Goal: Task Accomplishment & Management: Manage account settings

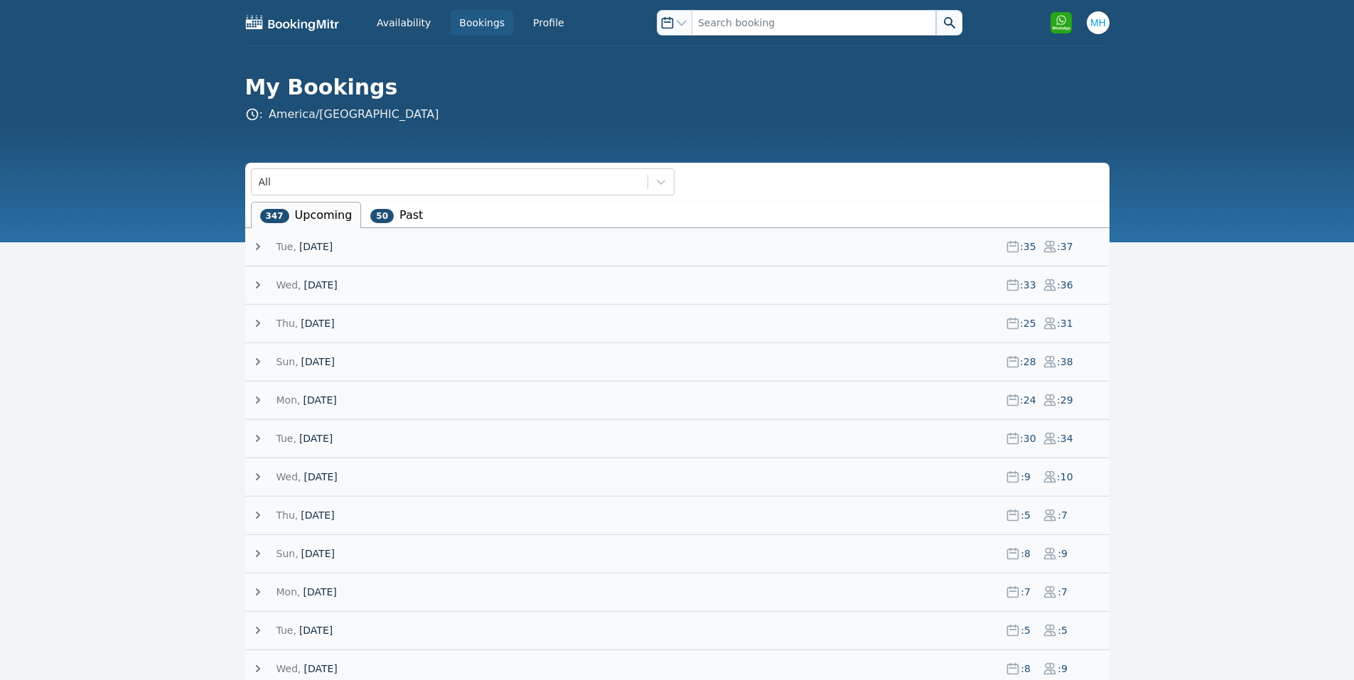
click at [328, 240] on span "[DATE]" at bounding box center [315, 247] width 33 height 14
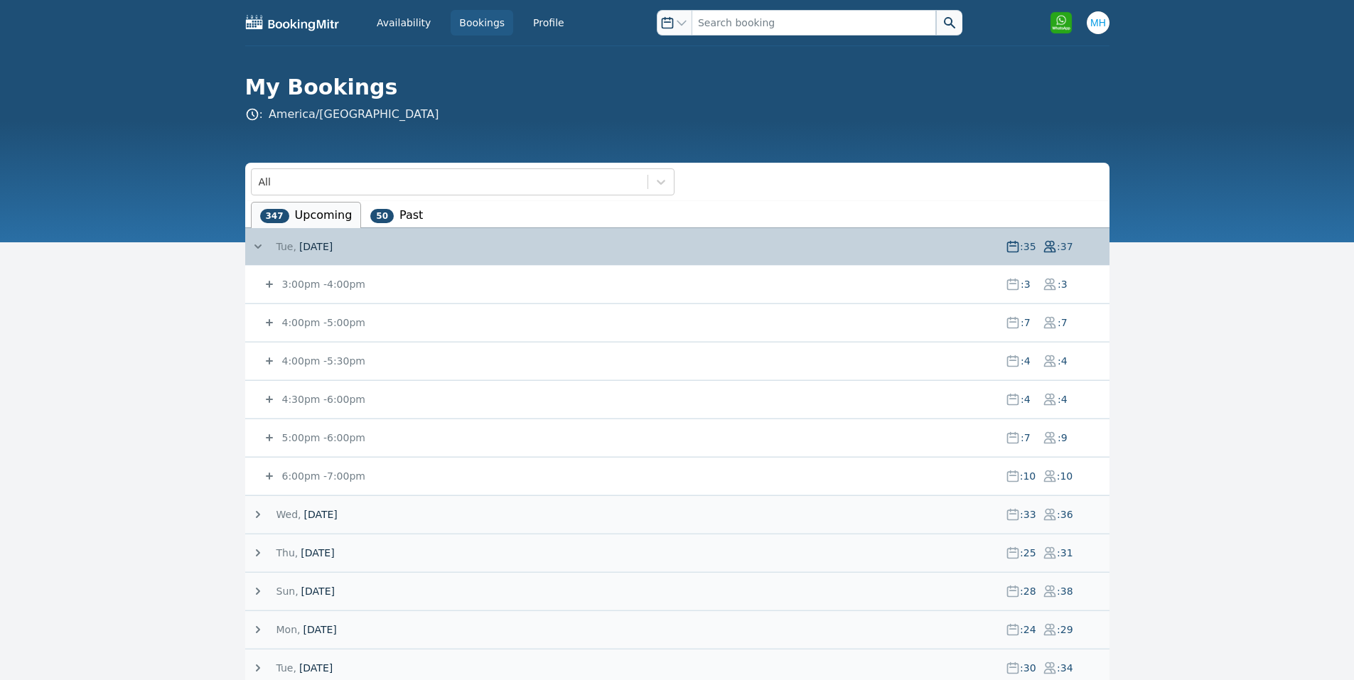
click at [321, 282] on small "3:00pm - 4:00pm" at bounding box center [322, 284] width 86 height 11
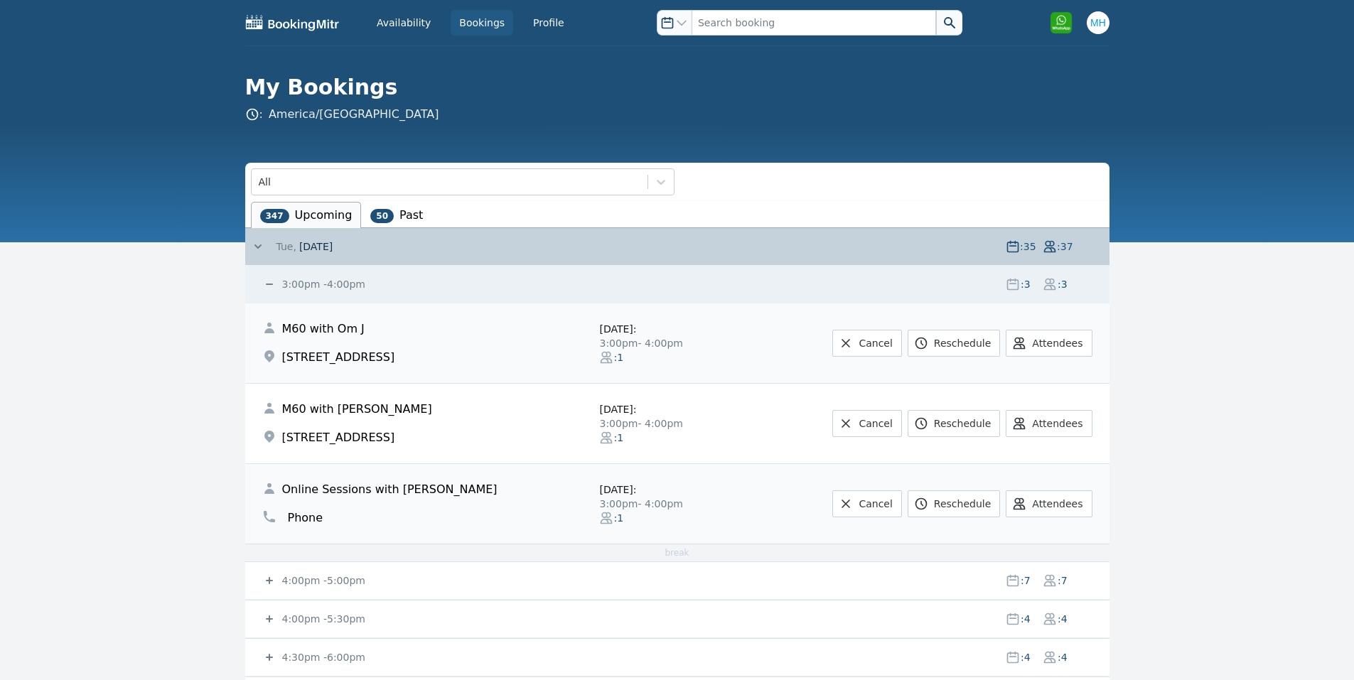
click at [296, 578] on small "4:00pm - 5:00pm" at bounding box center [322, 580] width 86 height 11
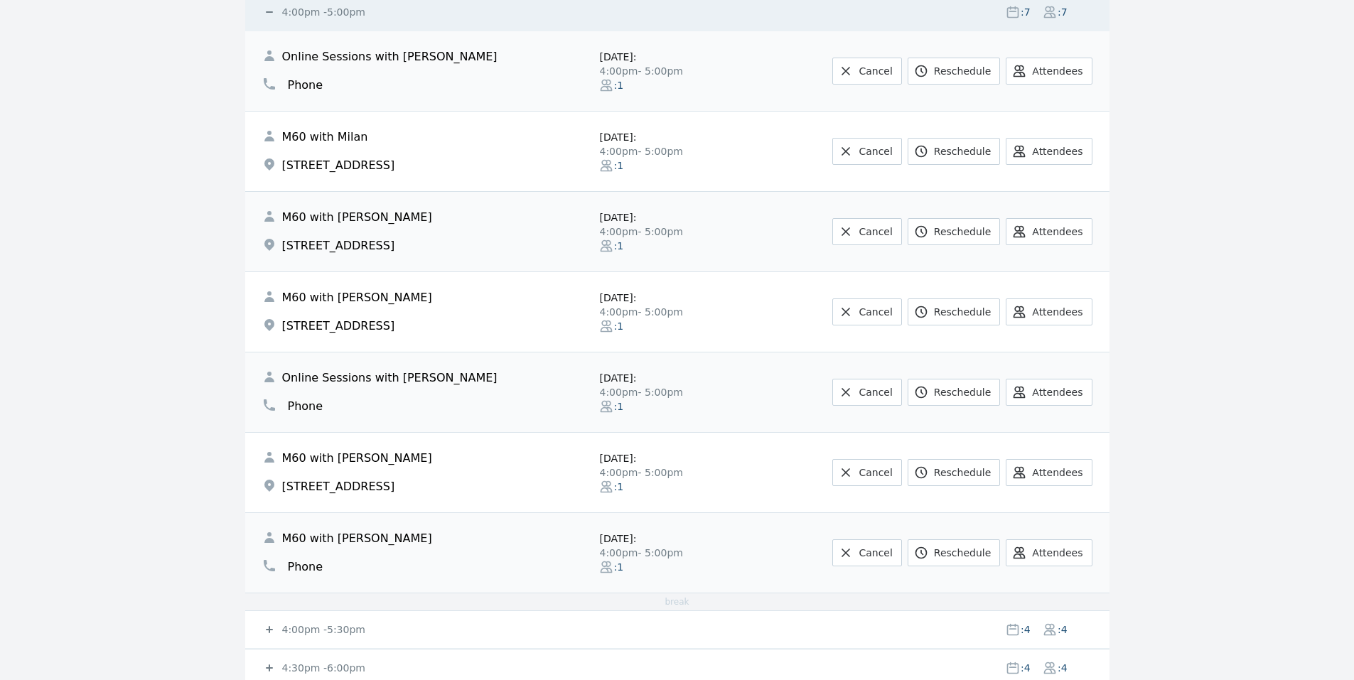
scroll to position [853, 0]
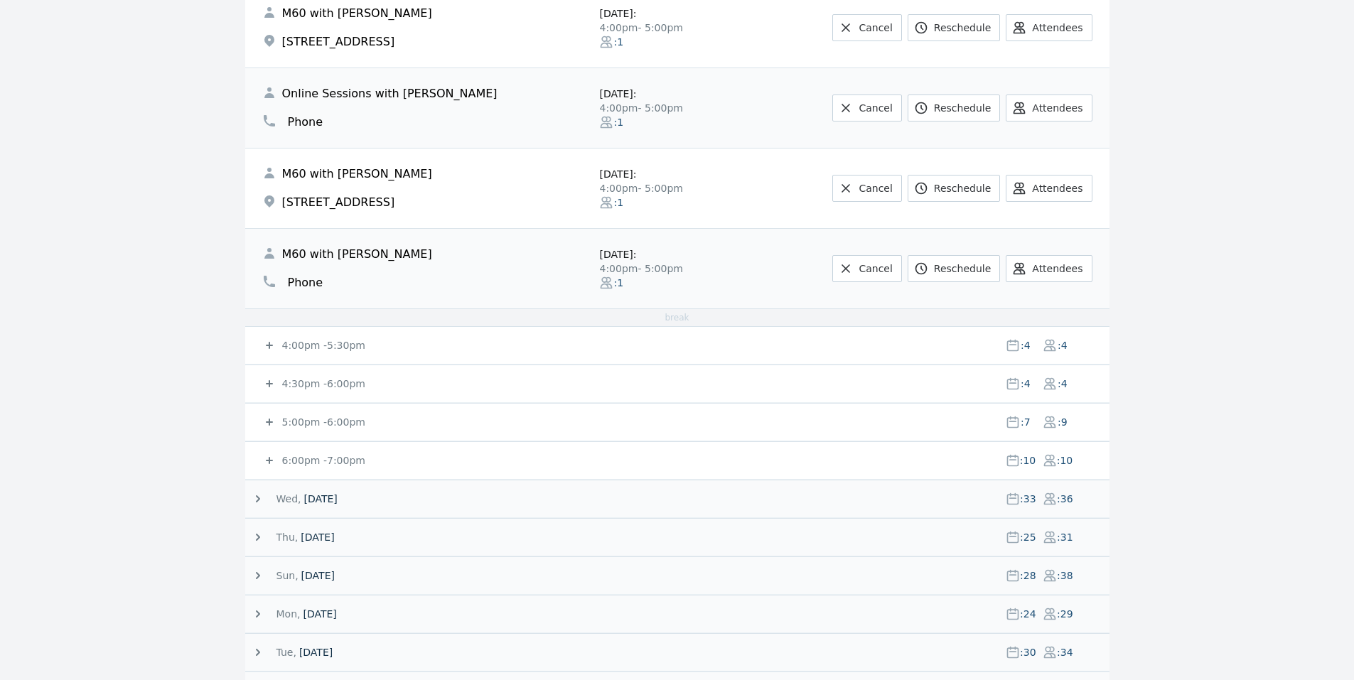
click at [292, 345] on small "4:00pm - 5:30pm" at bounding box center [322, 345] width 86 height 11
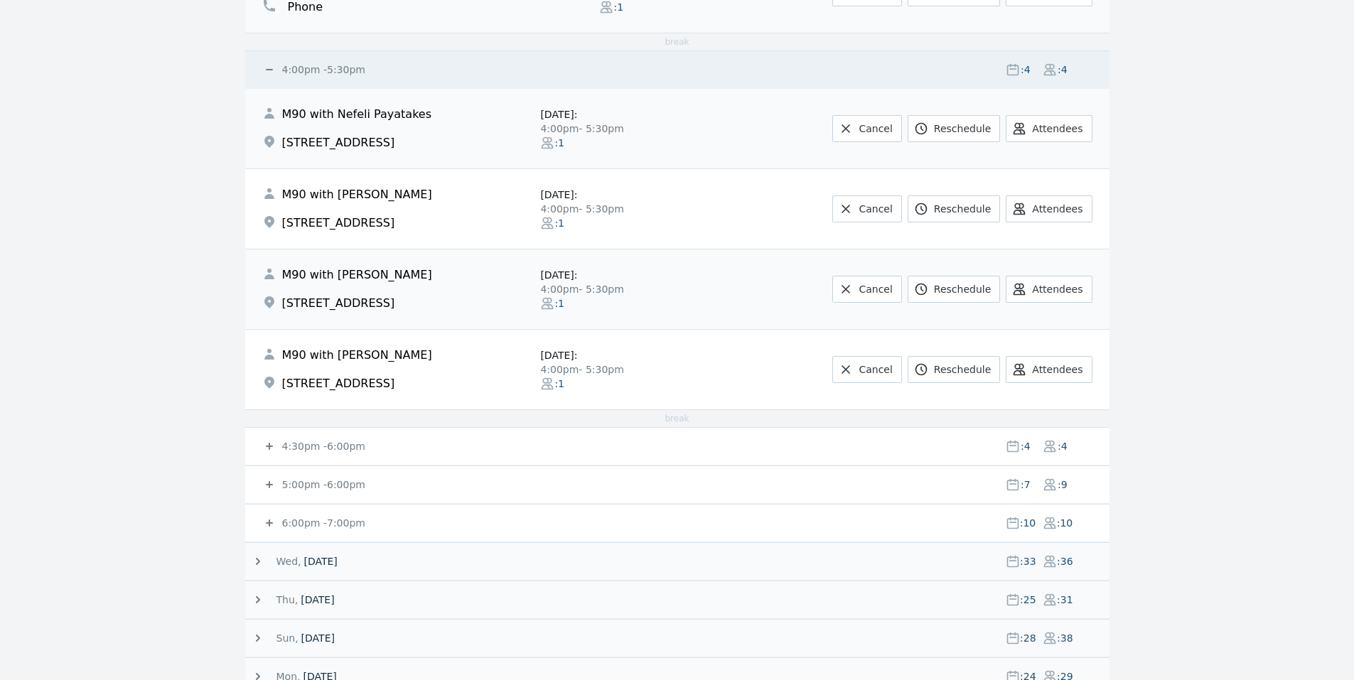
scroll to position [1137, 0]
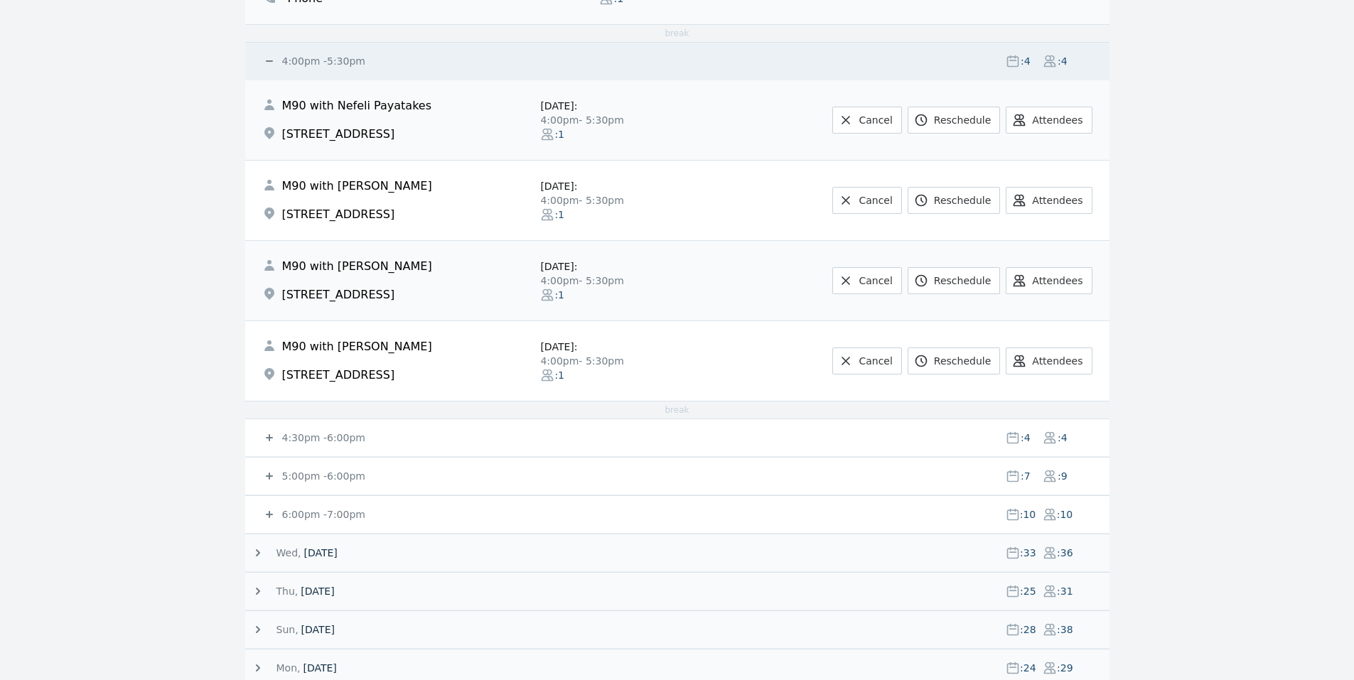
click at [275, 431] on icon at bounding box center [269, 438] width 14 height 14
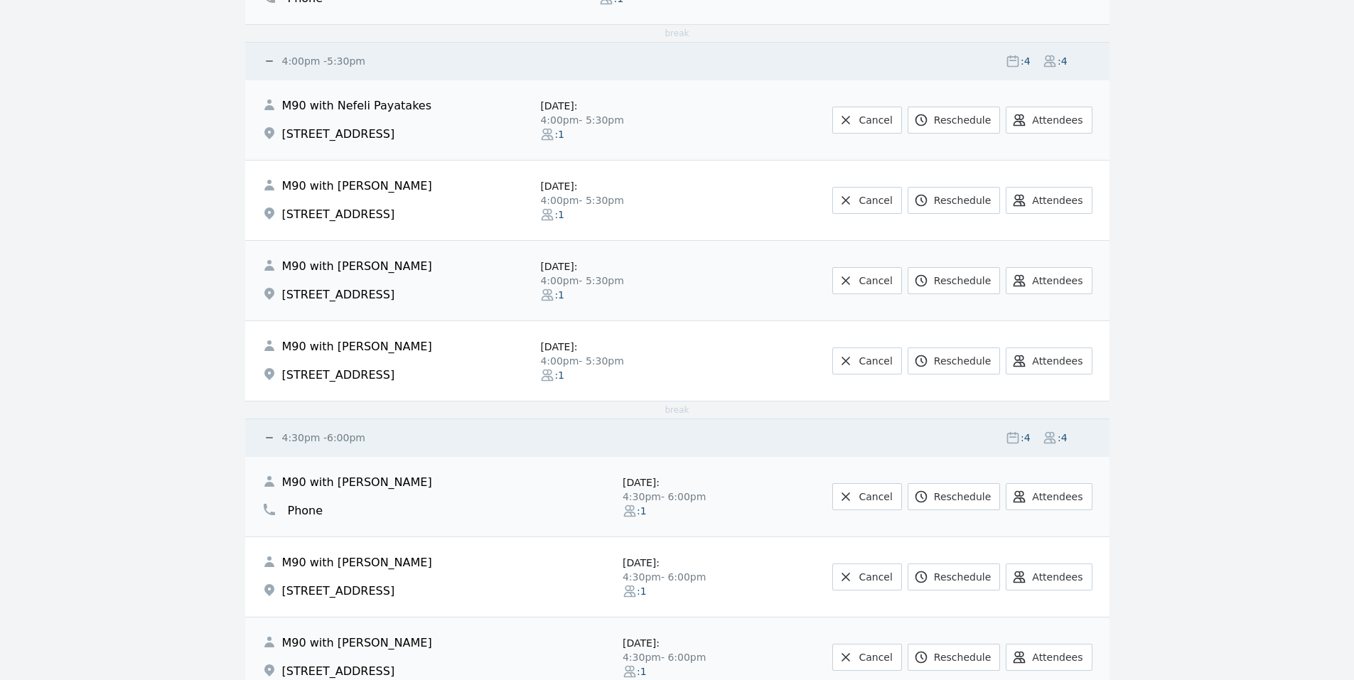
scroll to position [1421, 0]
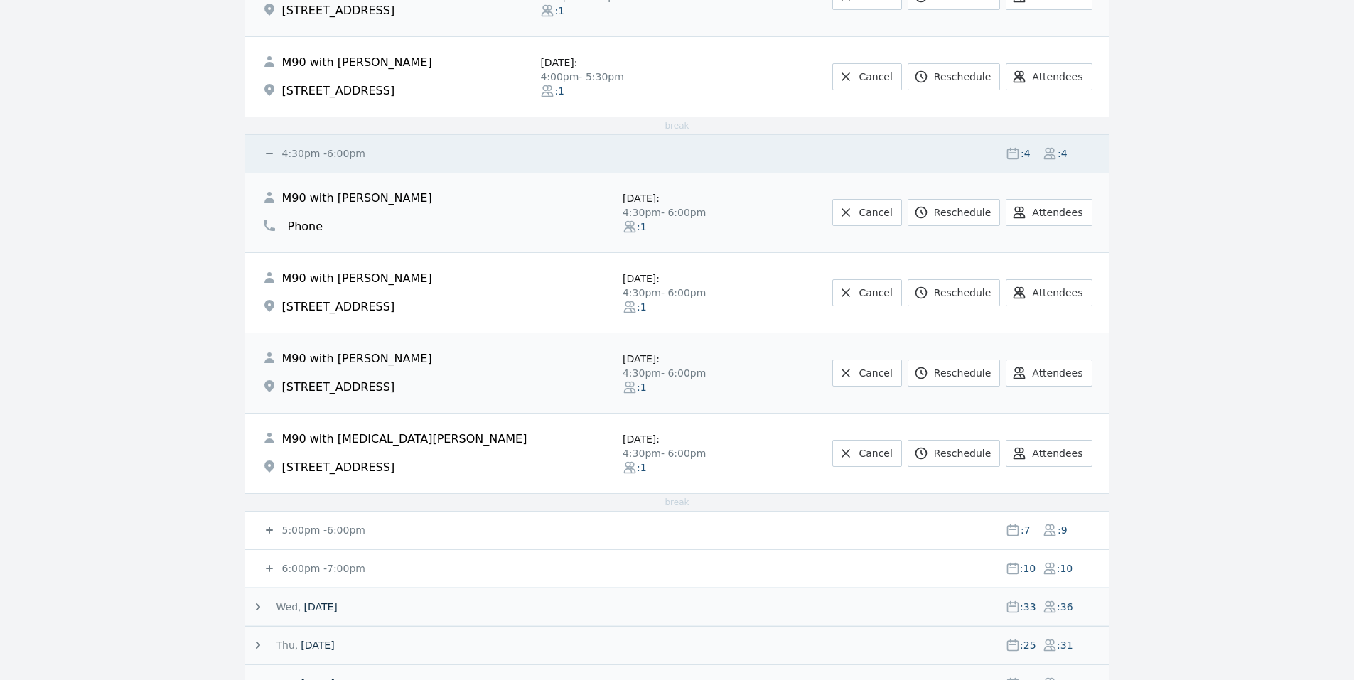
click at [298, 522] on div "5:00pm - 6:00pm : 7 : 9" at bounding box center [685, 530] width 847 height 37
click at [296, 527] on small "5:00pm - 6:00pm" at bounding box center [322, 530] width 86 height 11
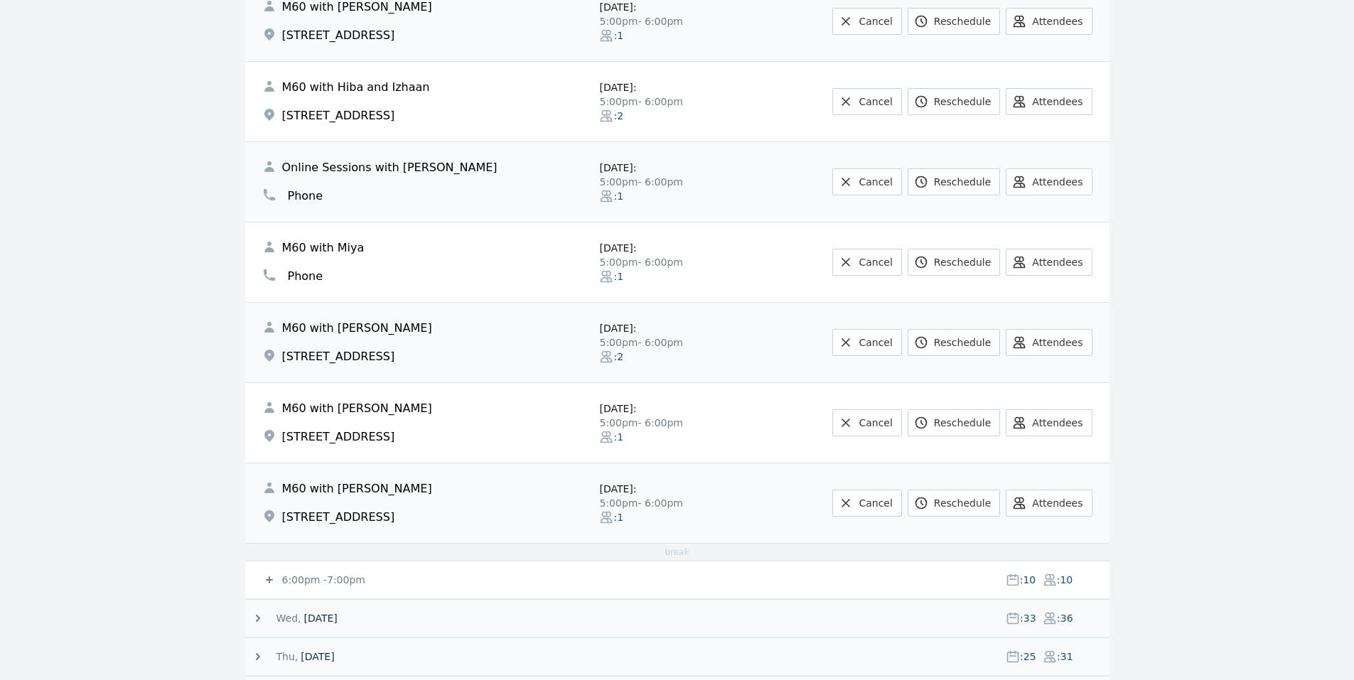
scroll to position [1990, 0]
click at [338, 576] on small "6:00pm - 7:00pm" at bounding box center [322, 579] width 86 height 11
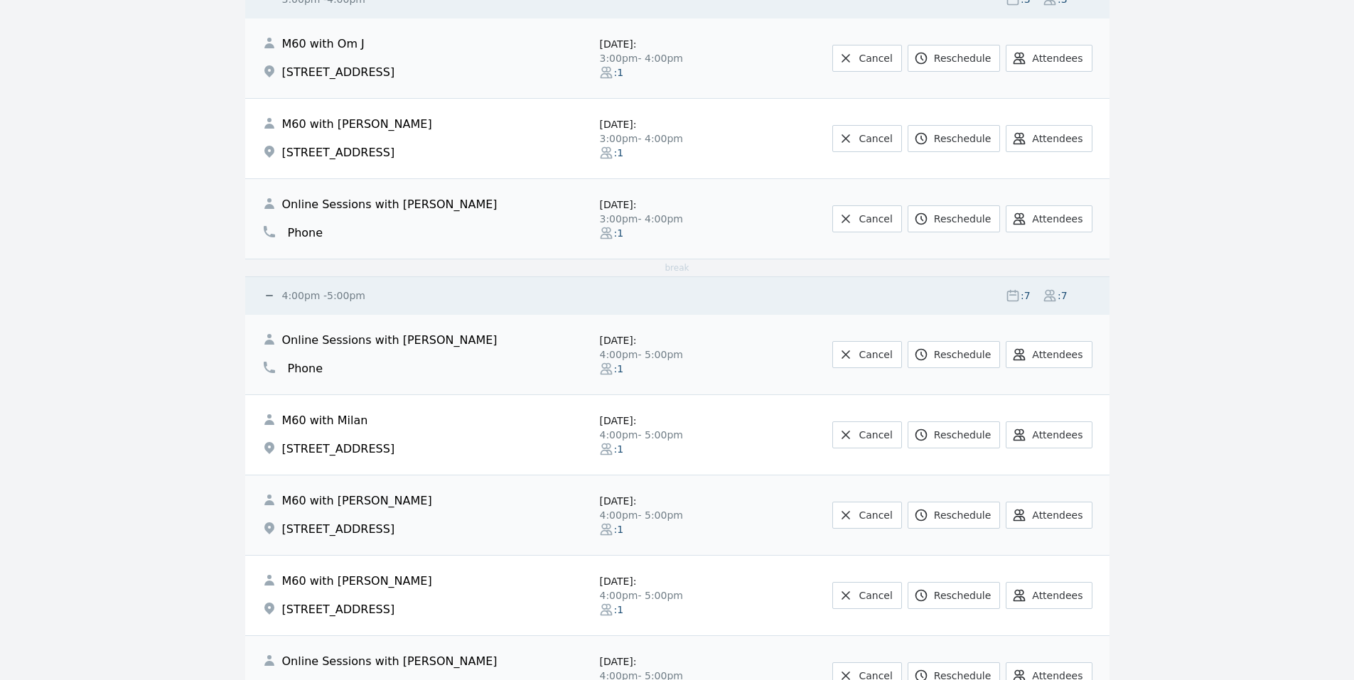
scroll to position [284, 0]
click at [308, 291] on small "4:00pm - 5:00pm" at bounding box center [322, 296] width 86 height 11
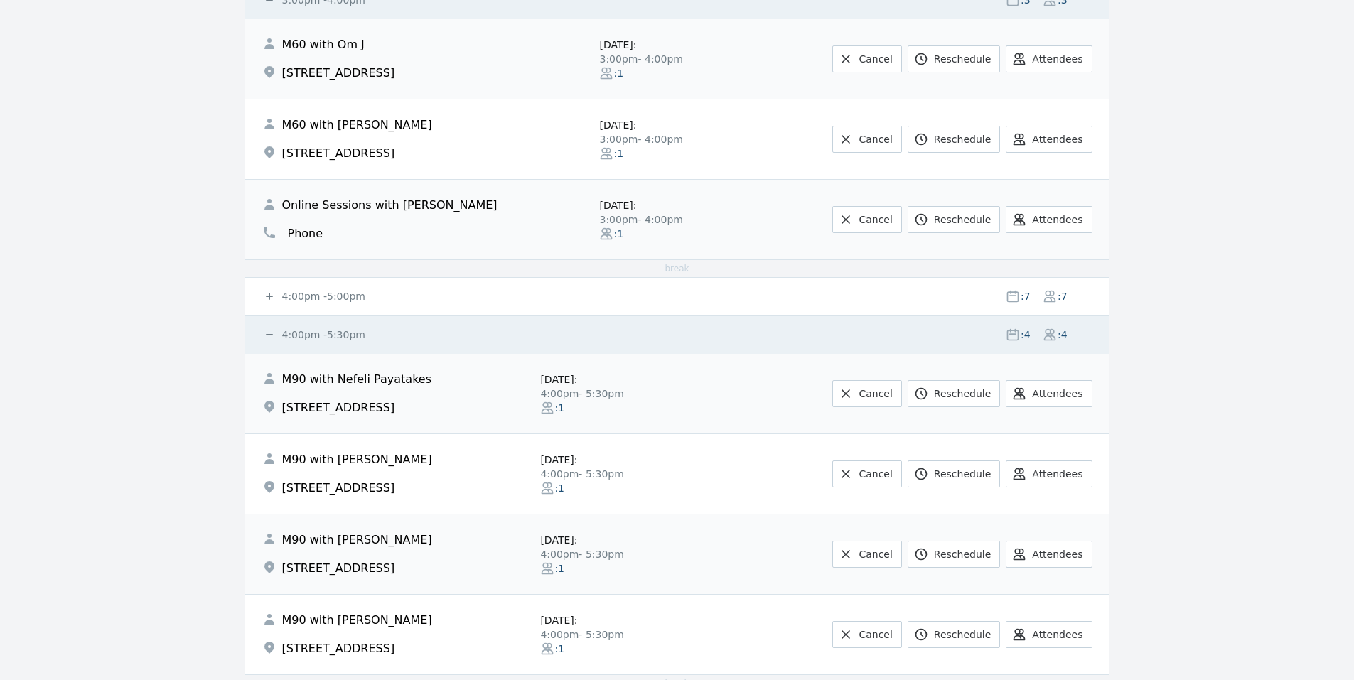
scroll to position [0, 0]
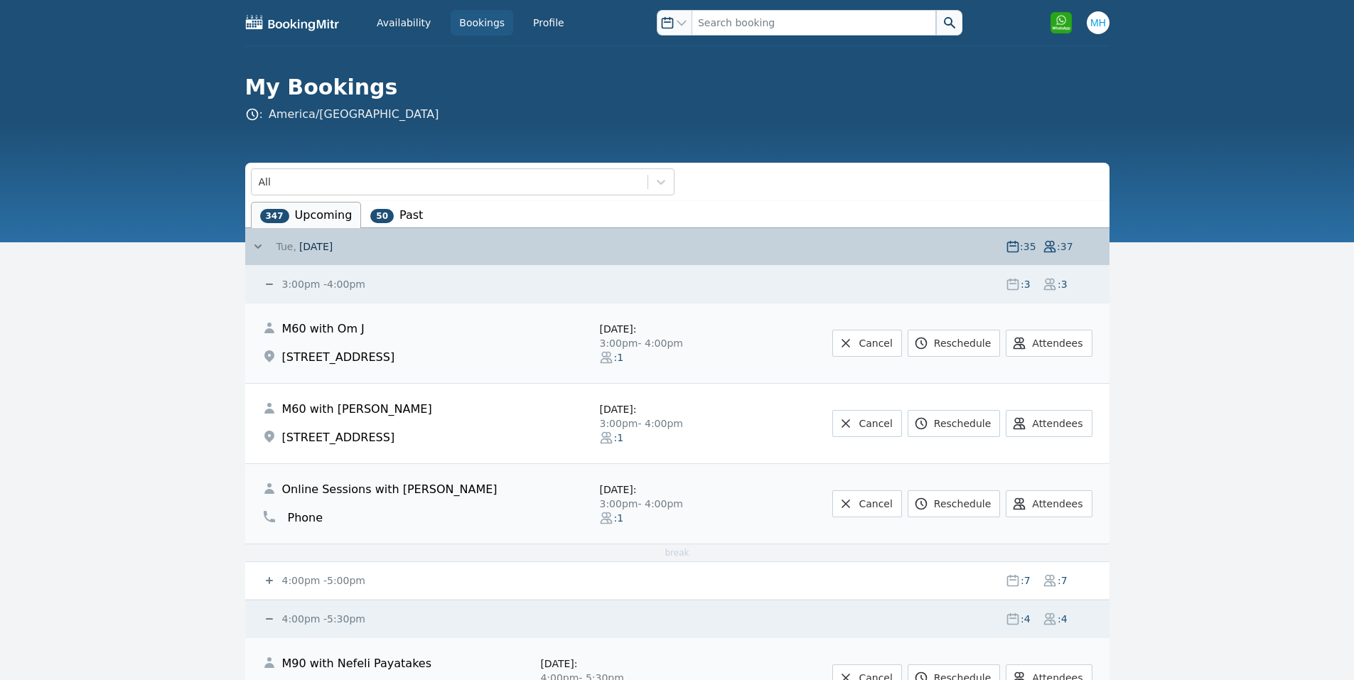
click at [318, 286] on small "3:00pm - 4:00pm" at bounding box center [322, 284] width 86 height 11
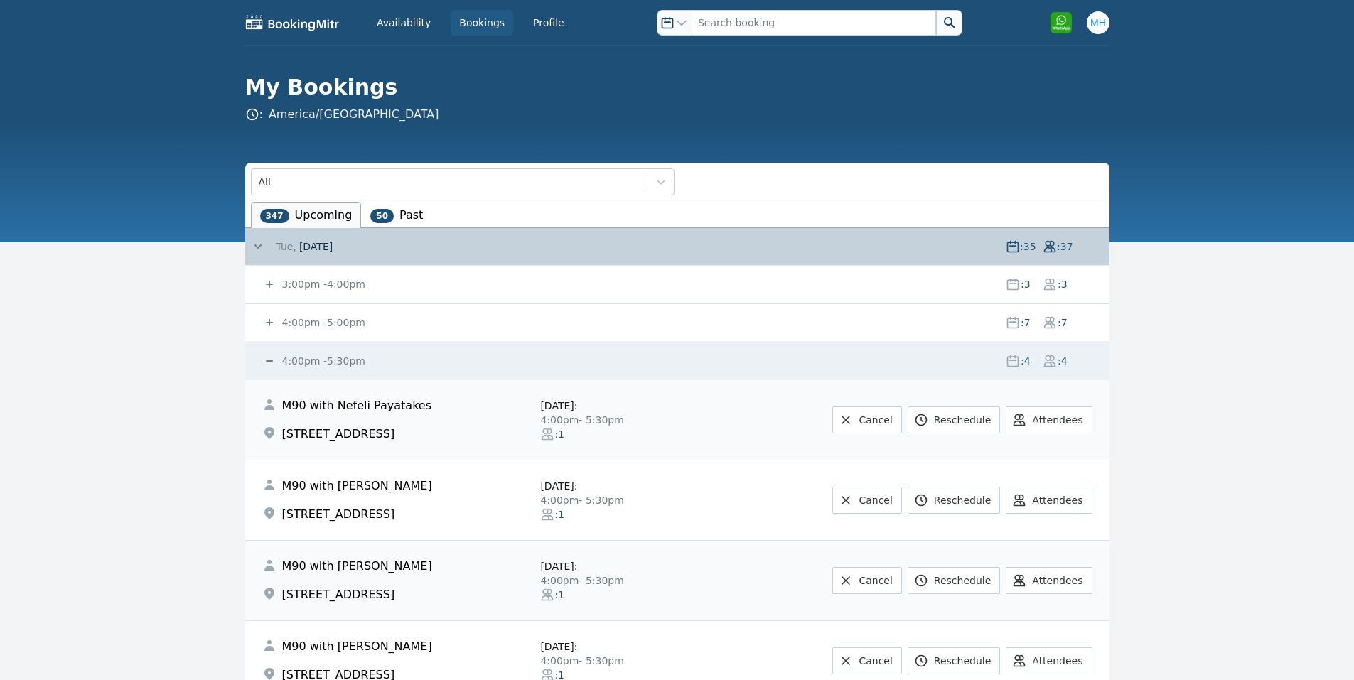
click at [313, 252] on span "[DATE]" at bounding box center [315, 247] width 33 height 14
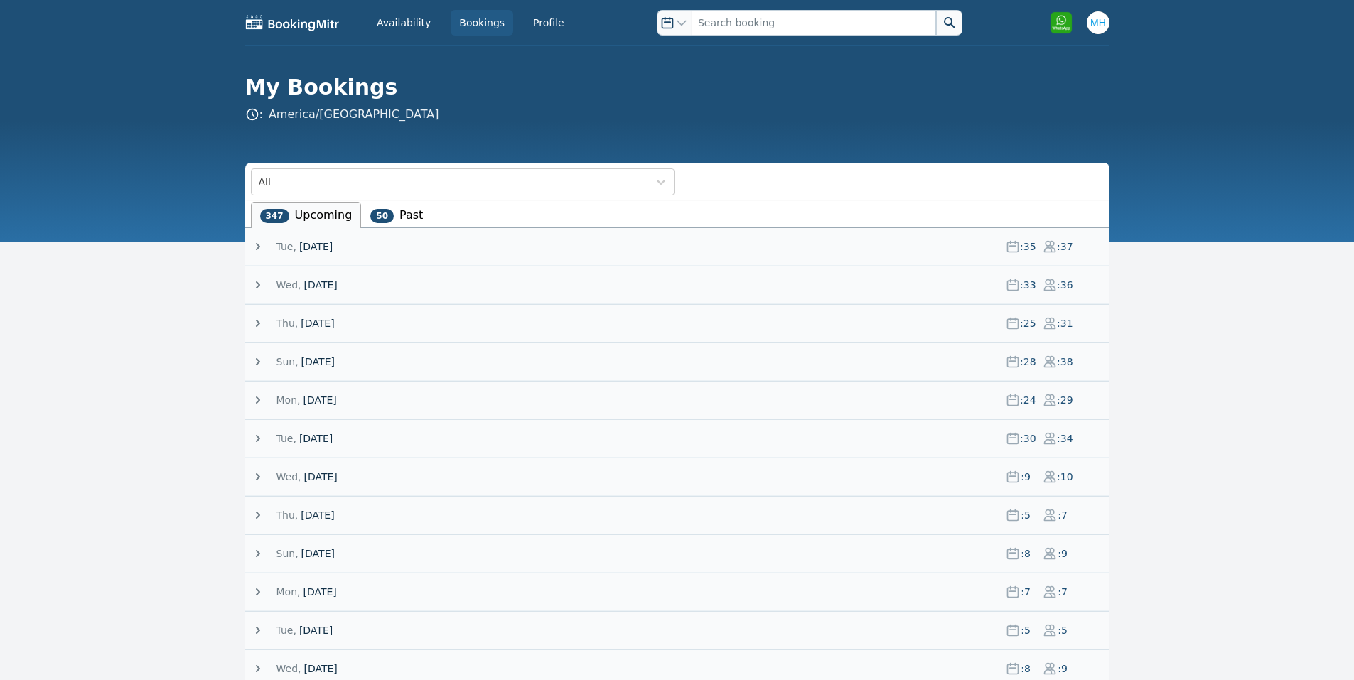
click at [313, 247] on span "[DATE]" at bounding box center [315, 247] width 33 height 14
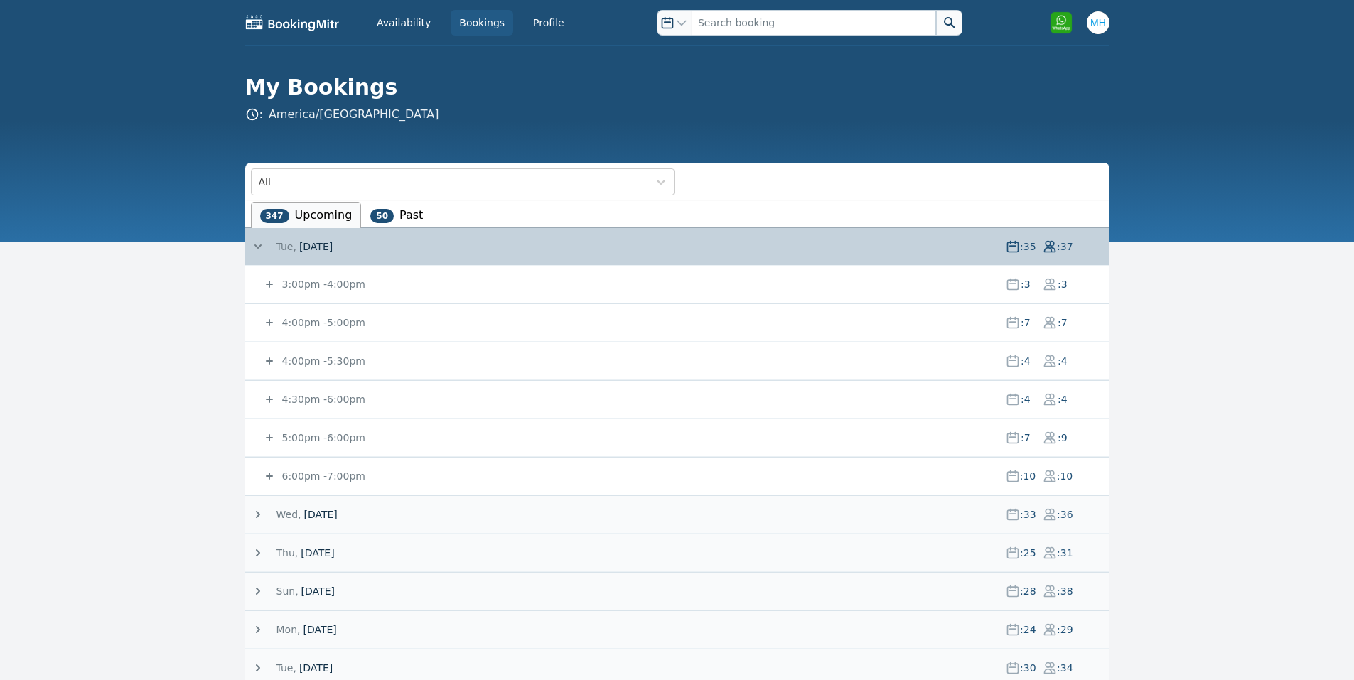
click at [321, 289] on small "3:00pm - 4:00pm" at bounding box center [322, 284] width 86 height 11
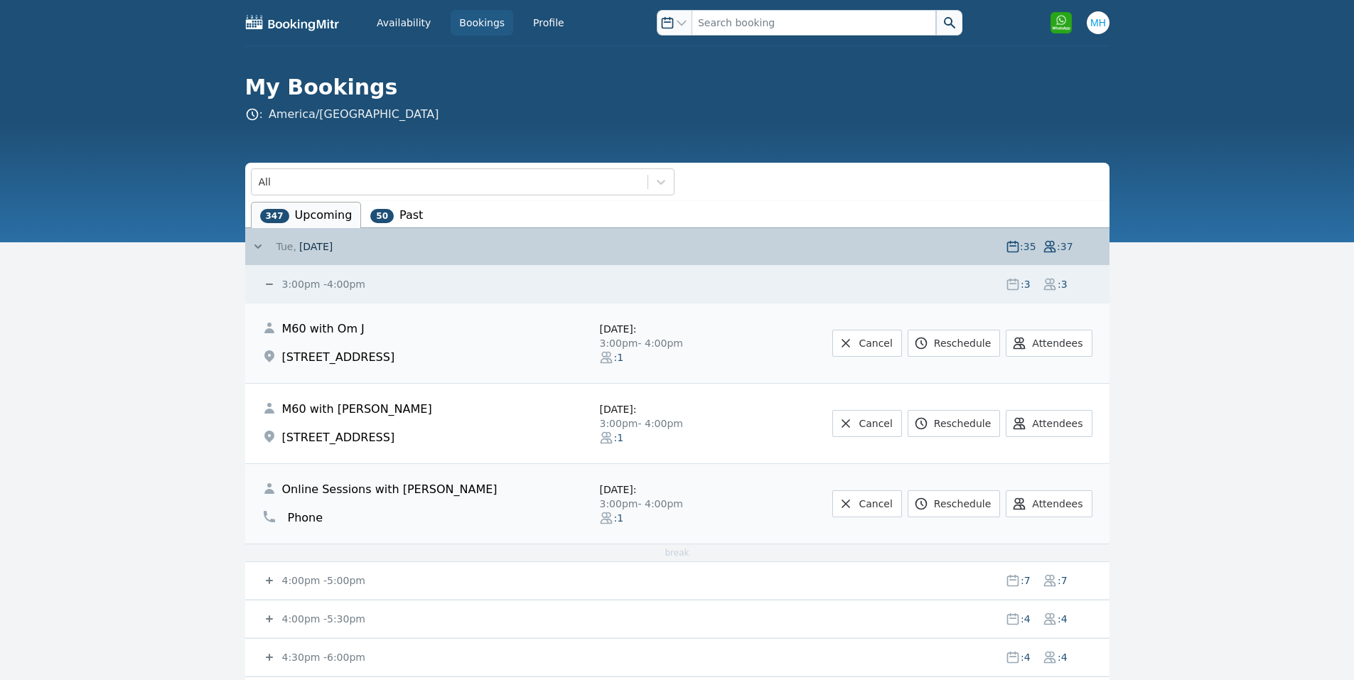
click at [321, 289] on small "3:00pm - 4:00pm" at bounding box center [322, 284] width 86 height 11
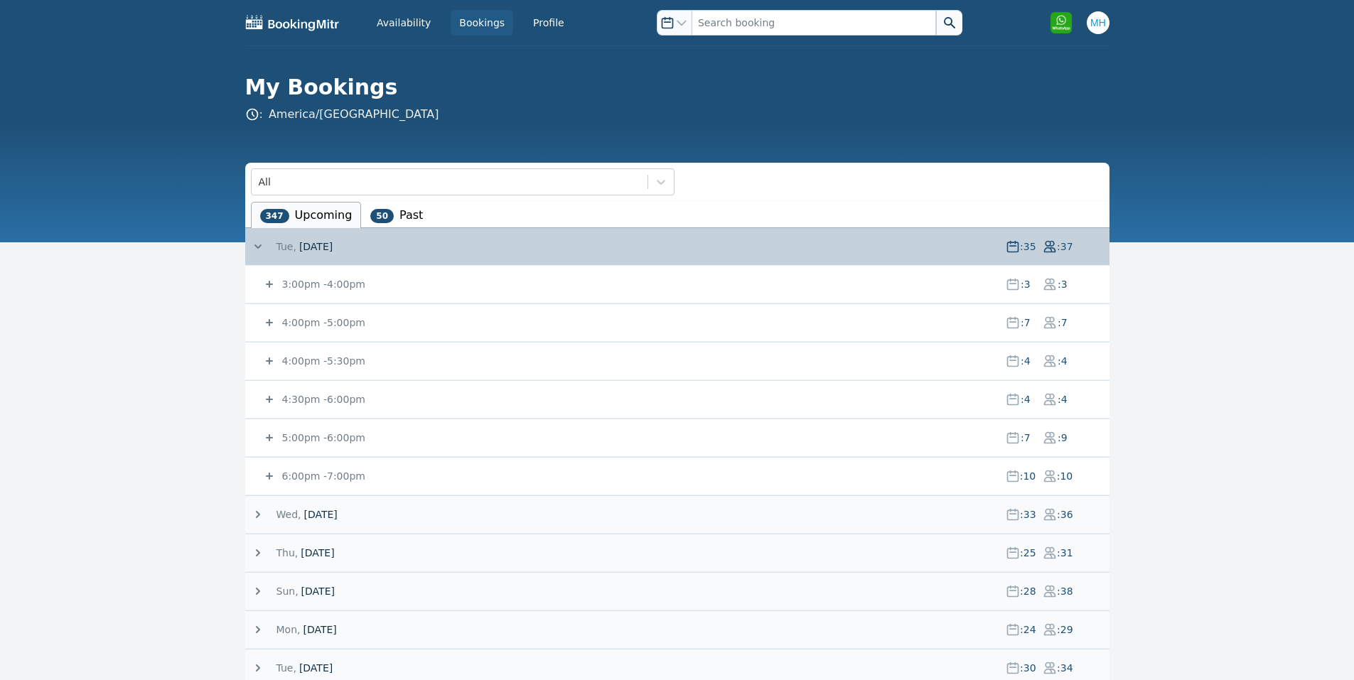
click at [313, 331] on div "4:00pm - 5:00pm : 7 : 7" at bounding box center [685, 322] width 847 height 37
click at [312, 330] on div "4:00pm - 5:00pm : 7 : 7" at bounding box center [685, 322] width 847 height 37
click at [310, 328] on small "4:00pm - 5:00pm" at bounding box center [322, 322] width 86 height 11
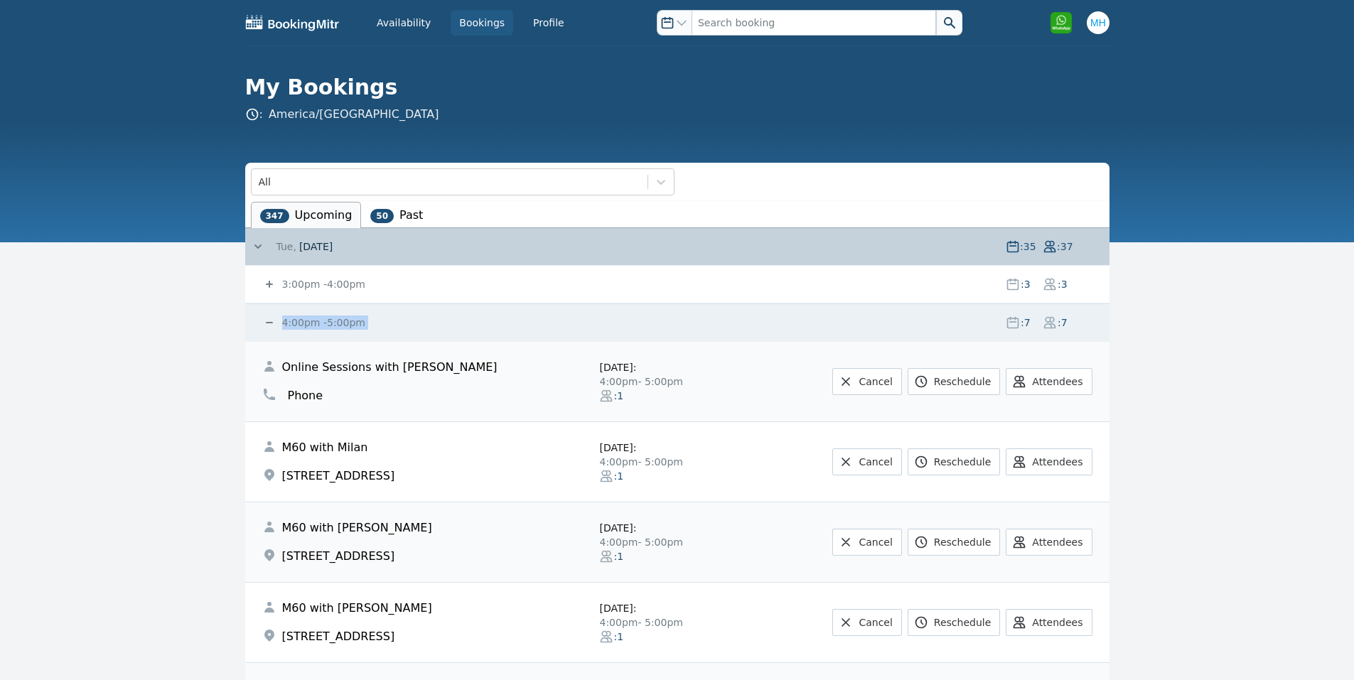
drag, startPoint x: 306, startPoint y: 317, endPoint x: 312, endPoint y: 322, distance: 7.6
click at [308, 318] on small "4:00pm - 5:00pm" at bounding box center [322, 322] width 86 height 11
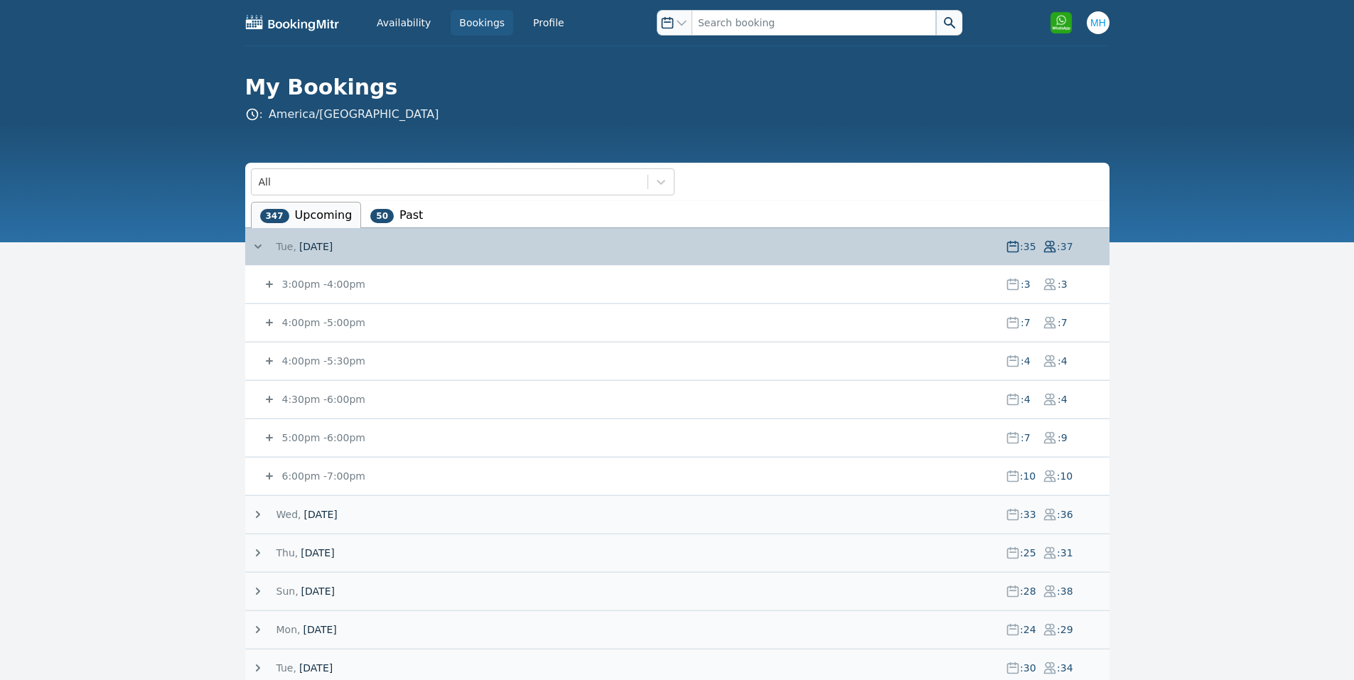
click at [301, 328] on small "4:00pm - 5:00pm" at bounding box center [322, 322] width 86 height 11
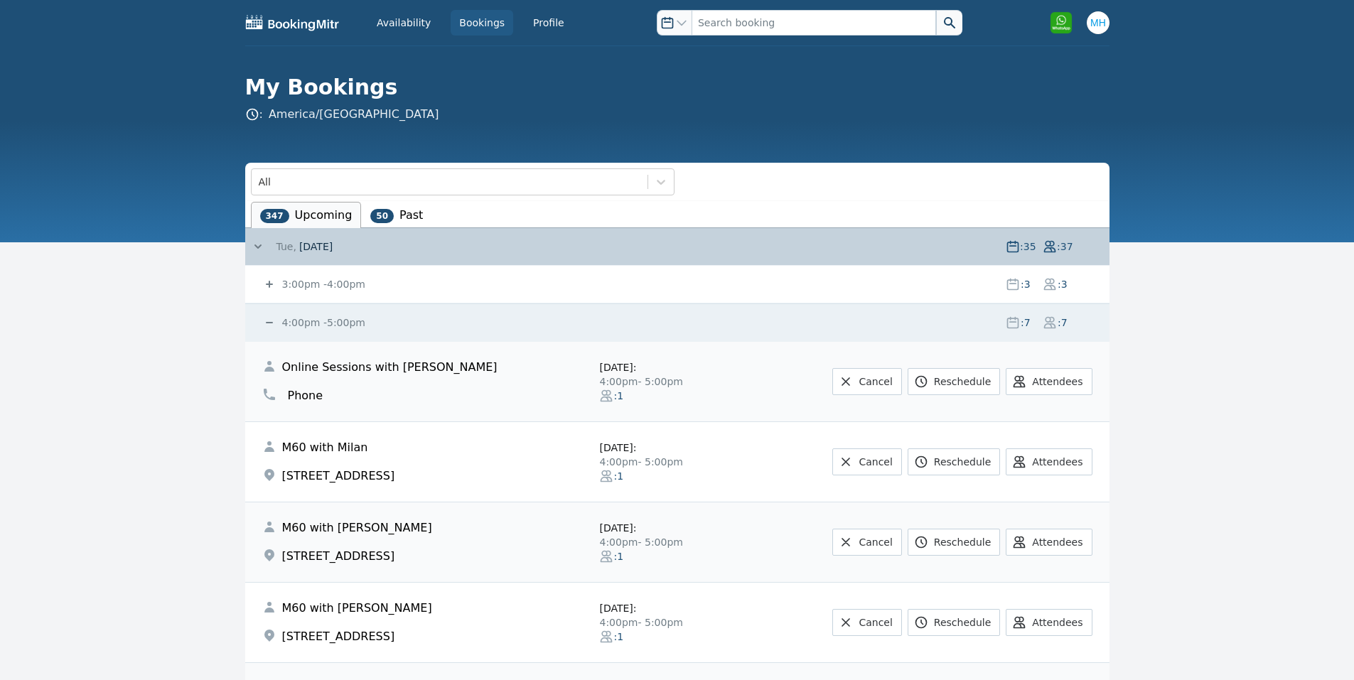
click at [301, 328] on small "4:00pm - 5:00pm" at bounding box center [322, 322] width 86 height 11
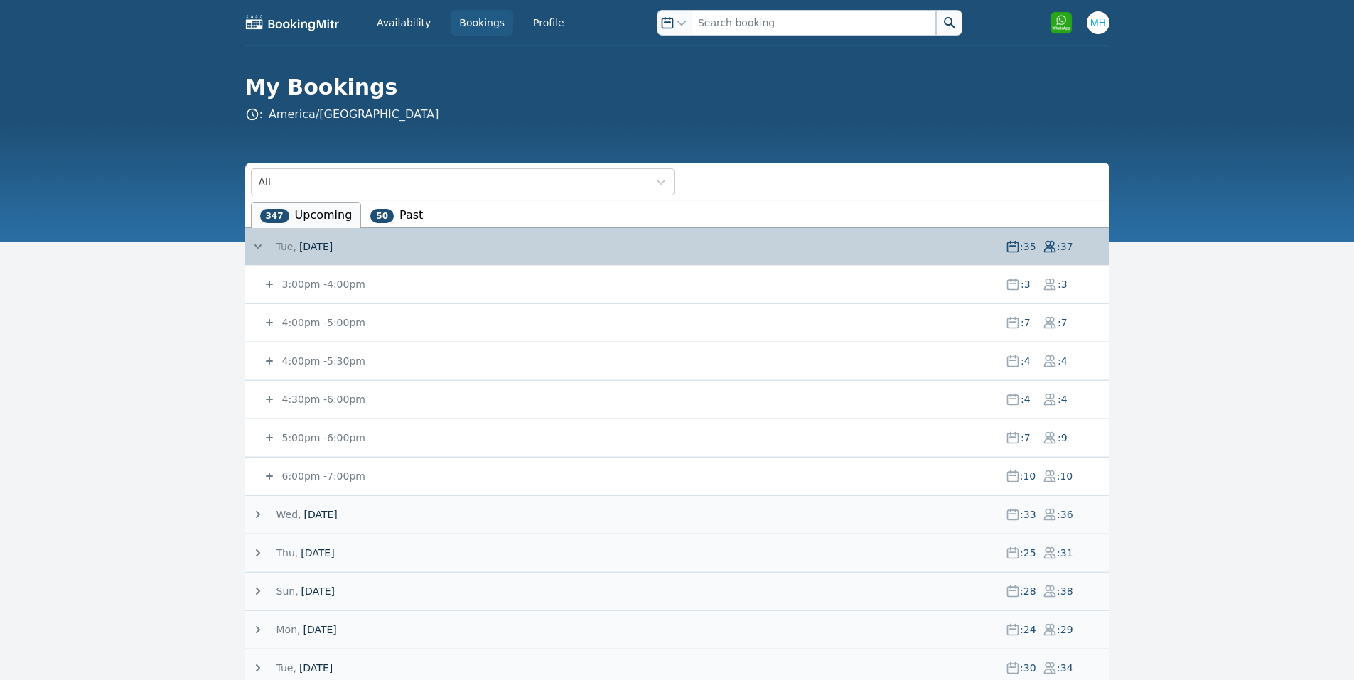
click at [301, 328] on small "4:00pm - 5:00pm" at bounding box center [322, 322] width 86 height 11
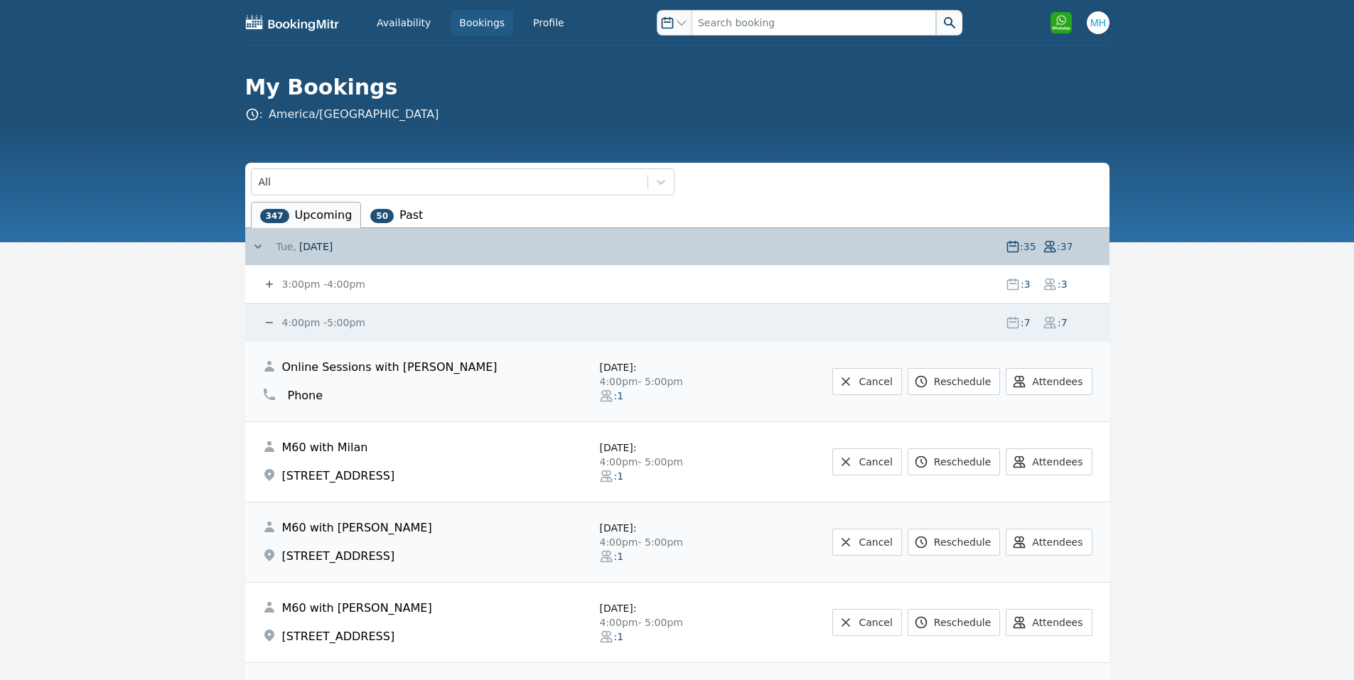
click at [270, 320] on icon at bounding box center [269, 323] width 14 height 14
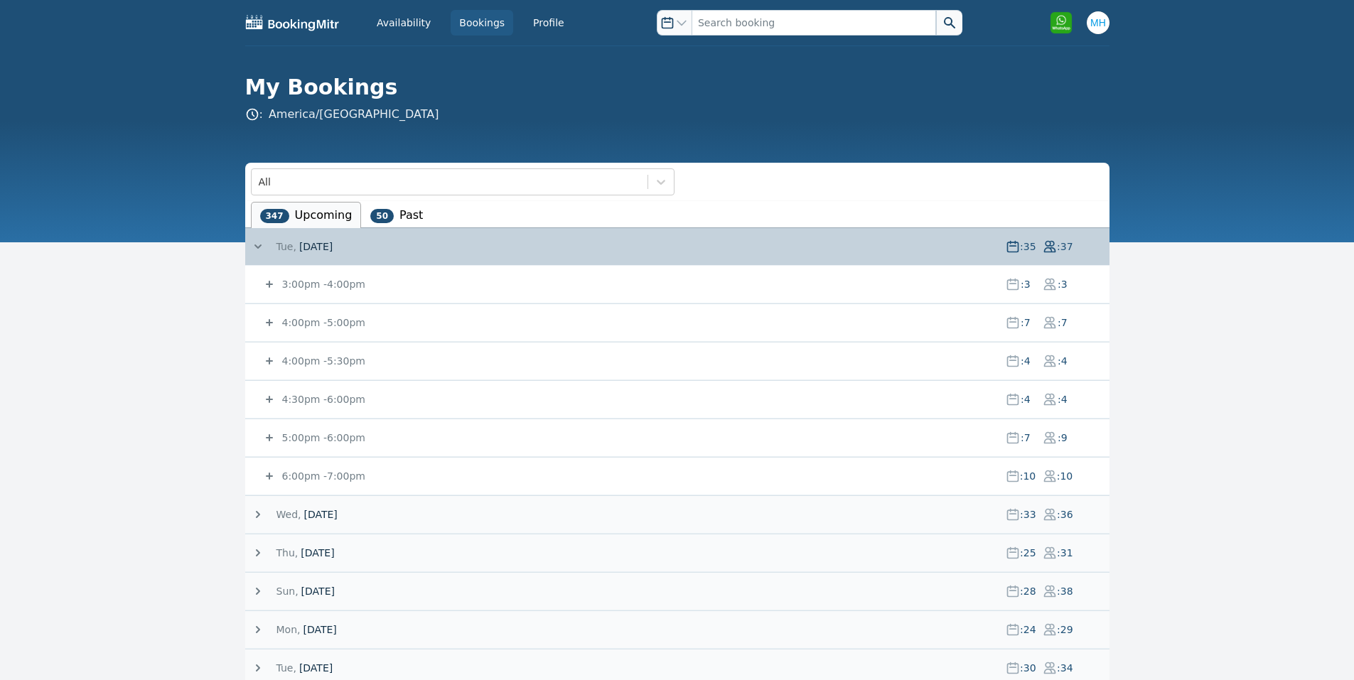
click at [301, 434] on small "5:00pm - 6:00pm" at bounding box center [322, 437] width 86 height 11
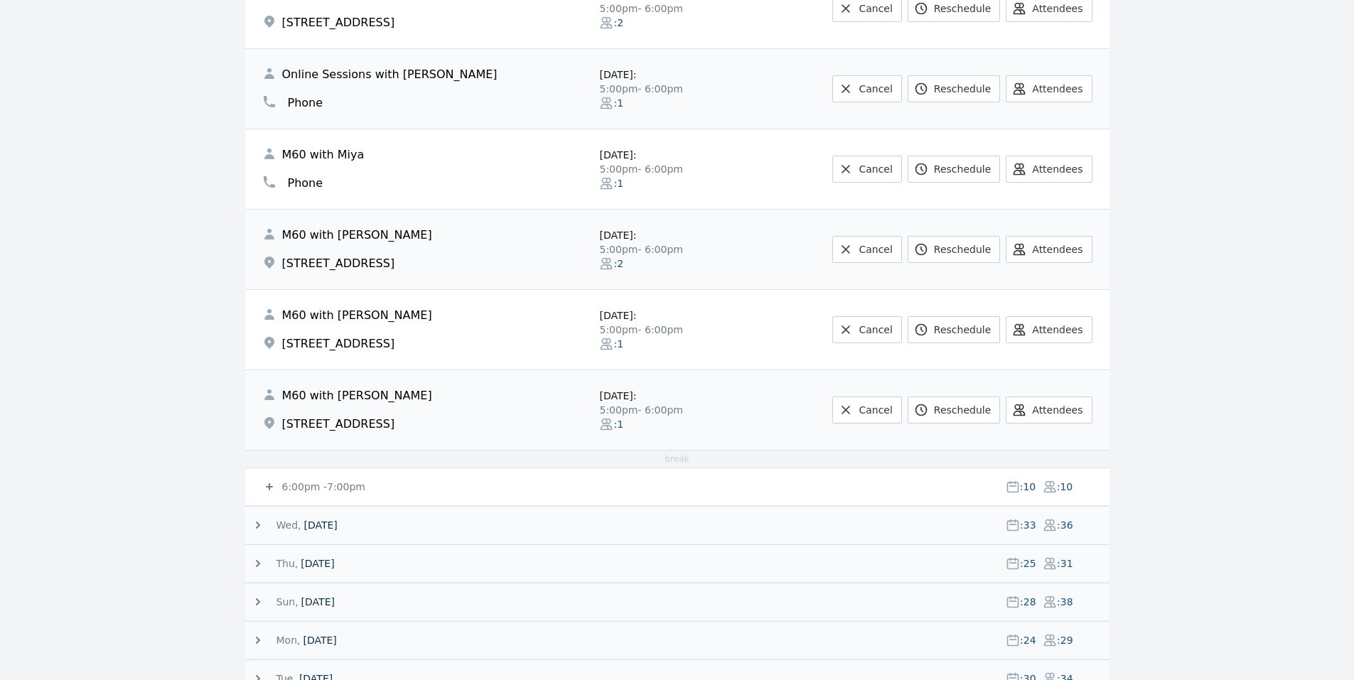
scroll to position [284, 0]
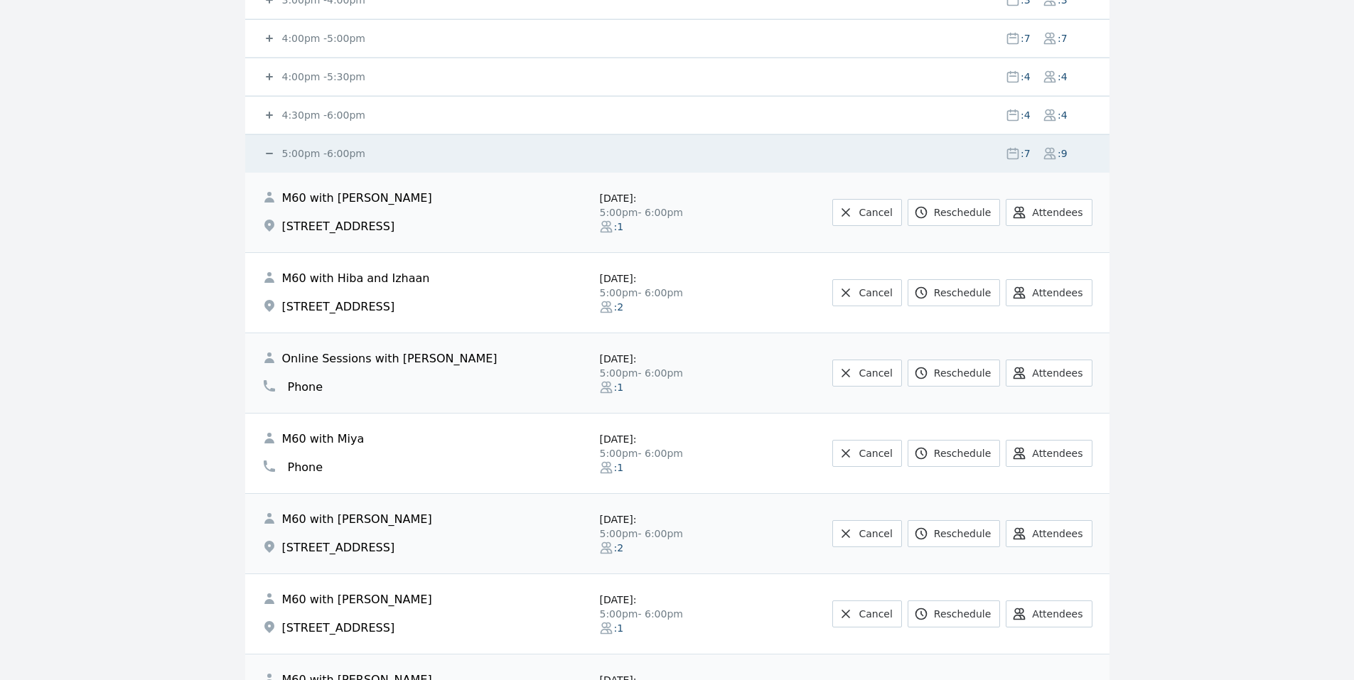
click at [301, 145] on div "5:00pm - 6:00pm : 7 : 9" at bounding box center [685, 153] width 847 height 37
click at [303, 152] on small "5:00pm - 6:00pm" at bounding box center [322, 153] width 86 height 11
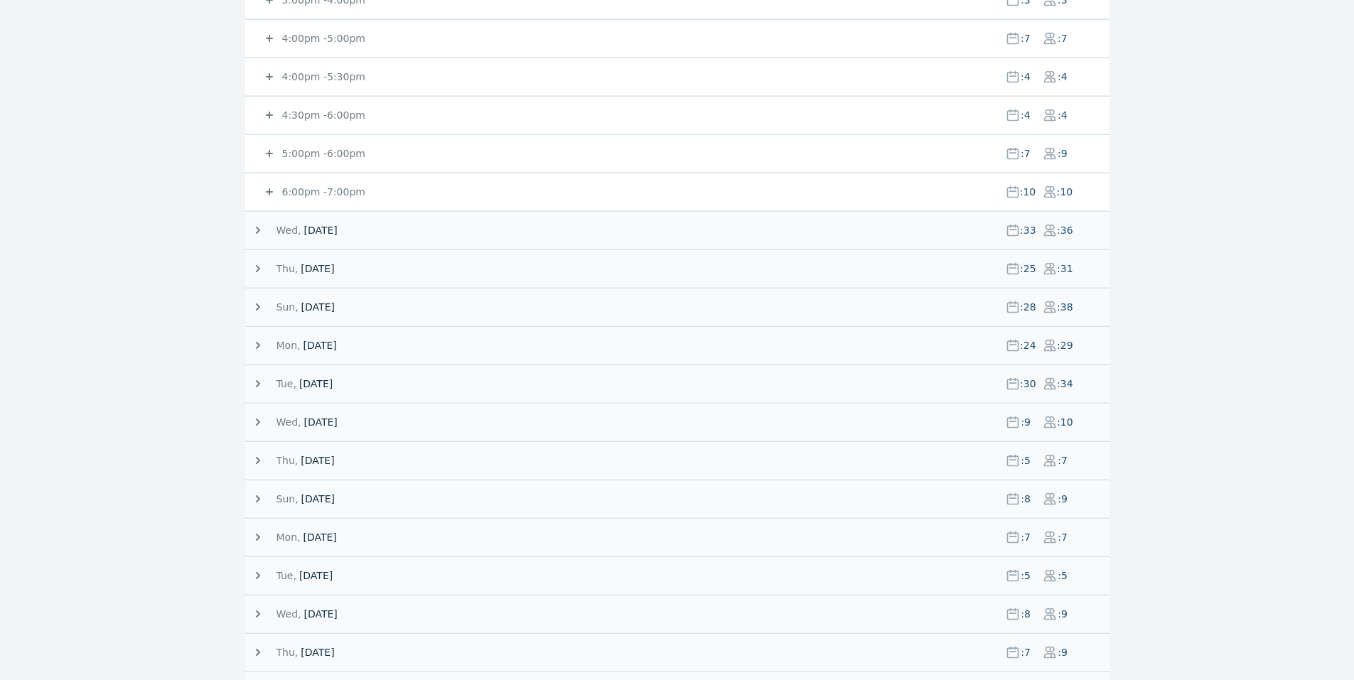
scroll to position [0, 0]
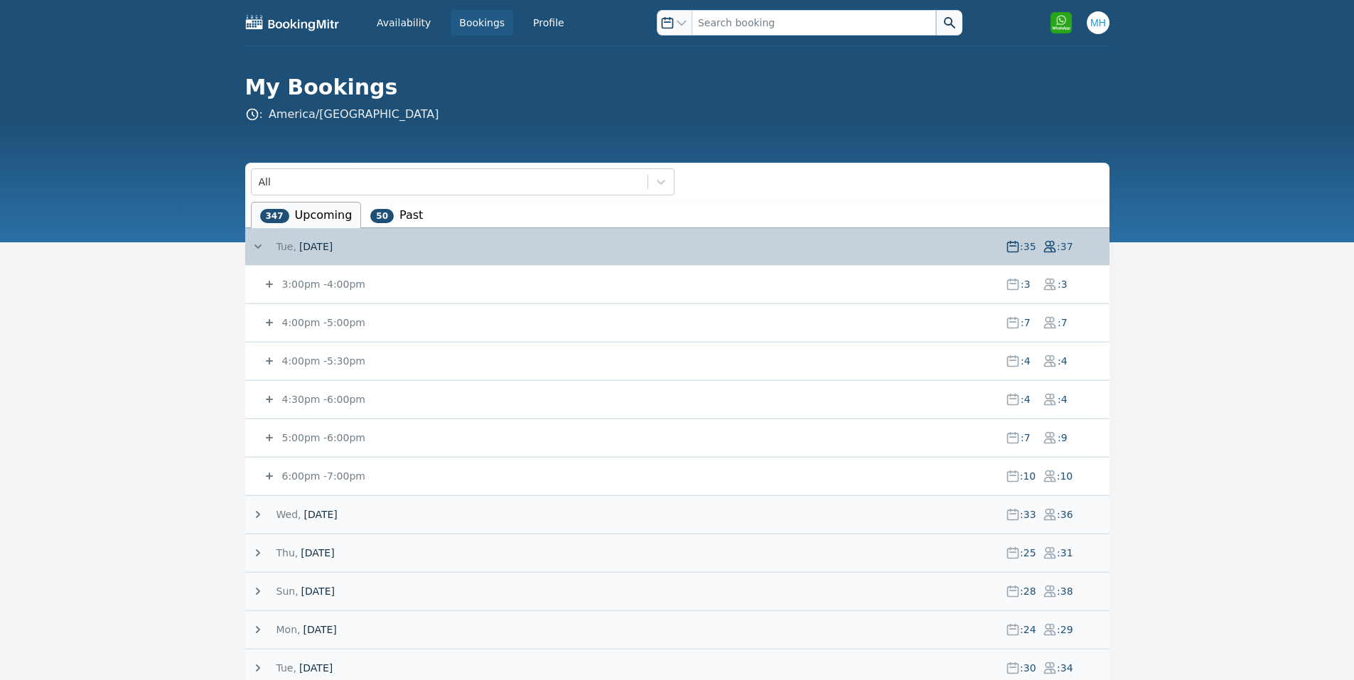
click at [299, 323] on small "4:00pm - 5:00pm" at bounding box center [322, 322] width 86 height 11
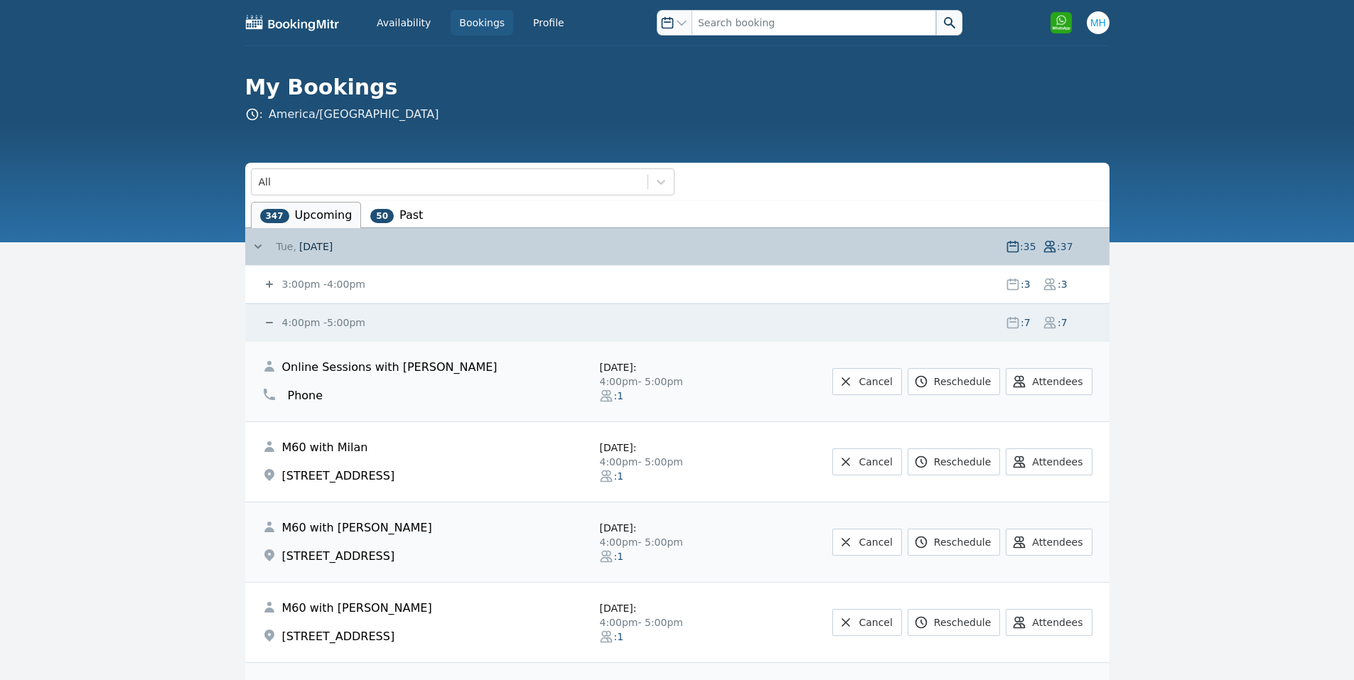
click at [296, 321] on small "4:00pm - 5:00pm" at bounding box center [322, 322] width 86 height 11
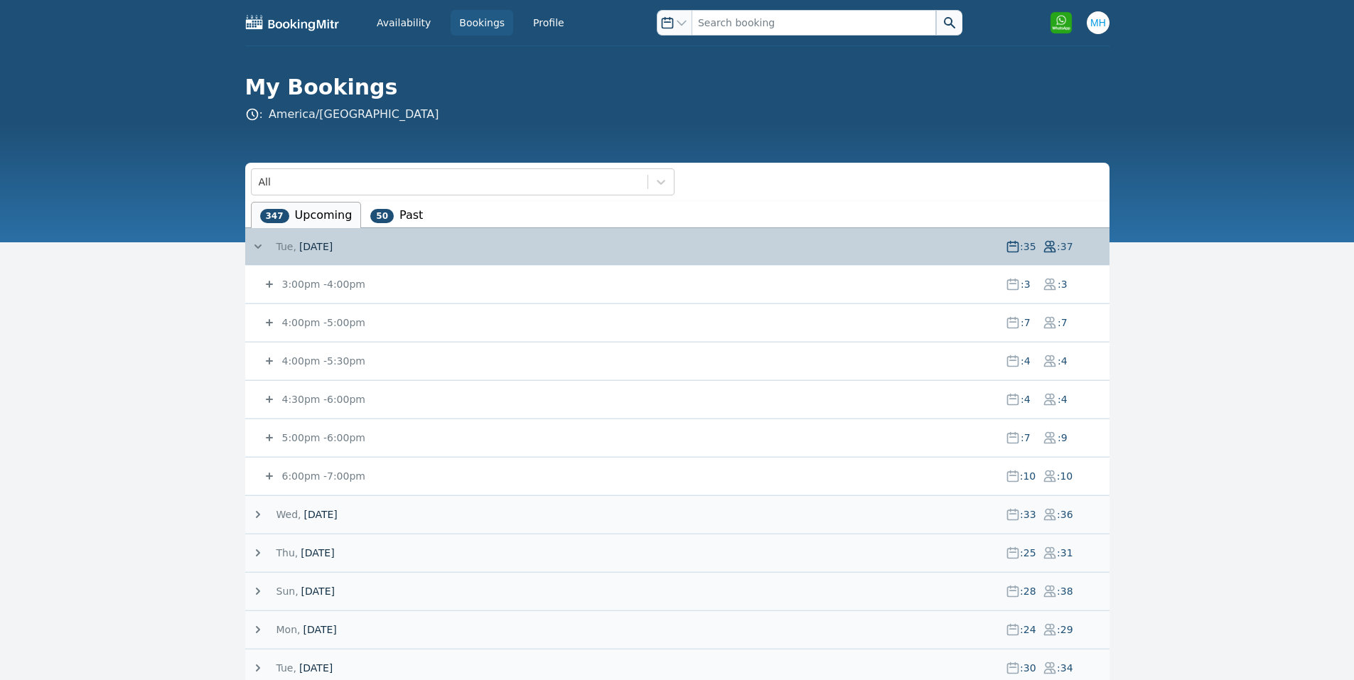
click at [321, 436] on small "5:00pm - 6:00pm" at bounding box center [322, 437] width 86 height 11
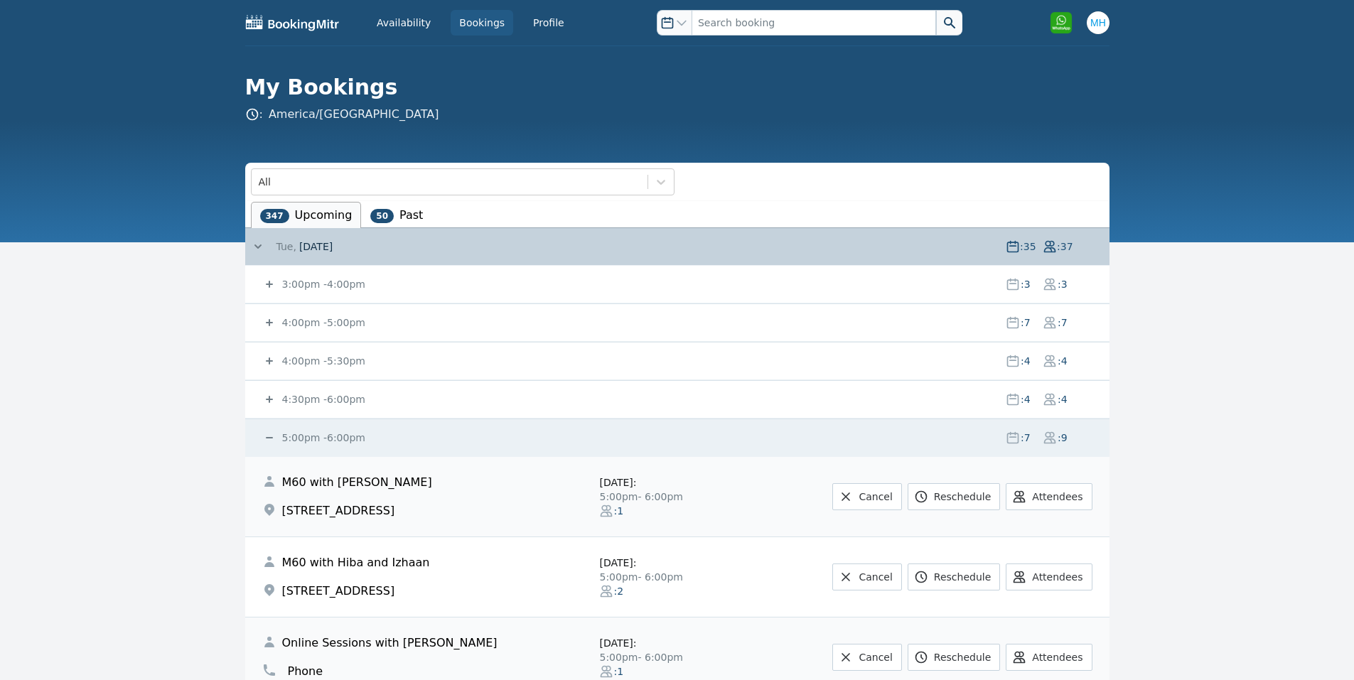
scroll to position [284, 0]
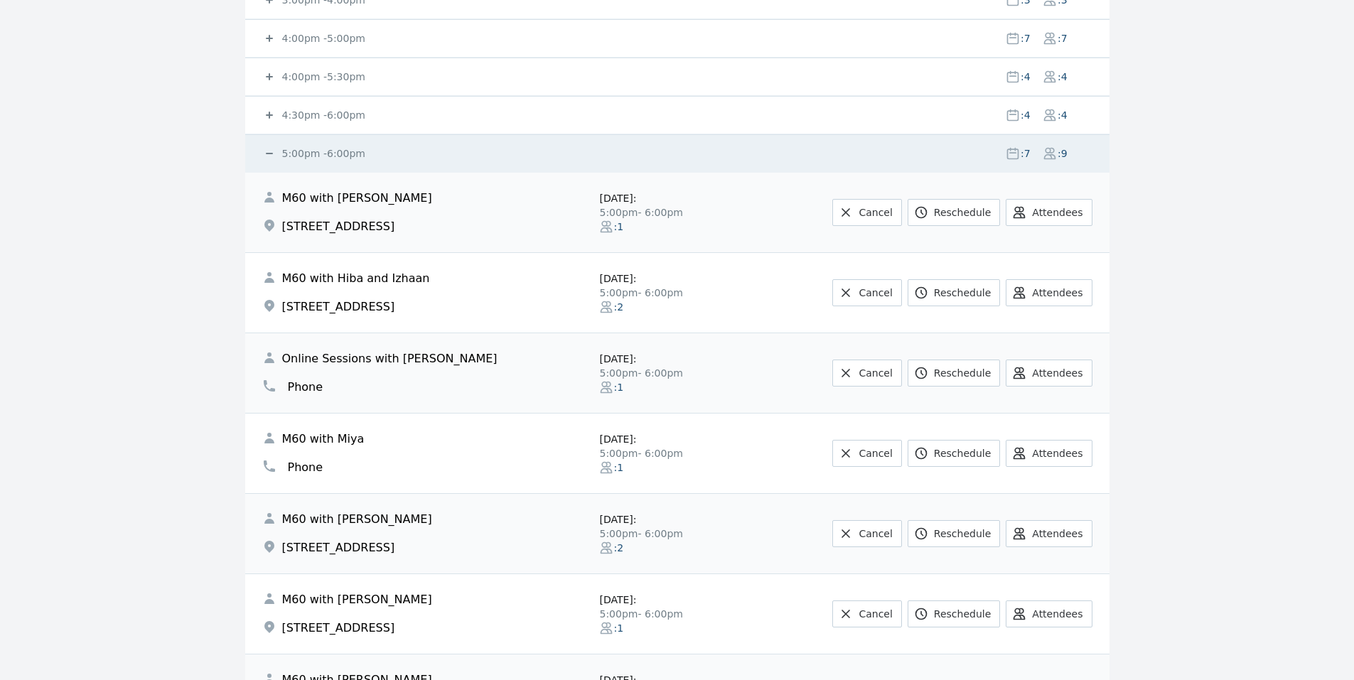
click at [350, 151] on small "5:00pm - 6:00pm" at bounding box center [322, 153] width 86 height 11
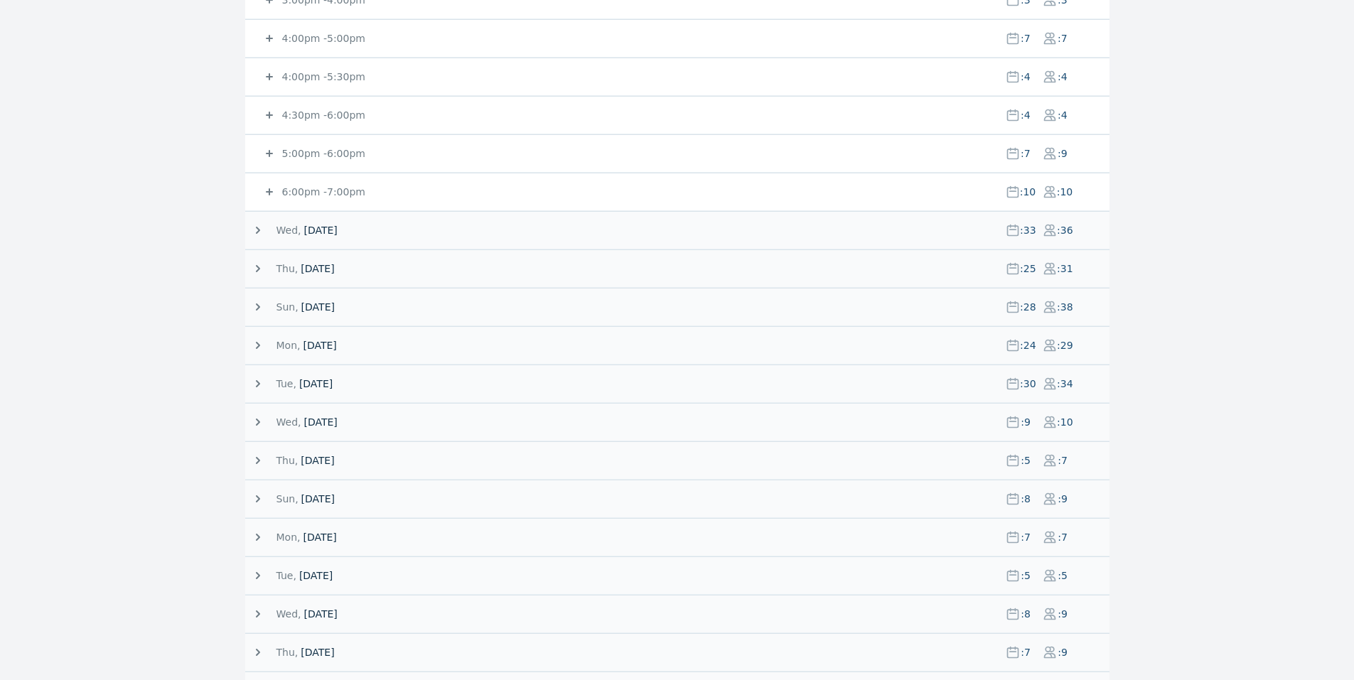
scroll to position [0, 0]
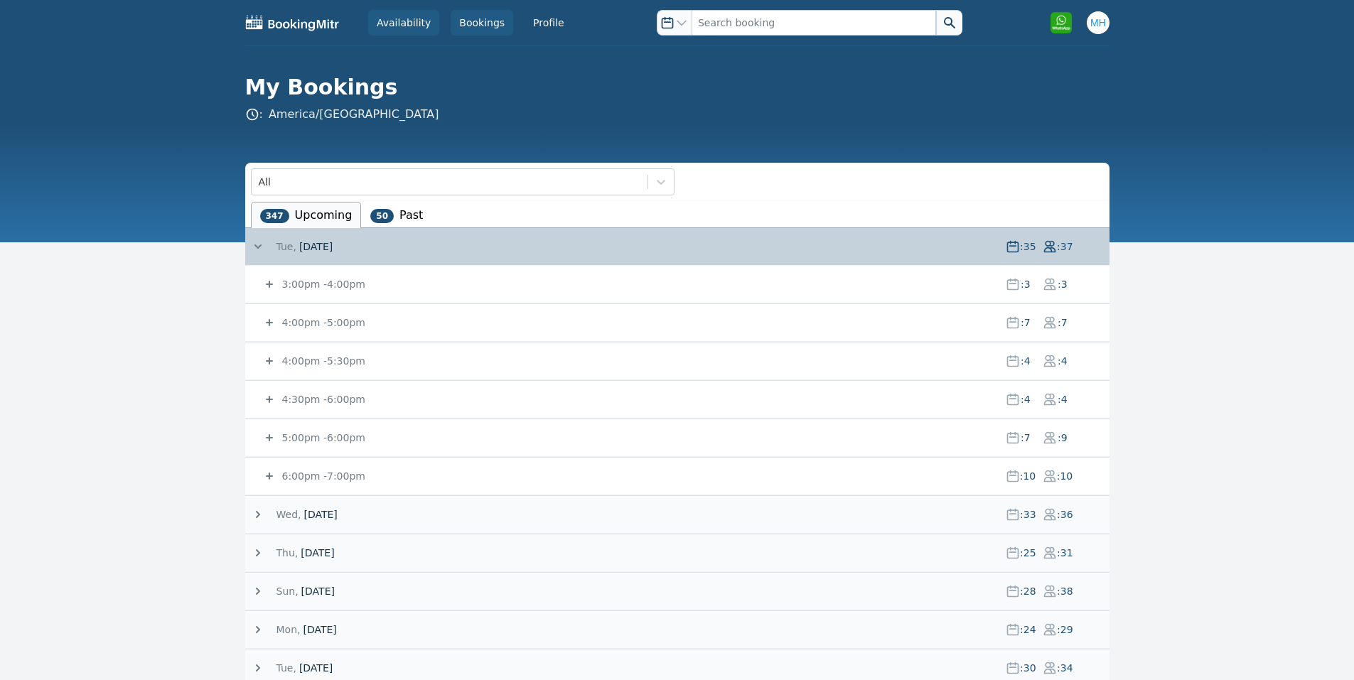
click at [392, 16] on link "Availability" at bounding box center [403, 23] width 71 height 26
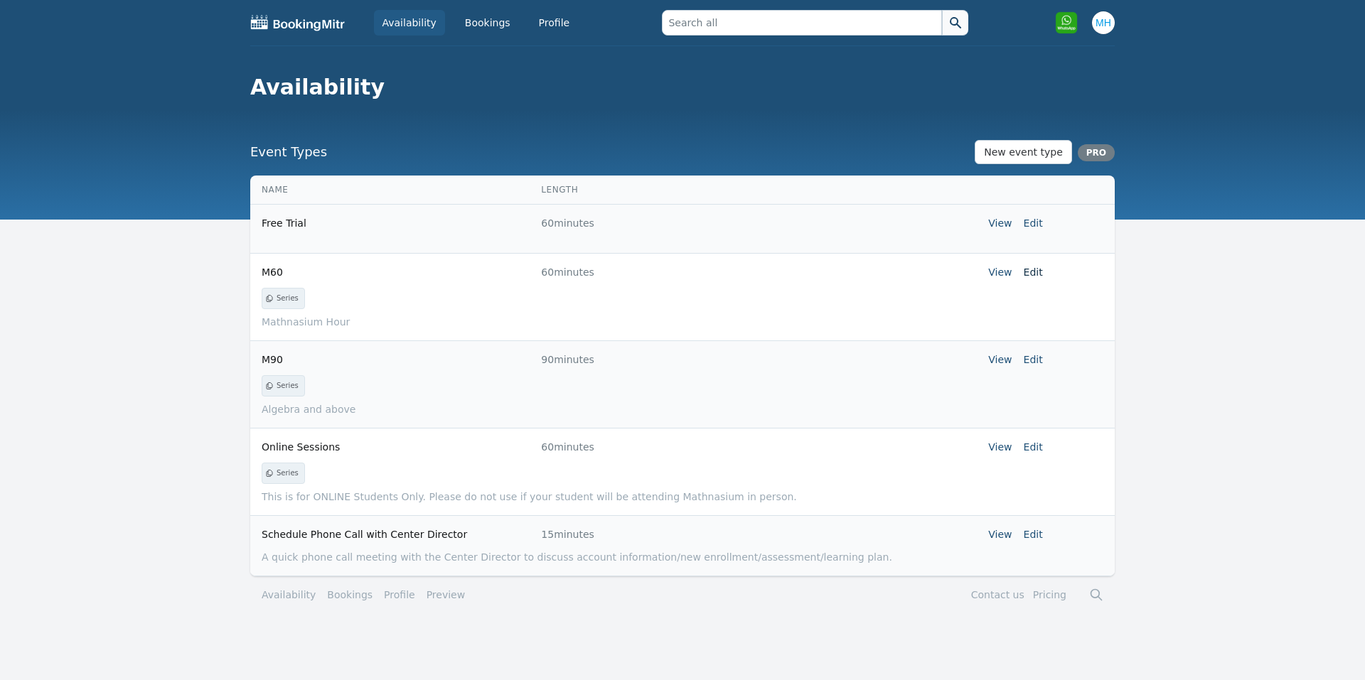
click at [1031, 267] on link "Edit" at bounding box center [1032, 272] width 19 height 11
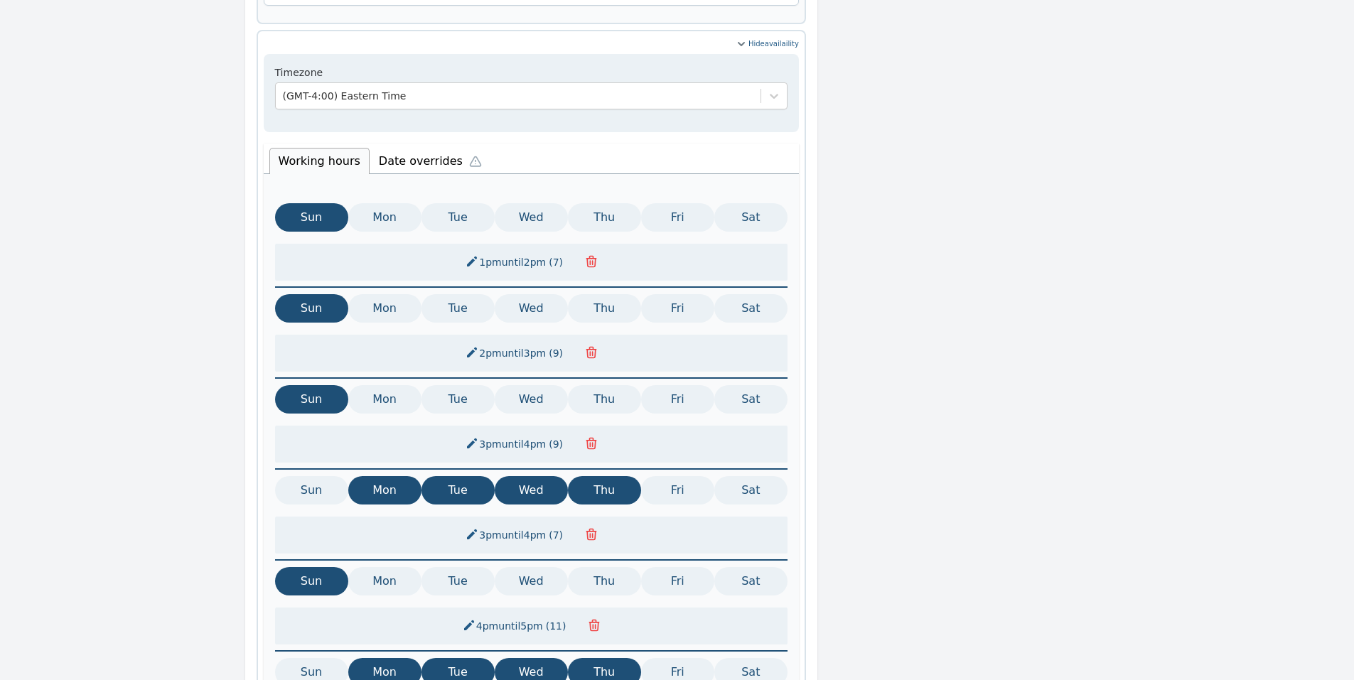
scroll to position [372, 0]
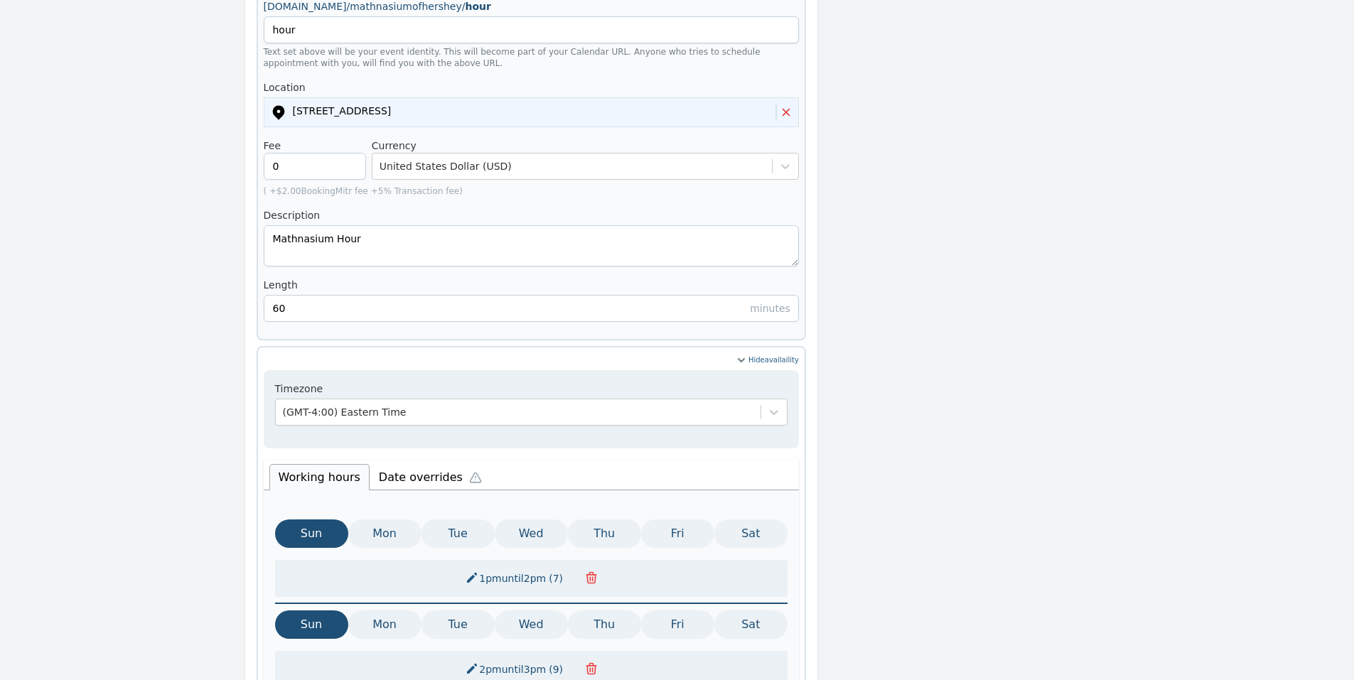
click at [402, 461] on li "Date overrides" at bounding box center [434, 476] width 128 height 30
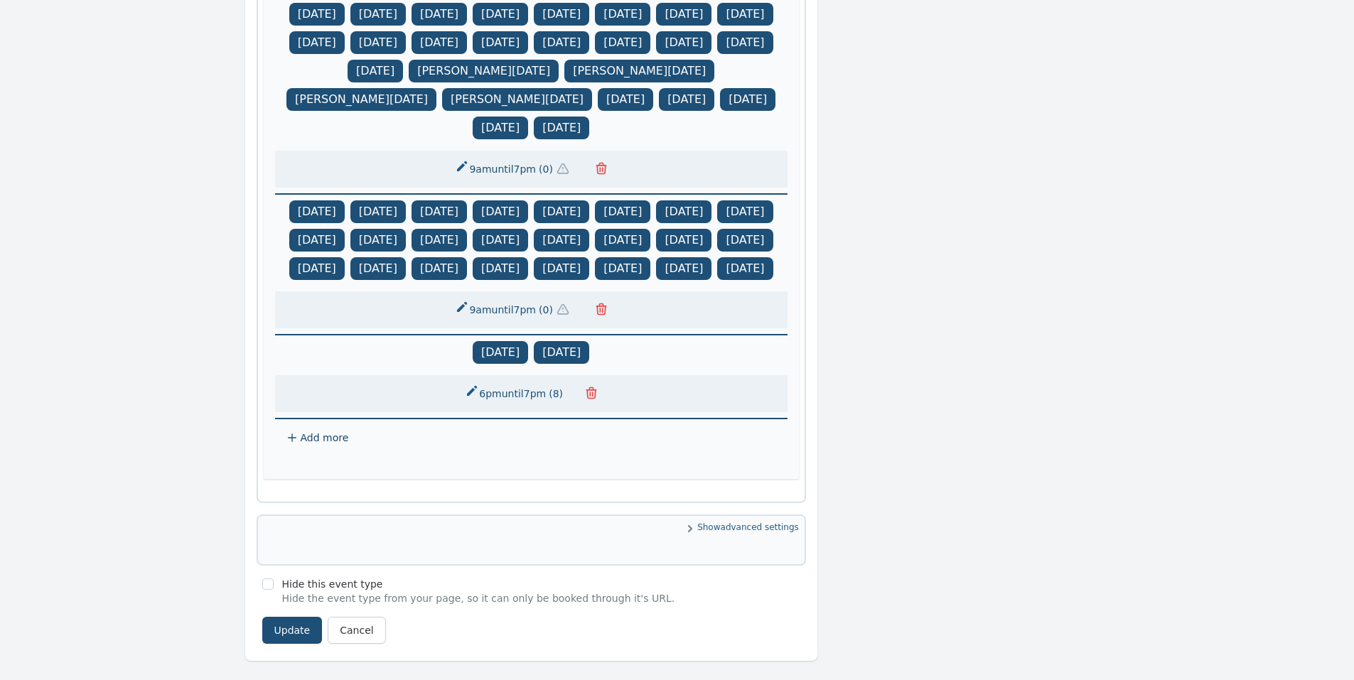
scroll to position [941, 0]
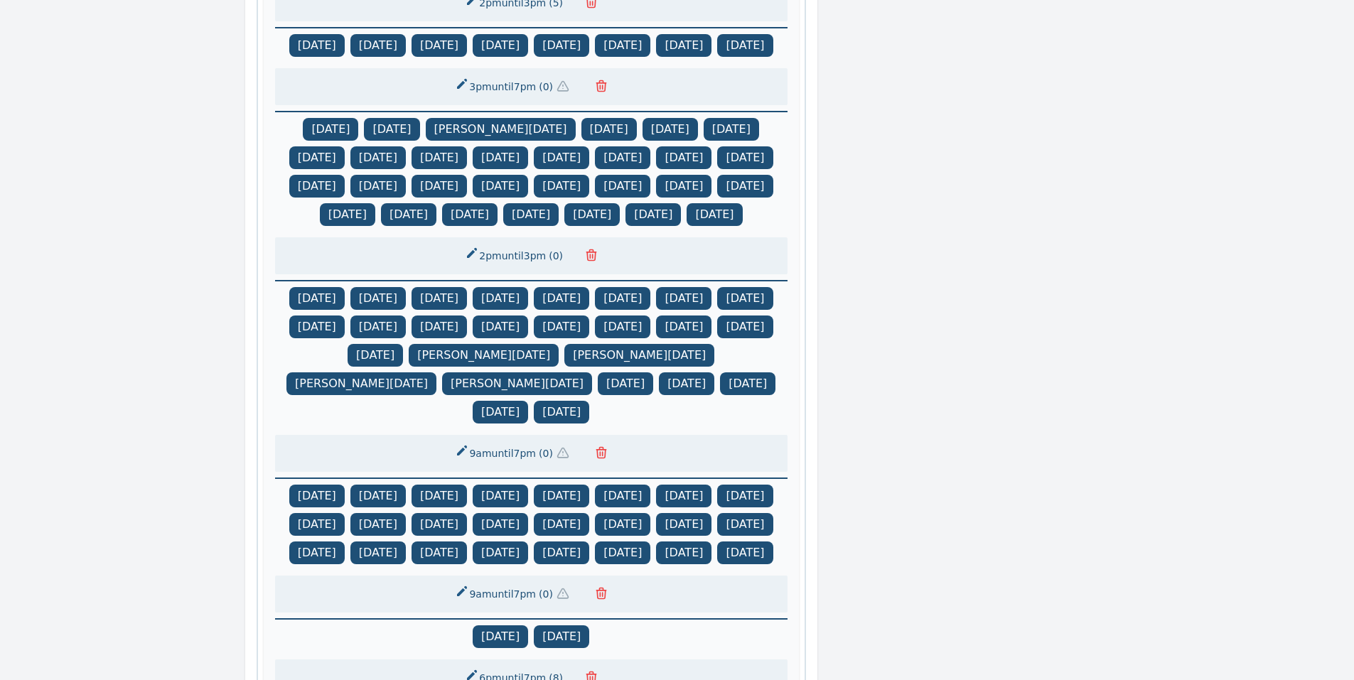
click at [531, 90] on button "3pm until 7pm ( 0 )" at bounding box center [515, 87] width 138 height 26
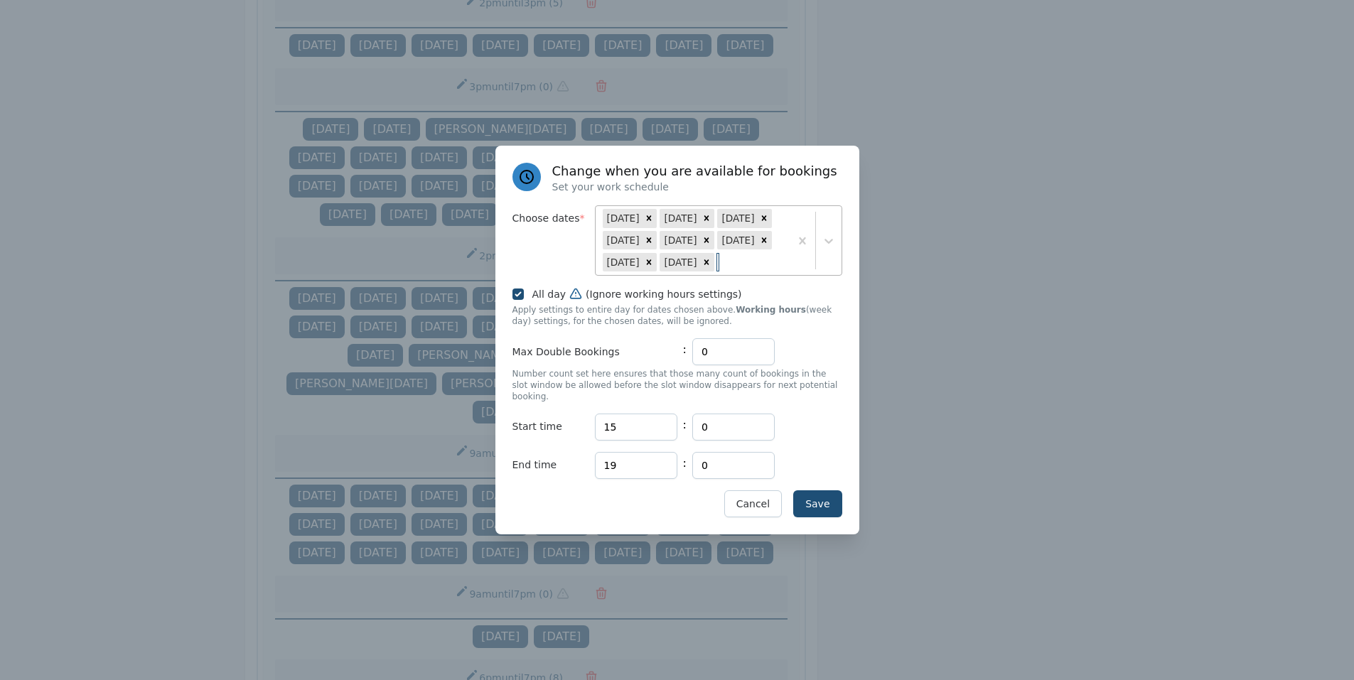
click at [781, 275] on div "[DATE] Aug [DATE] Sep [DATE] Sep [DATE] Sep 25" at bounding box center [693, 240] width 194 height 69
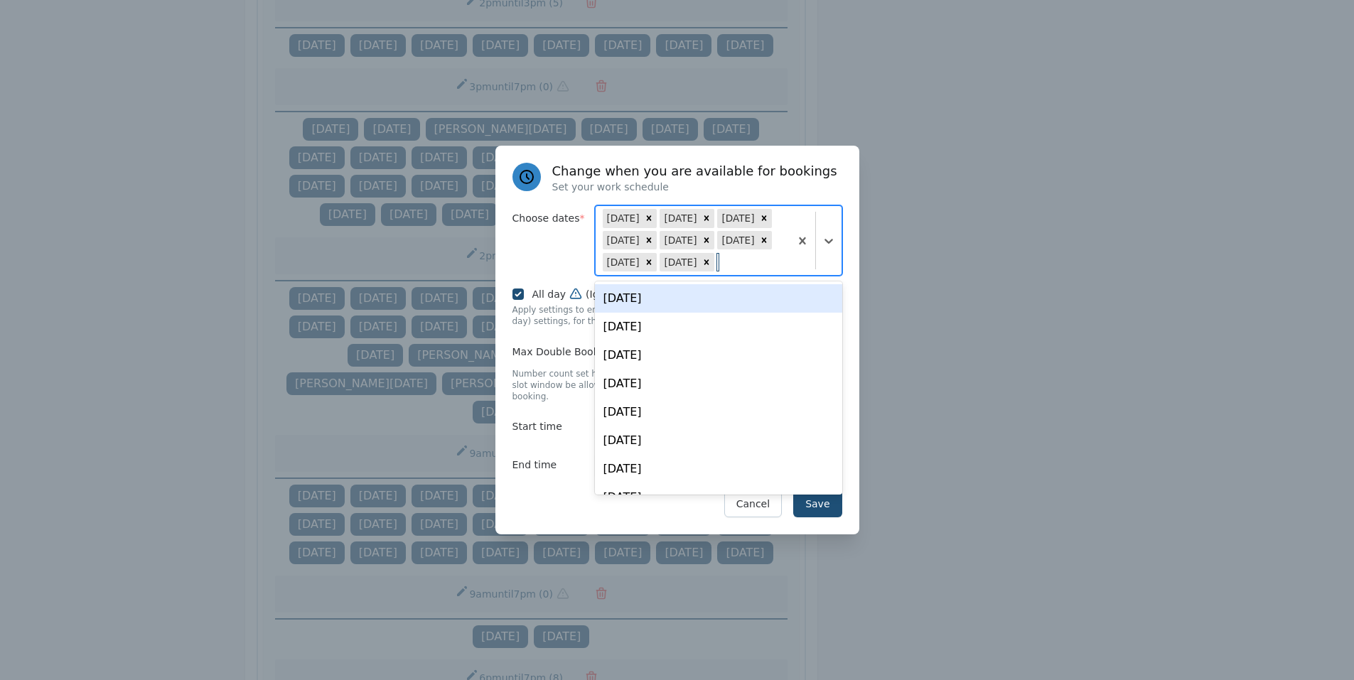
click at [689, 305] on div "[DATE]" at bounding box center [718, 298] width 247 height 28
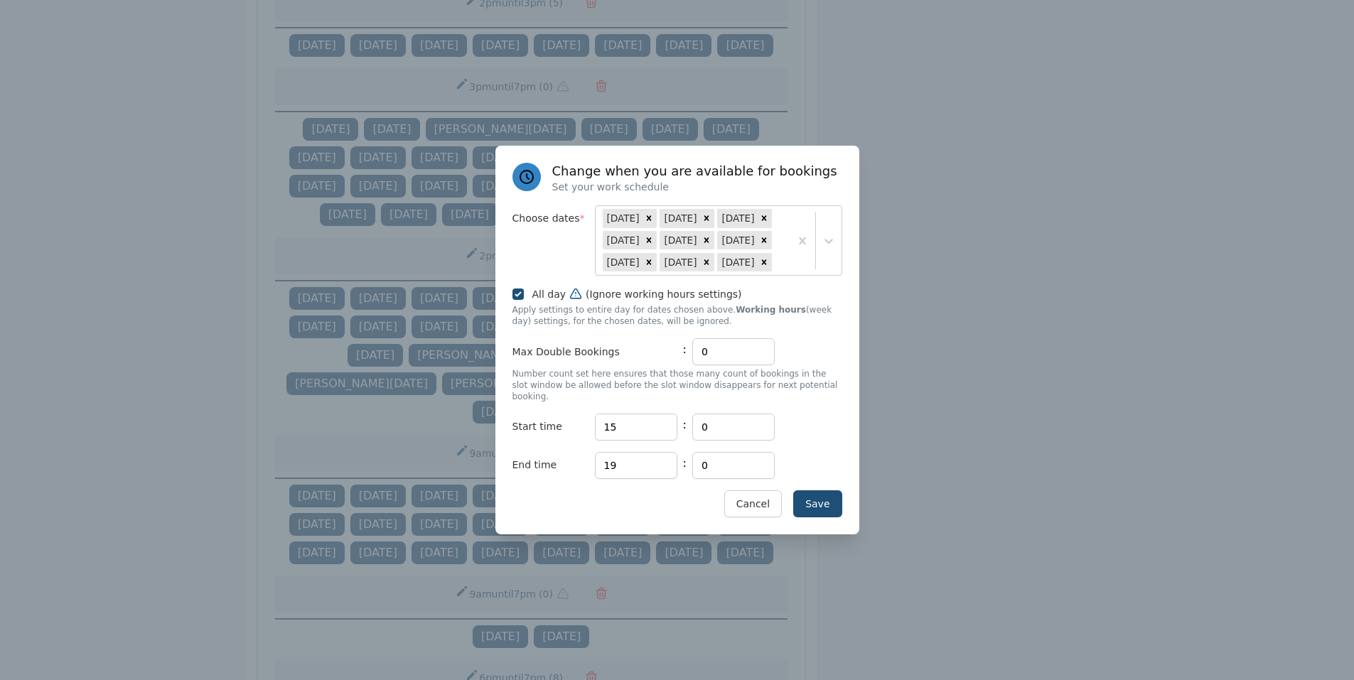
click at [547, 494] on div "Save Cancel" at bounding box center [677, 503] width 330 height 27
click at [812, 503] on button "Save" at bounding box center [817, 503] width 48 height 27
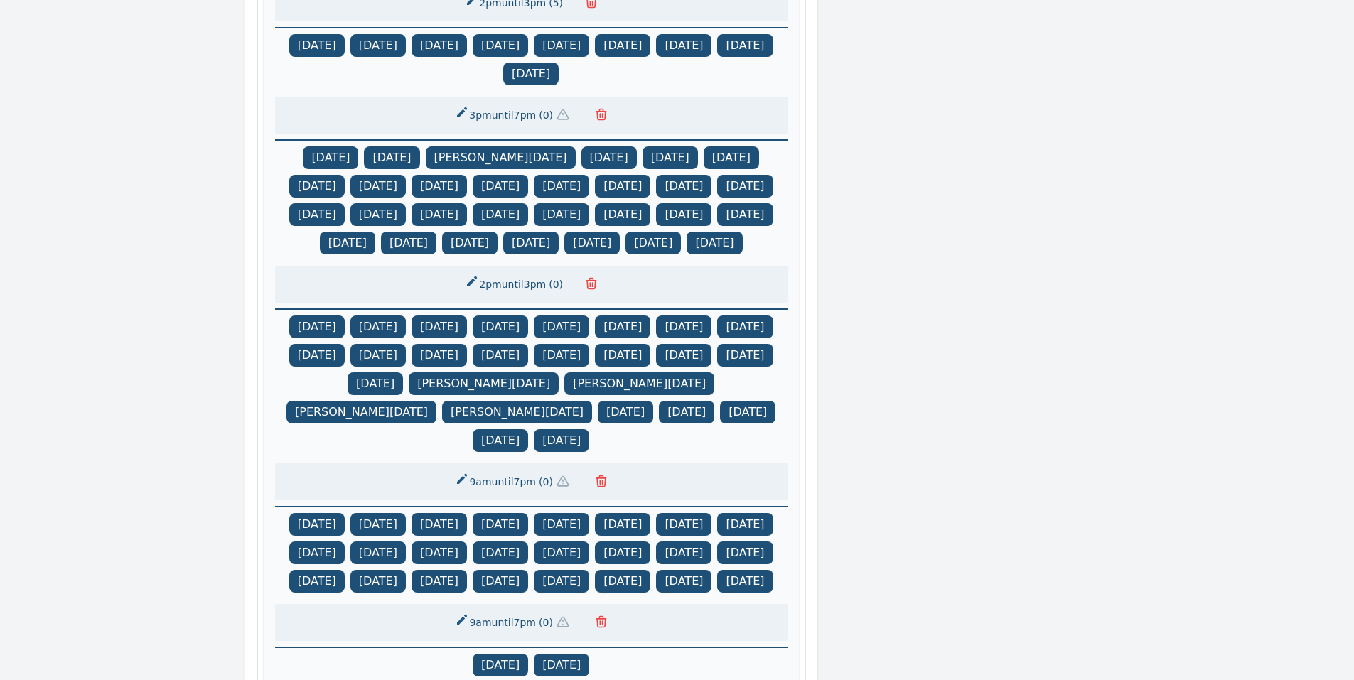
scroll to position [657, 0]
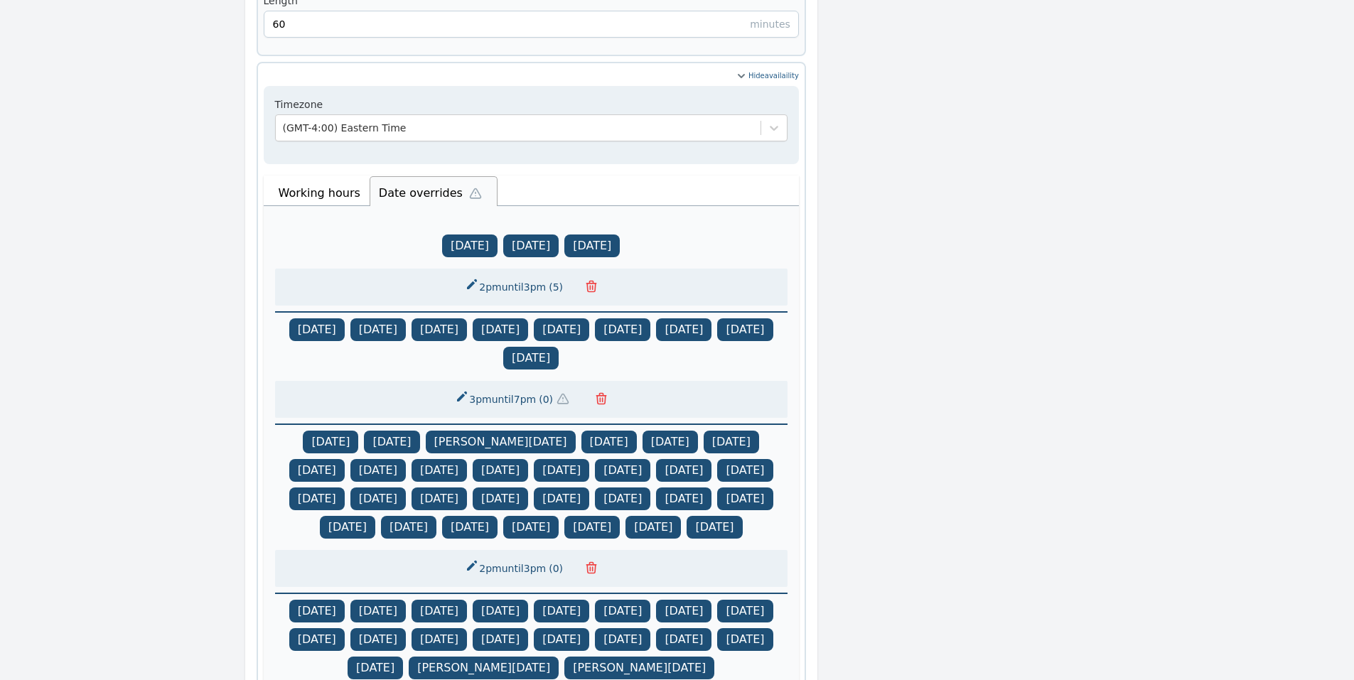
click at [596, 277] on button "button" at bounding box center [591, 287] width 28 height 20
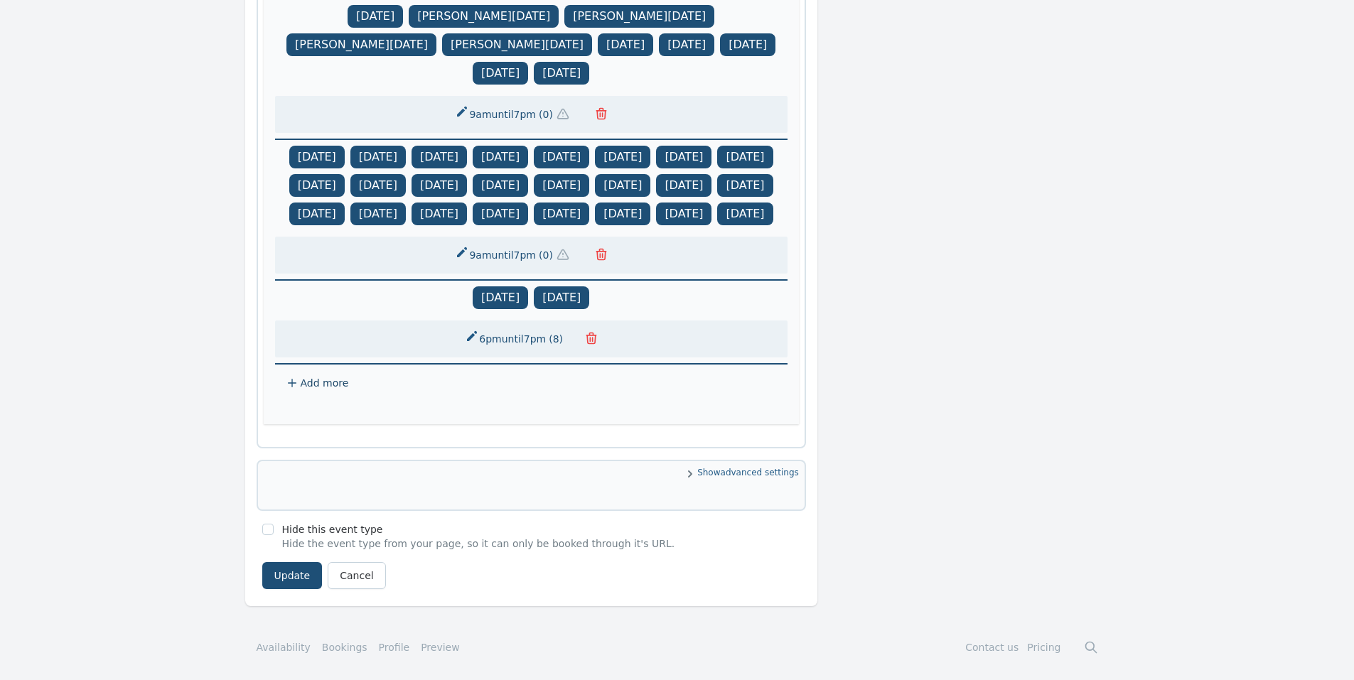
scroll to position [1258, 0]
click at [286, 586] on button "Update" at bounding box center [292, 575] width 60 height 27
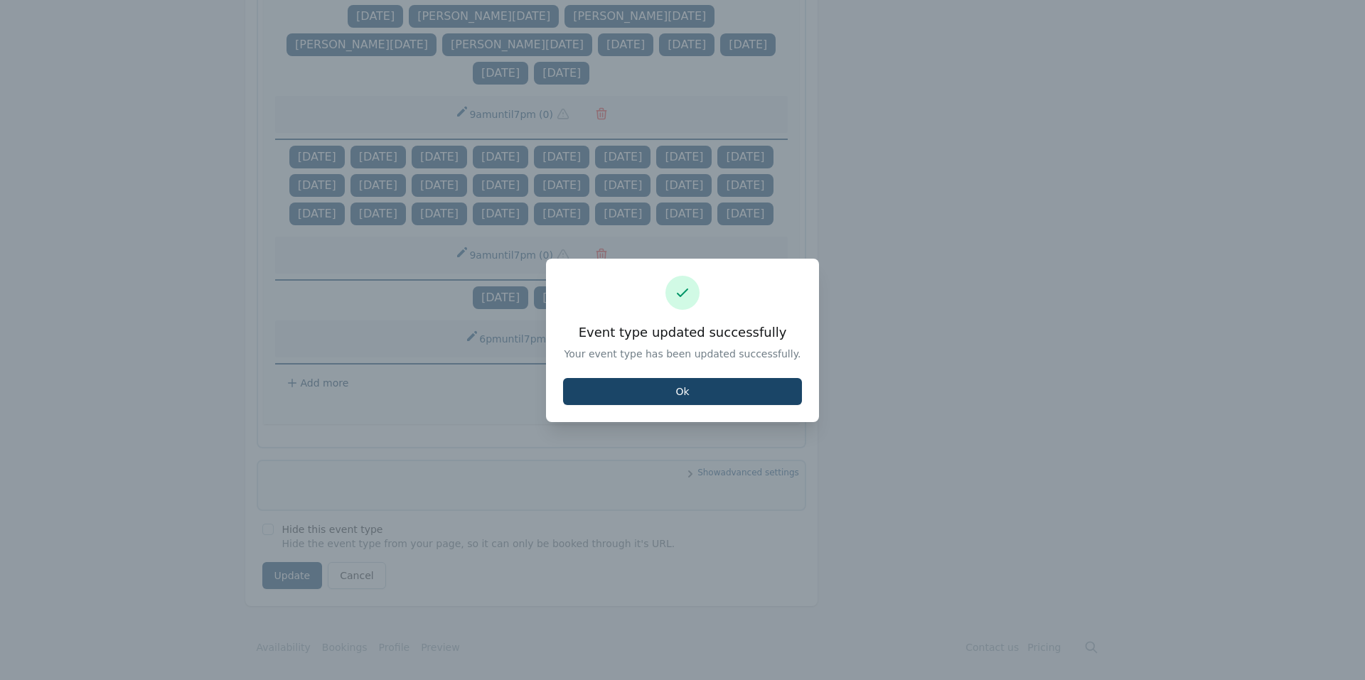
click at [706, 394] on button "Ok" at bounding box center [682, 391] width 239 height 27
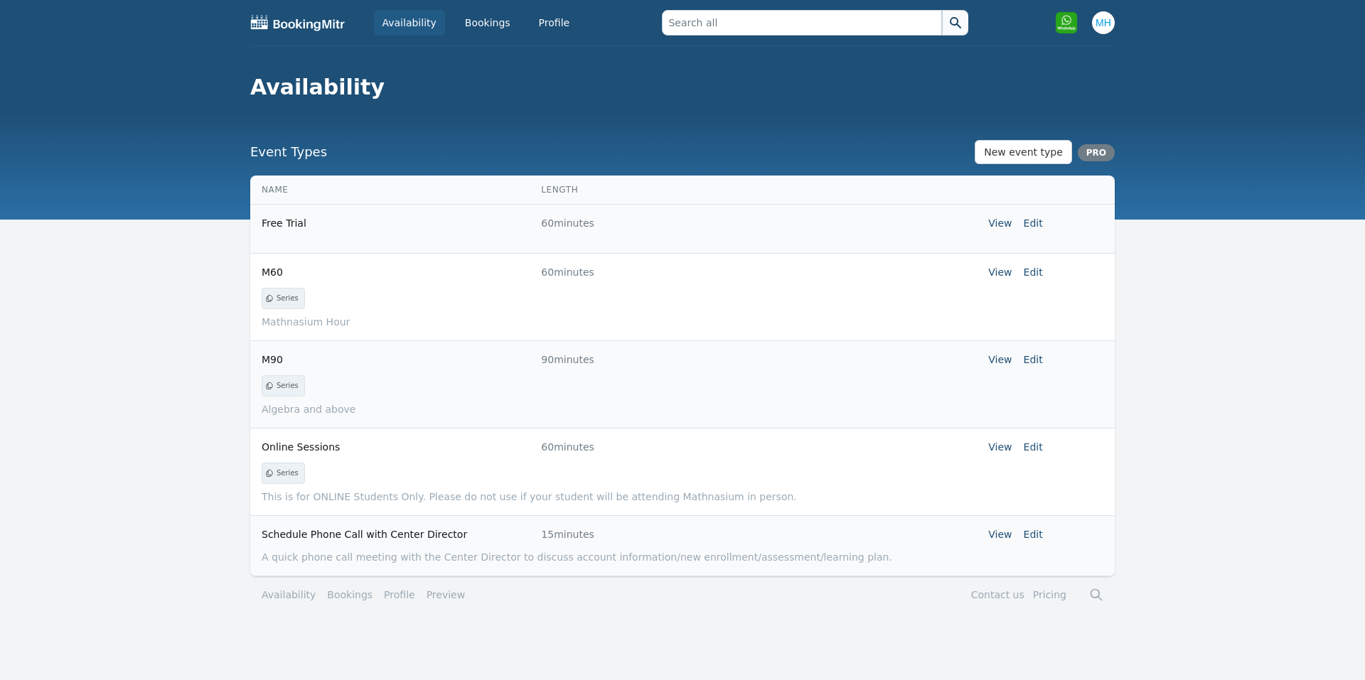
click at [1043, 360] on tr "M90 90 minutes View Edit" at bounding box center [682, 359] width 864 height 38
click at [1039, 361] on link "Edit" at bounding box center [1032, 359] width 19 height 11
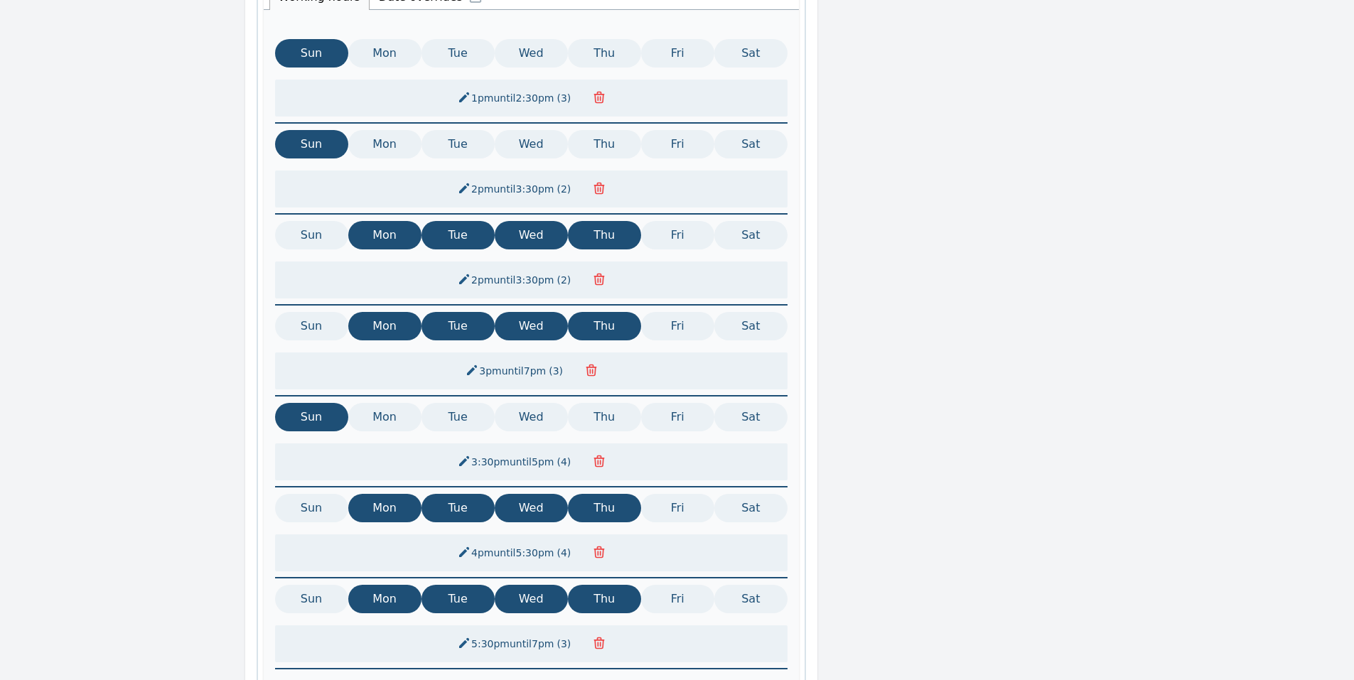
scroll to position [569, 0]
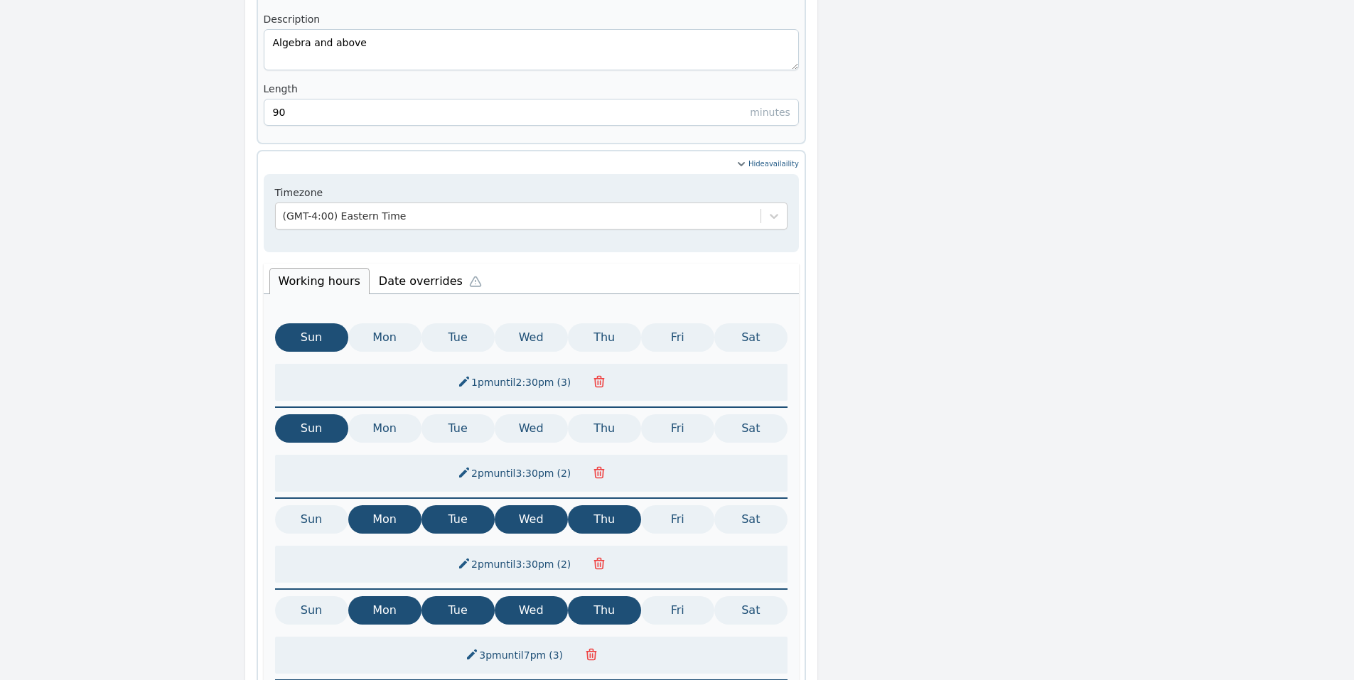
click at [424, 264] on li "Date overrides" at bounding box center [434, 279] width 128 height 30
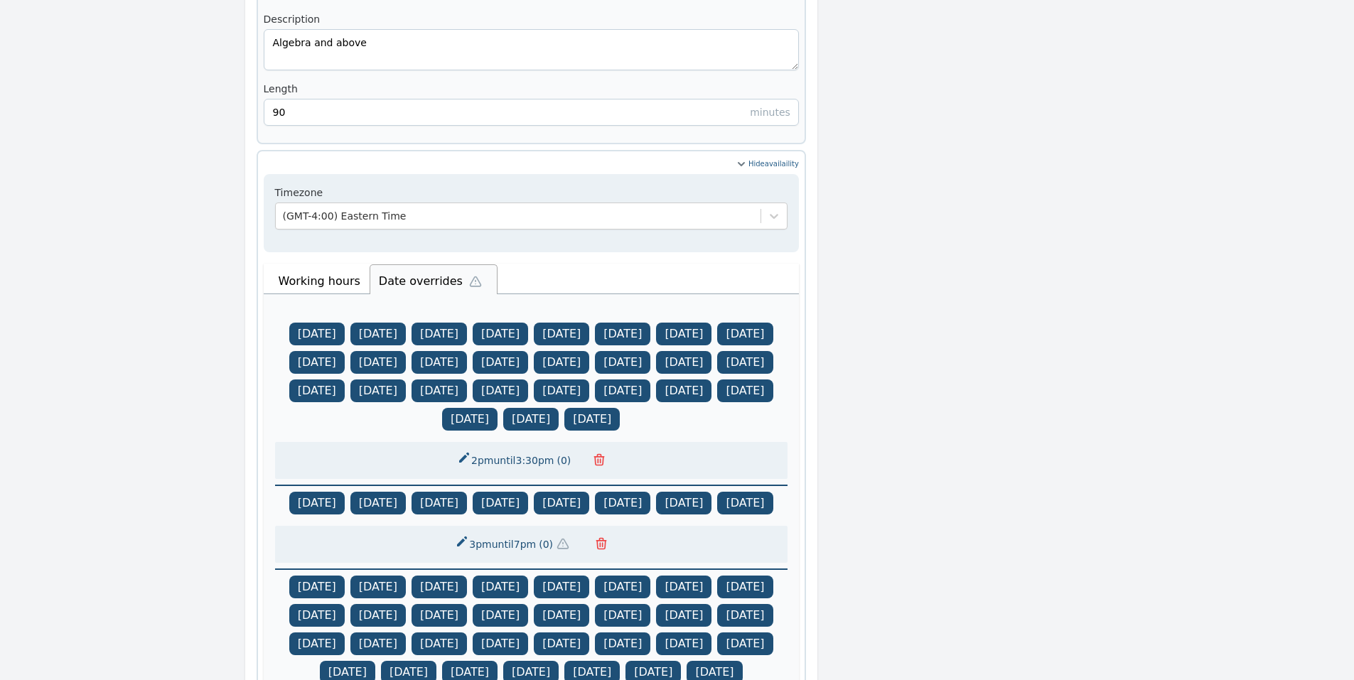
click at [488, 557] on button "3pm until 7pm ( 0 )" at bounding box center [515, 545] width 138 height 26
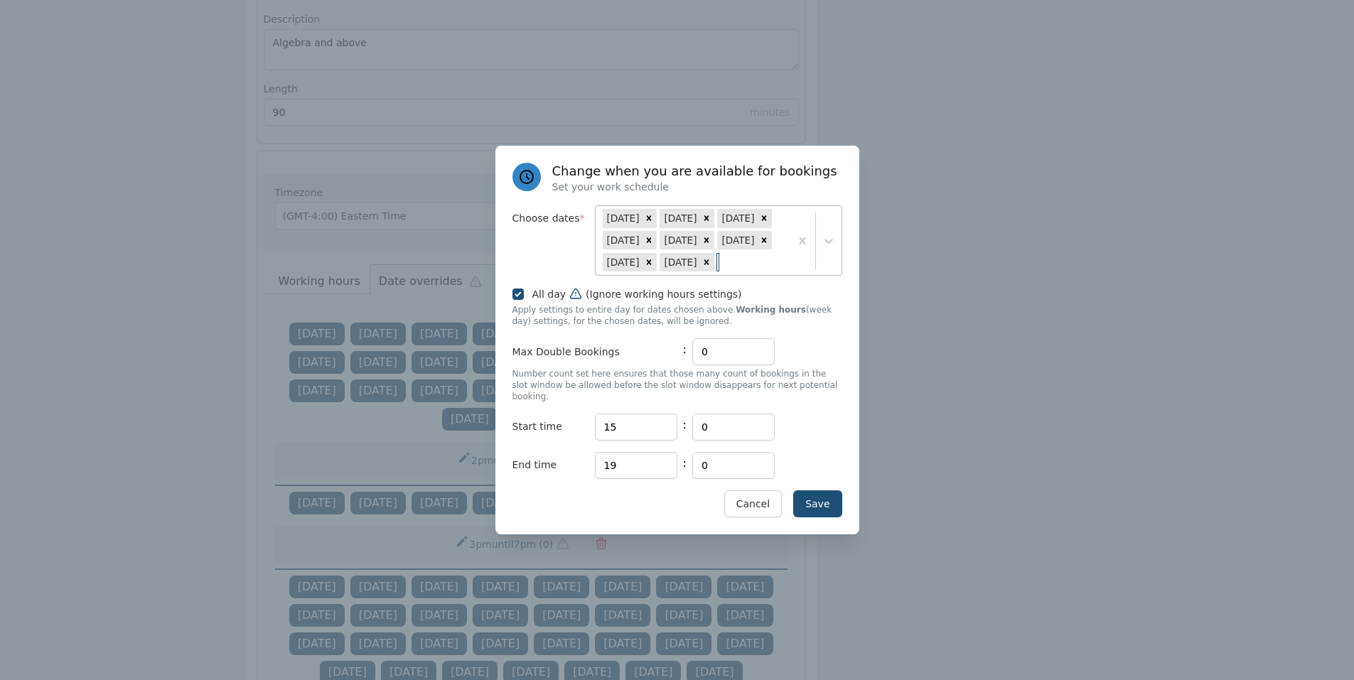
click at [766, 269] on div "[DATE] Aug [DATE] Sep [DATE] Sep [DATE] Sep 25" at bounding box center [693, 240] width 194 height 69
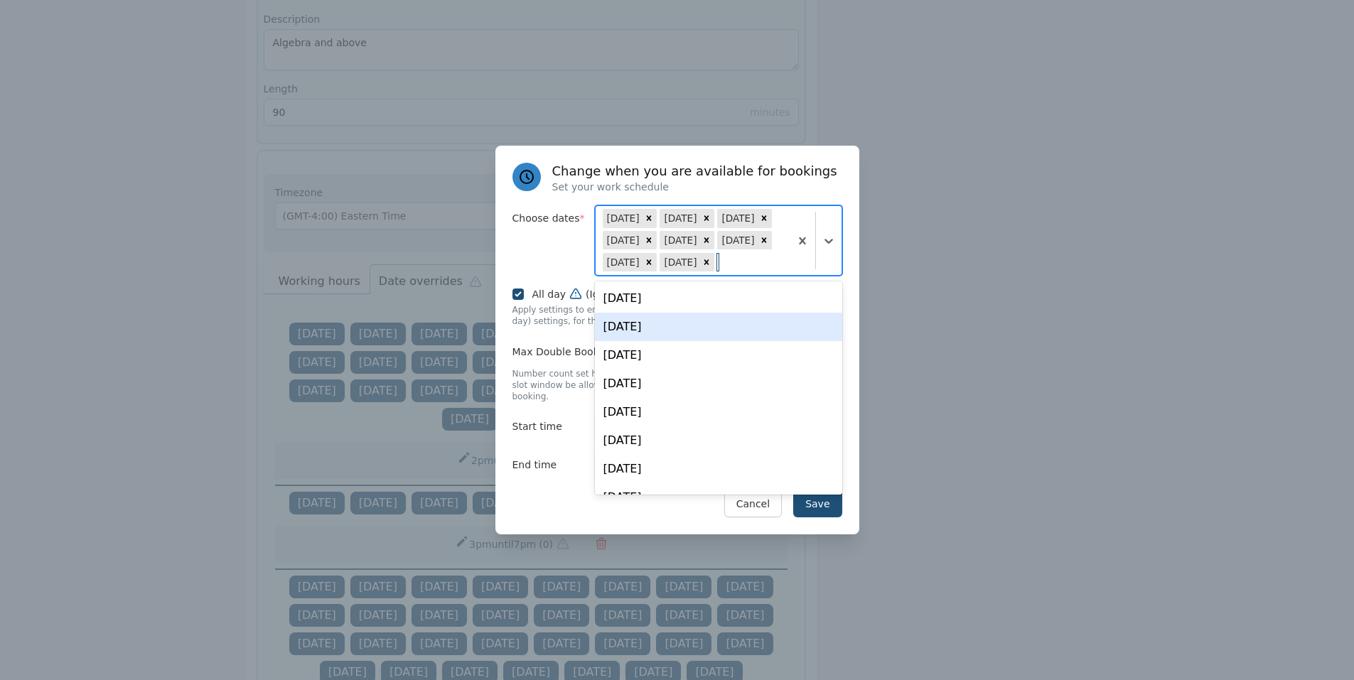
click at [675, 306] on div "[DATE]" at bounding box center [718, 298] width 247 height 28
click at [556, 507] on div "Save Cancel" at bounding box center [677, 503] width 330 height 27
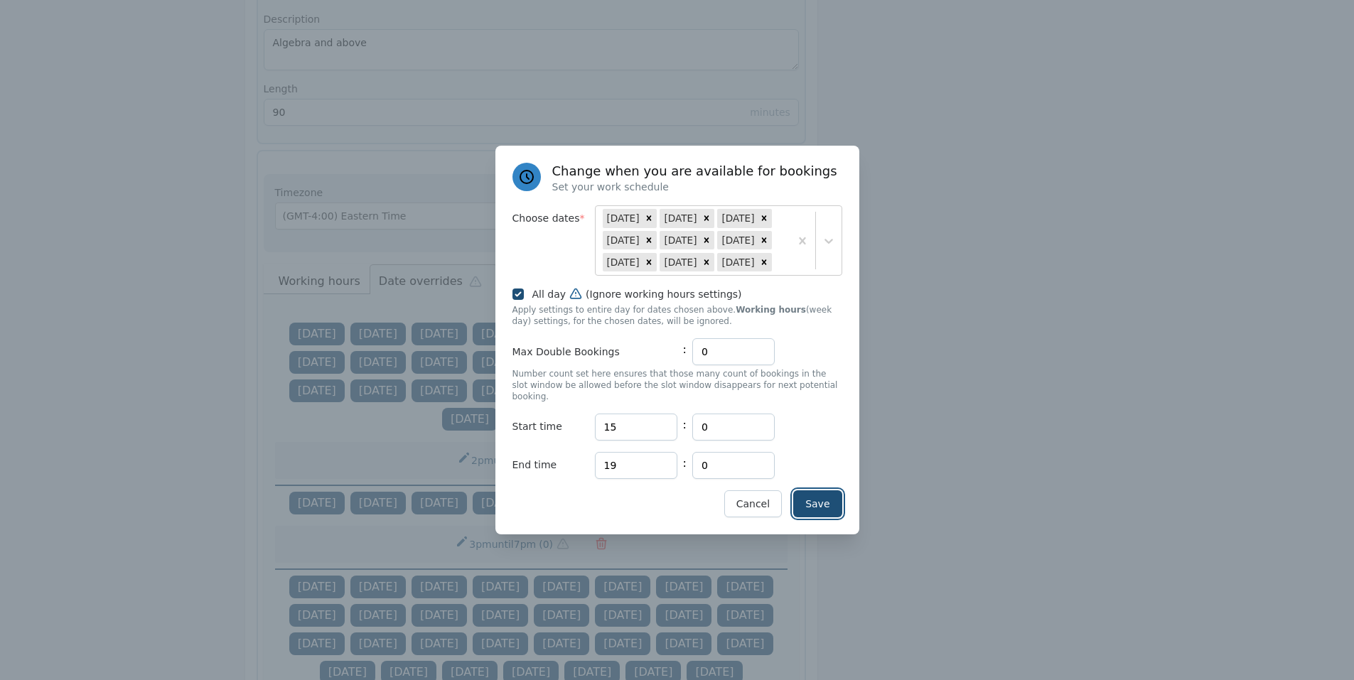
click at [812, 493] on button "Save" at bounding box center [817, 503] width 48 height 27
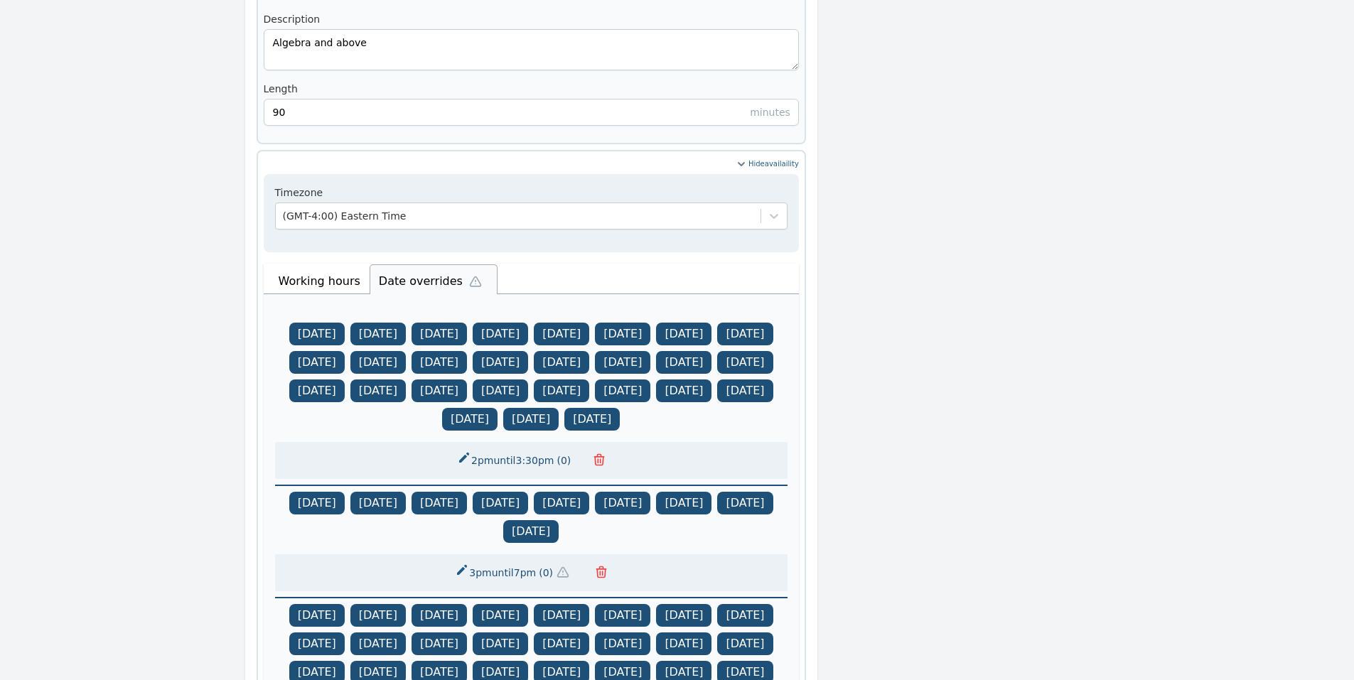
scroll to position [1062, 0]
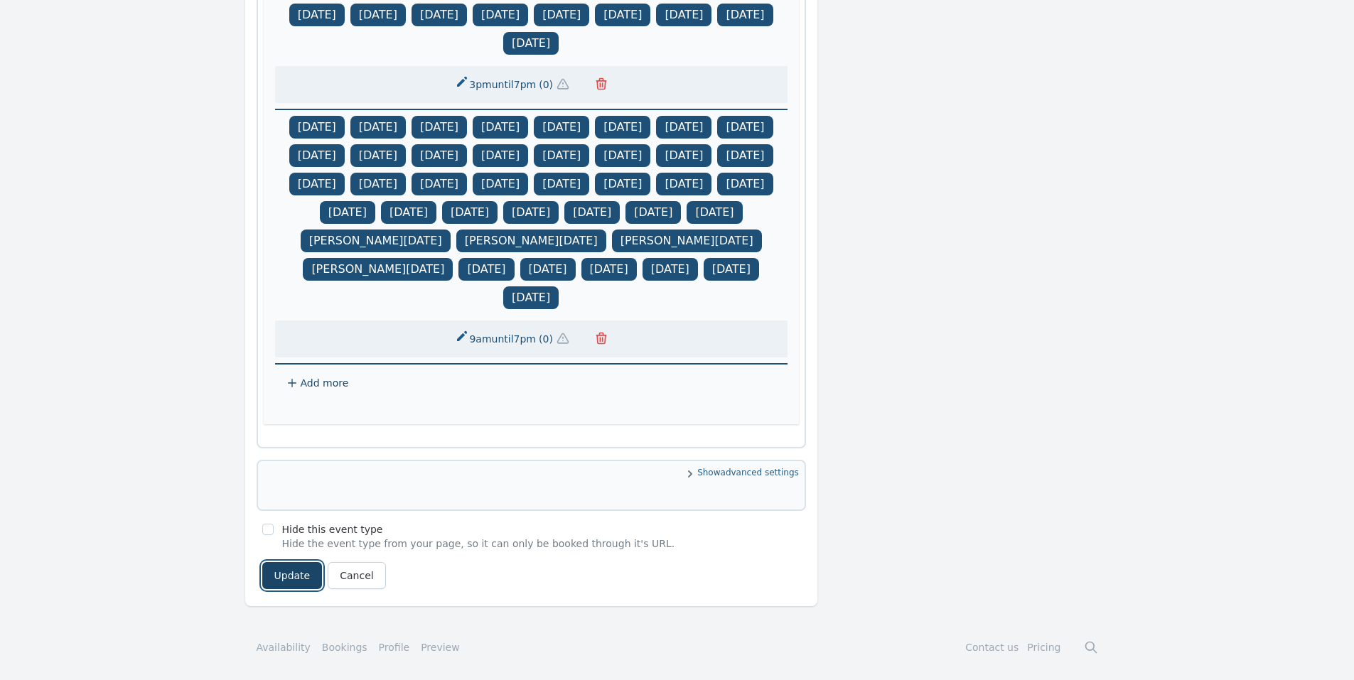
click at [280, 584] on button "Update" at bounding box center [292, 575] width 60 height 27
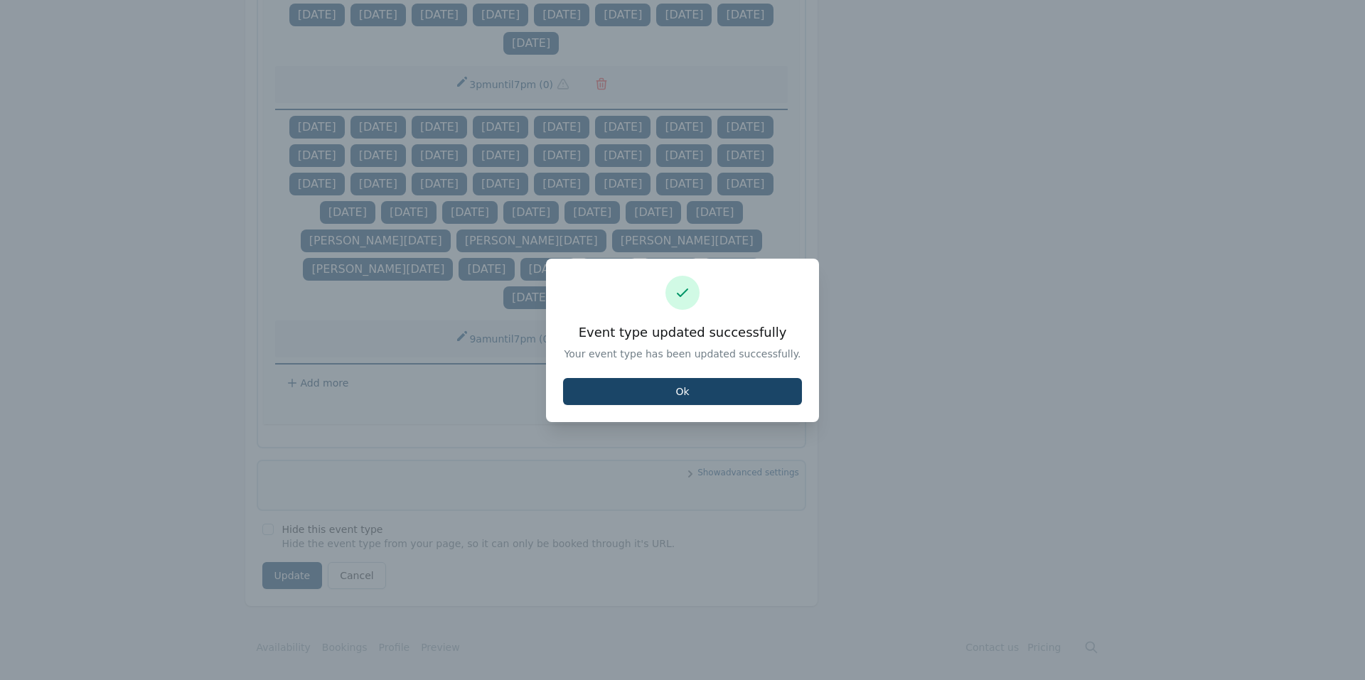
click at [648, 391] on button "Ok" at bounding box center [682, 391] width 239 height 27
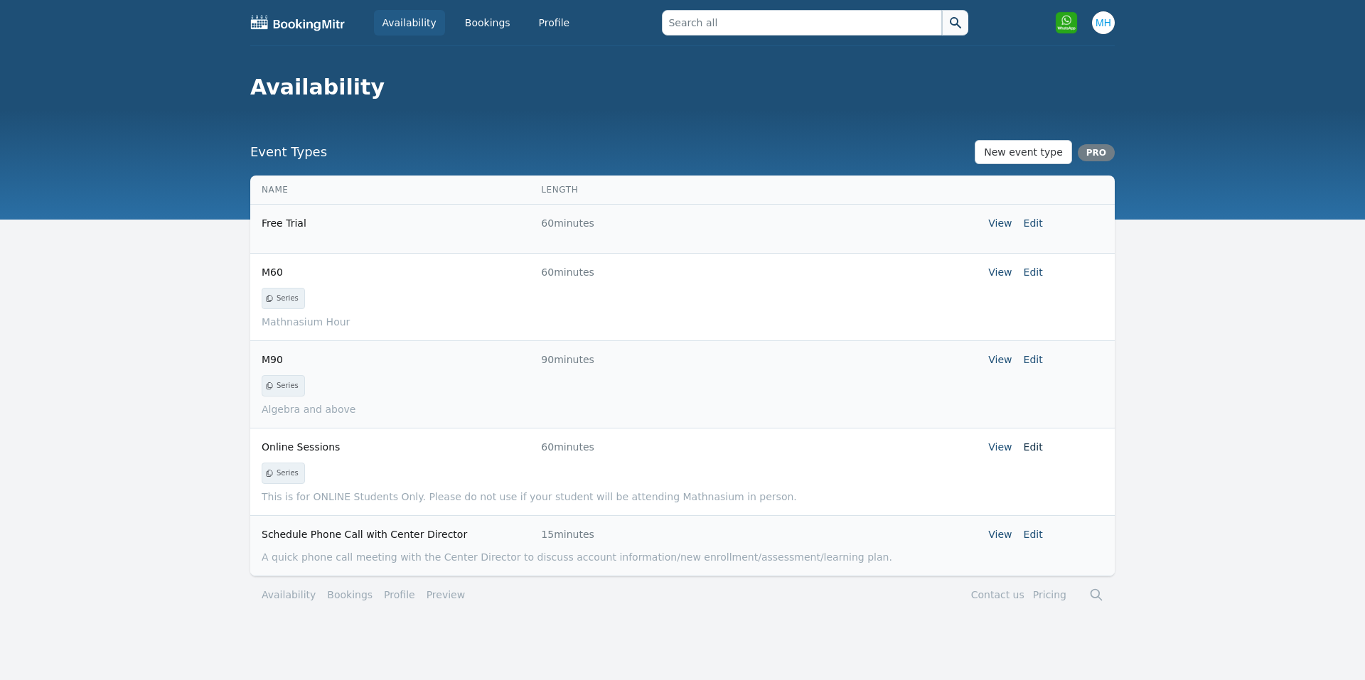
click at [1036, 444] on link "Edit" at bounding box center [1032, 446] width 19 height 11
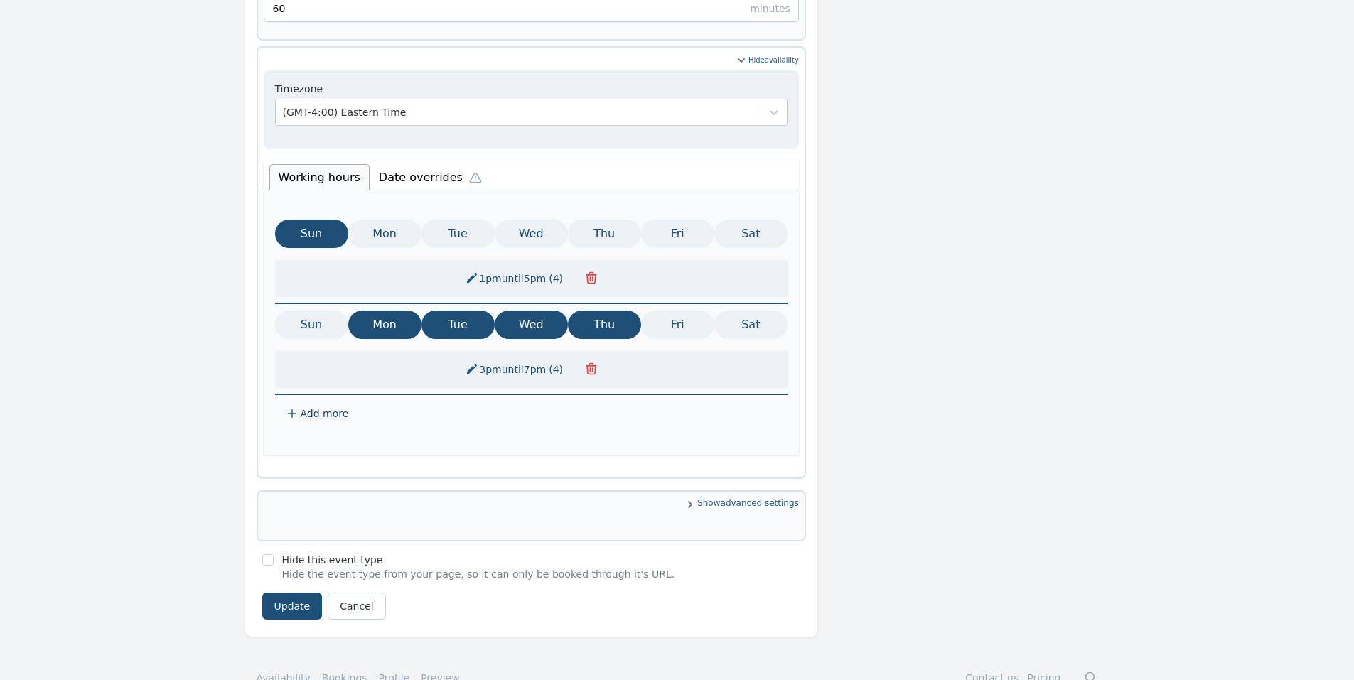
scroll to position [679, 0]
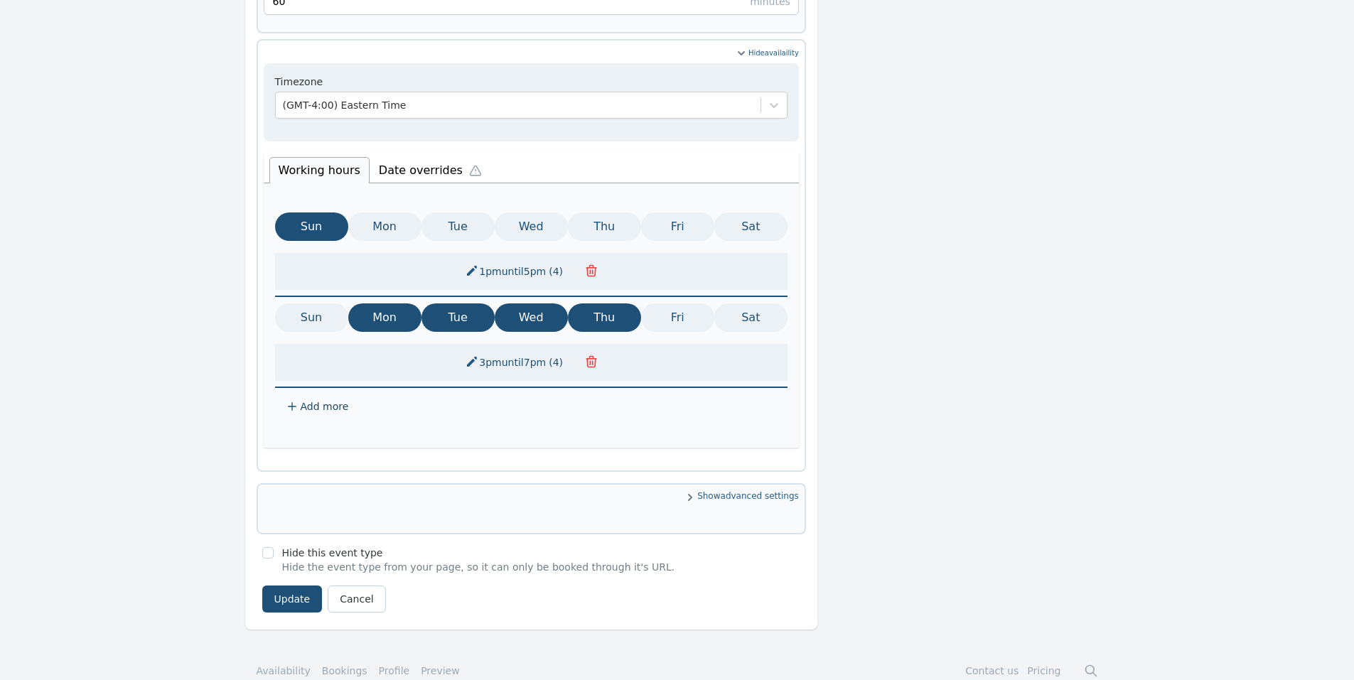
click at [436, 154] on li "Date overrides" at bounding box center [434, 169] width 128 height 30
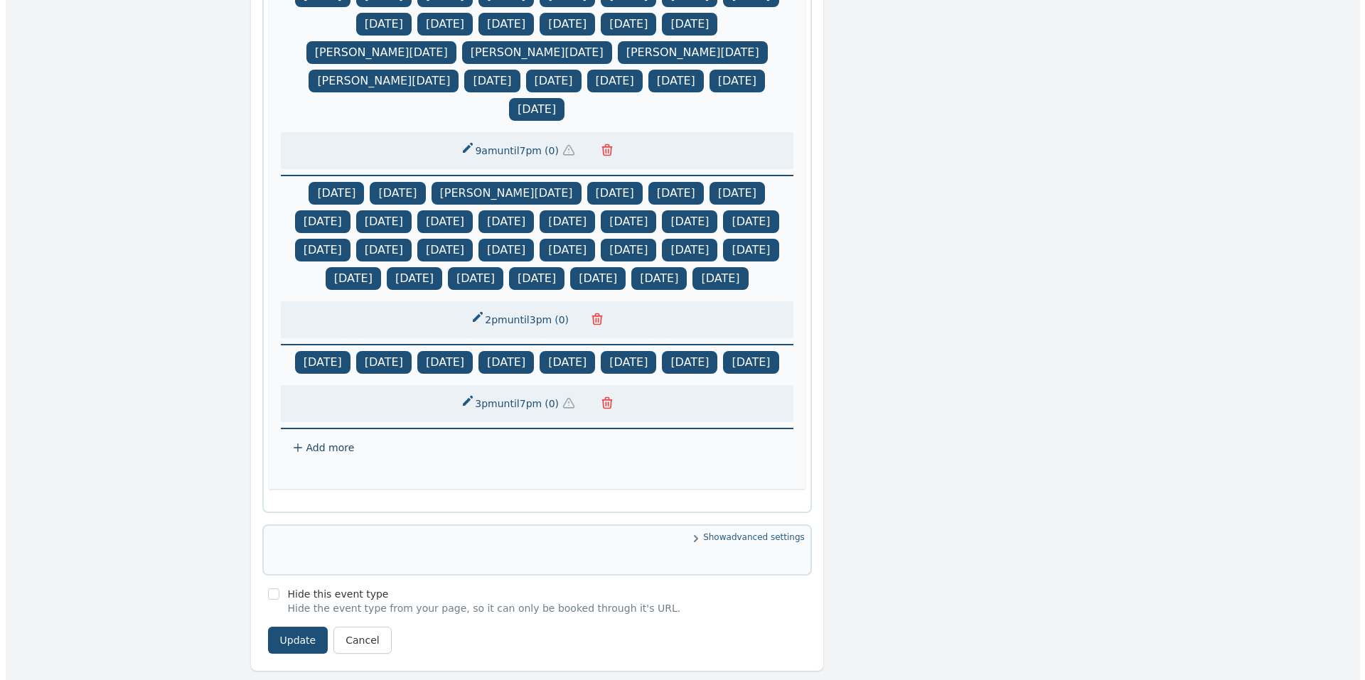
scroll to position [1062, 0]
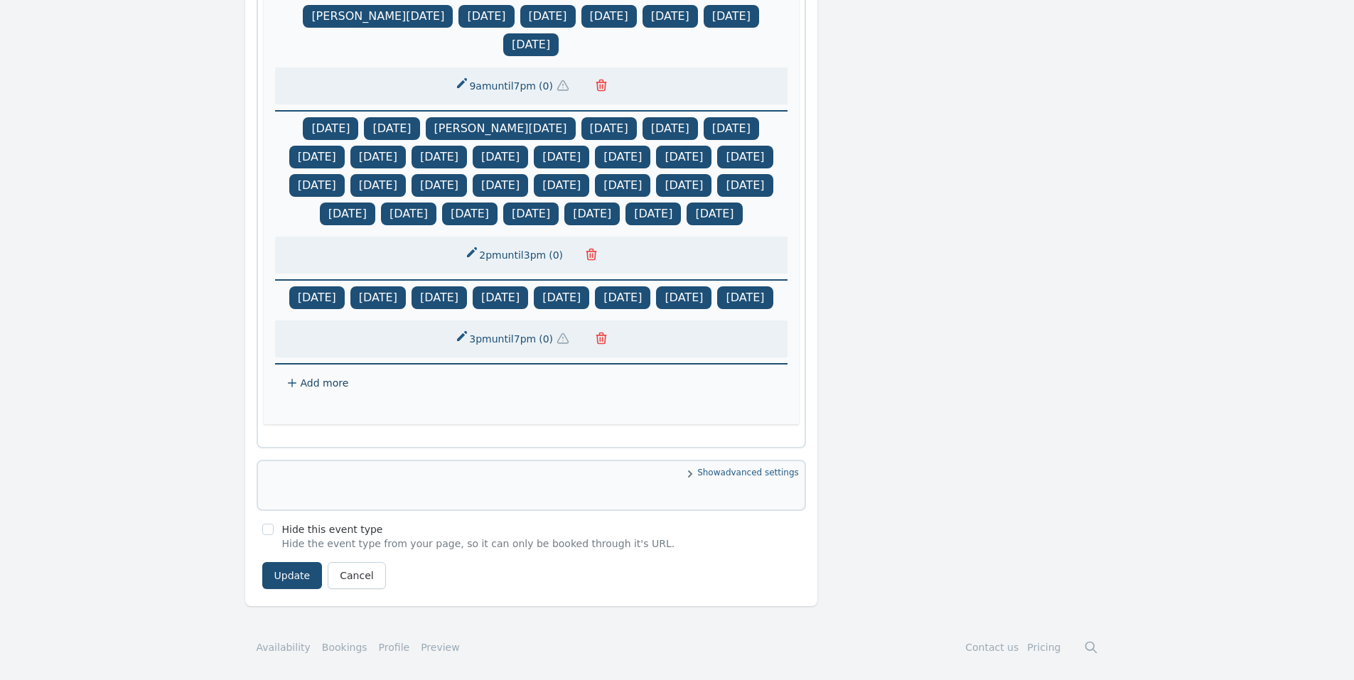
click at [503, 338] on button "3pm until 7pm ( 0 )" at bounding box center [515, 339] width 138 height 26
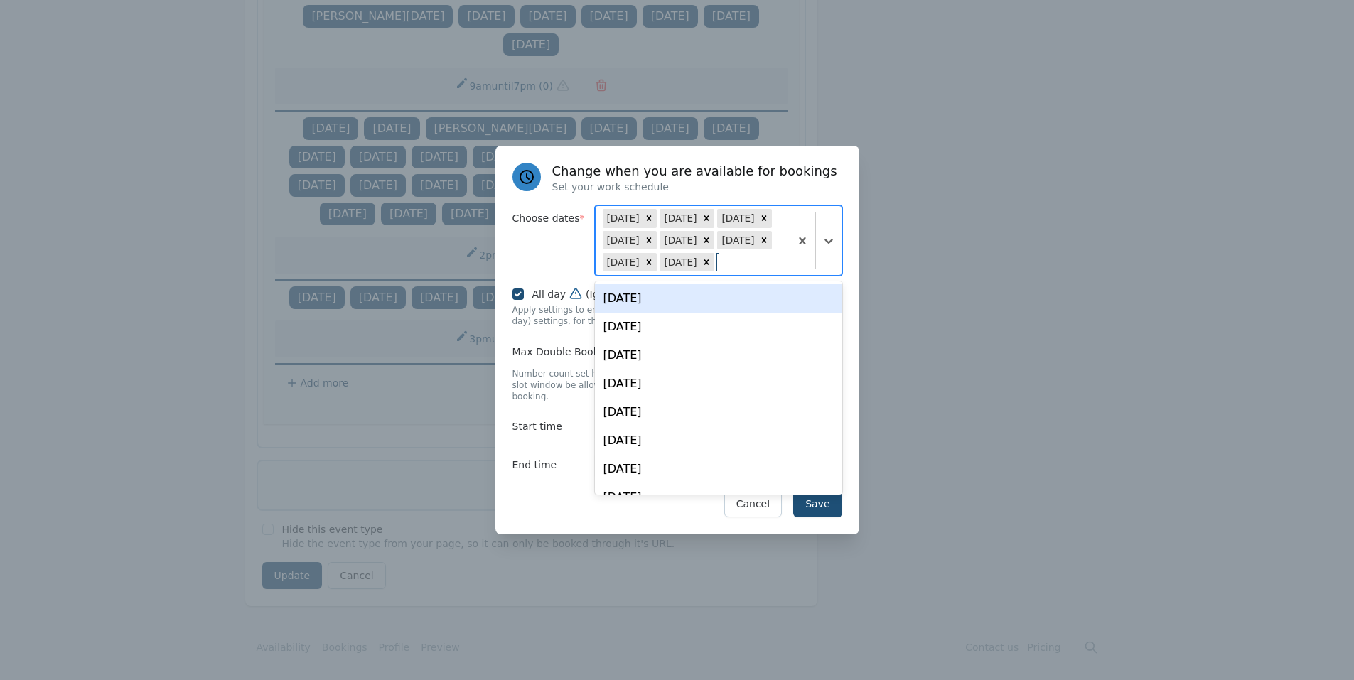
click at [770, 269] on div "[DATE] Aug [DATE] Sep [DATE] Sep [DATE] Sep 25" at bounding box center [693, 240] width 194 height 69
click at [639, 313] on div "[DATE]" at bounding box center [718, 298] width 247 height 28
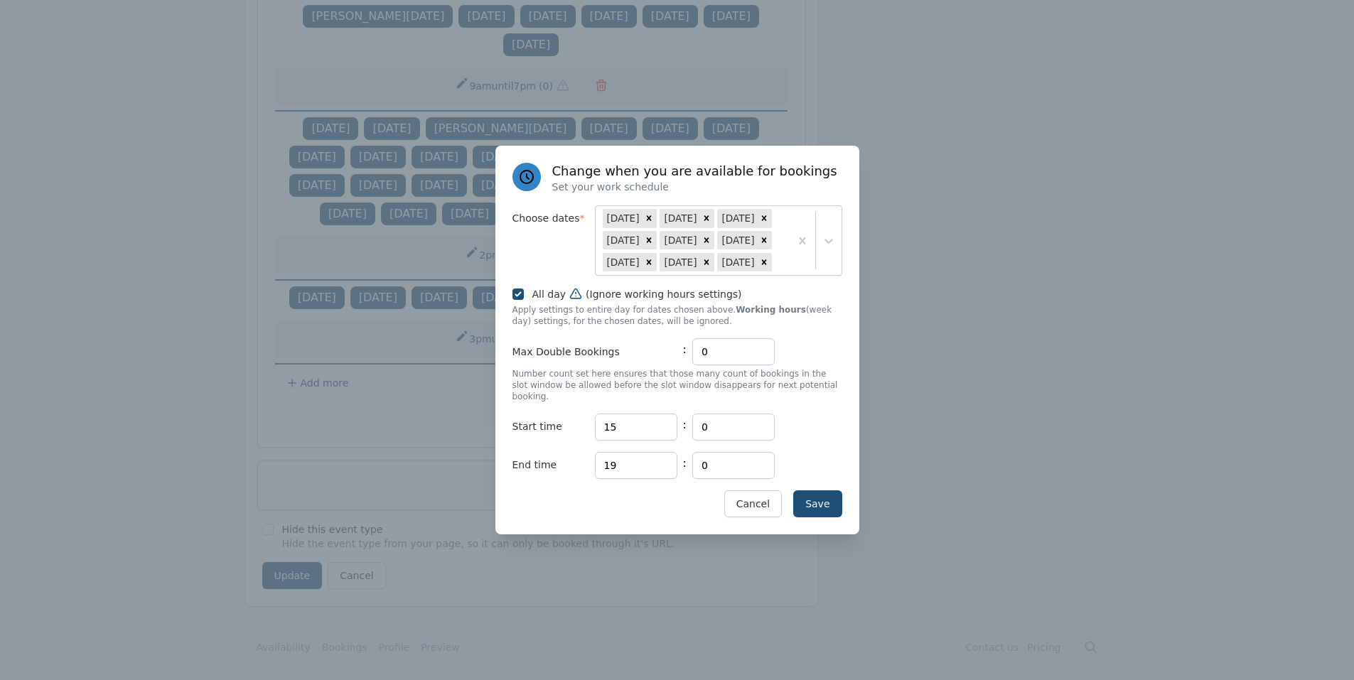
click at [536, 463] on label "End time" at bounding box center [553, 465] width 82 height 27
click at [815, 490] on button "Save" at bounding box center [817, 503] width 48 height 27
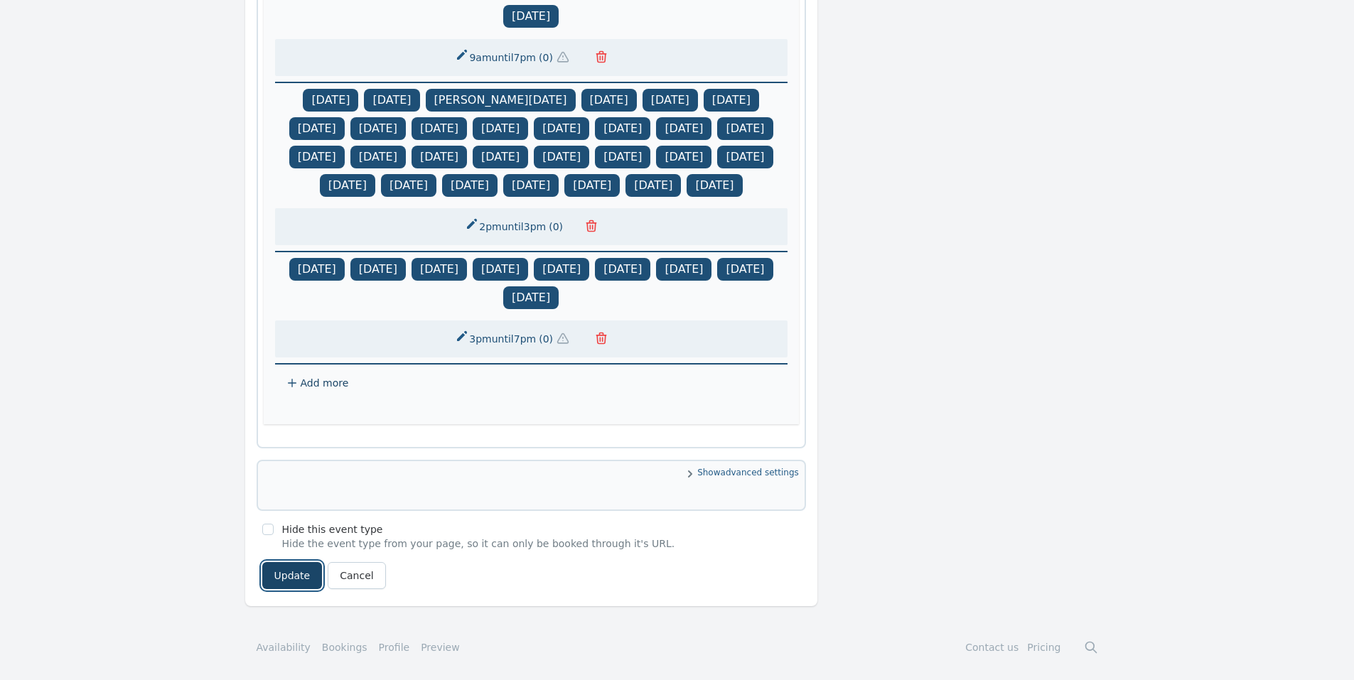
click at [300, 583] on button "Update" at bounding box center [292, 575] width 60 height 27
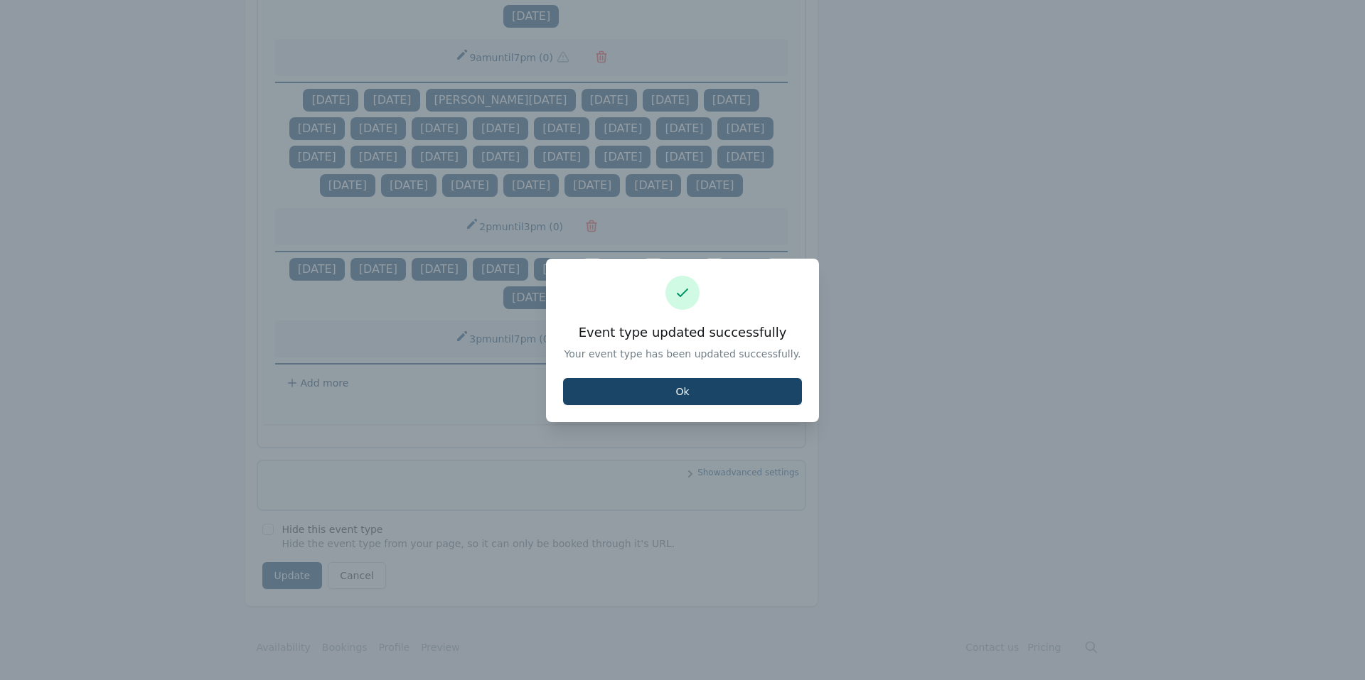
click at [707, 387] on button "Ok" at bounding box center [682, 391] width 239 height 27
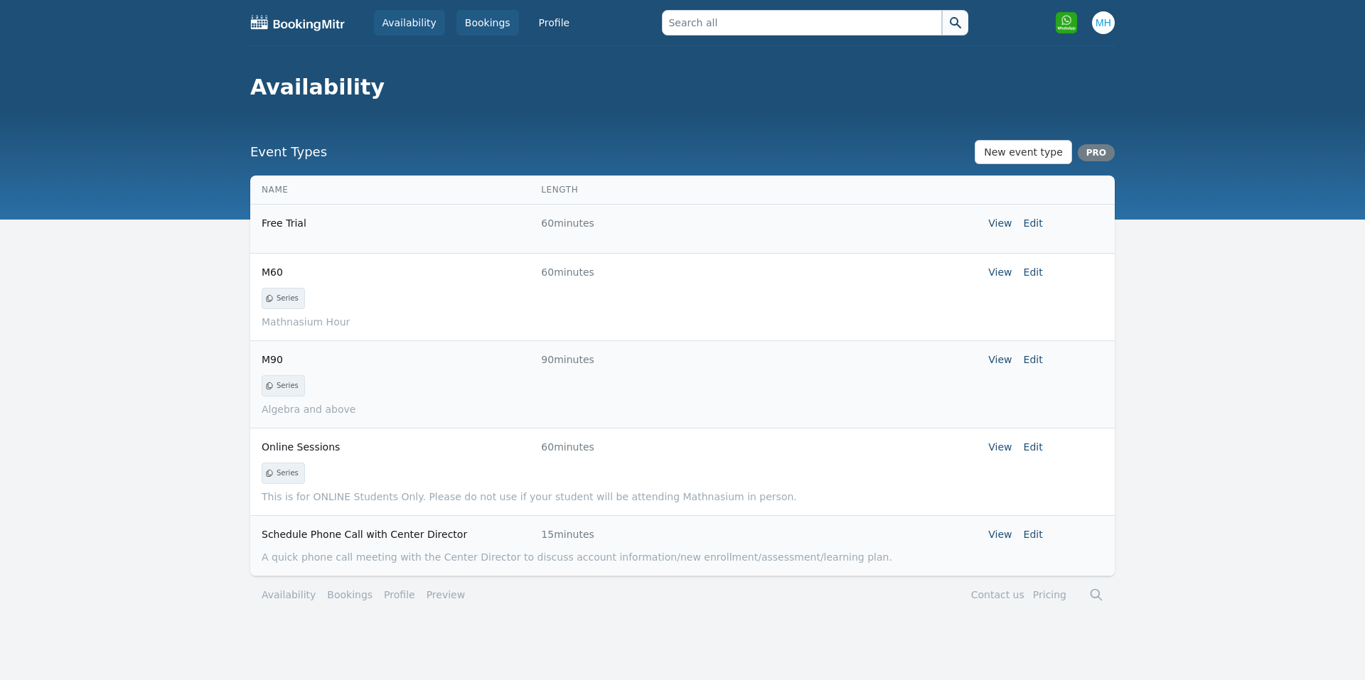
click at [494, 21] on link "Bookings" at bounding box center [487, 23] width 63 height 26
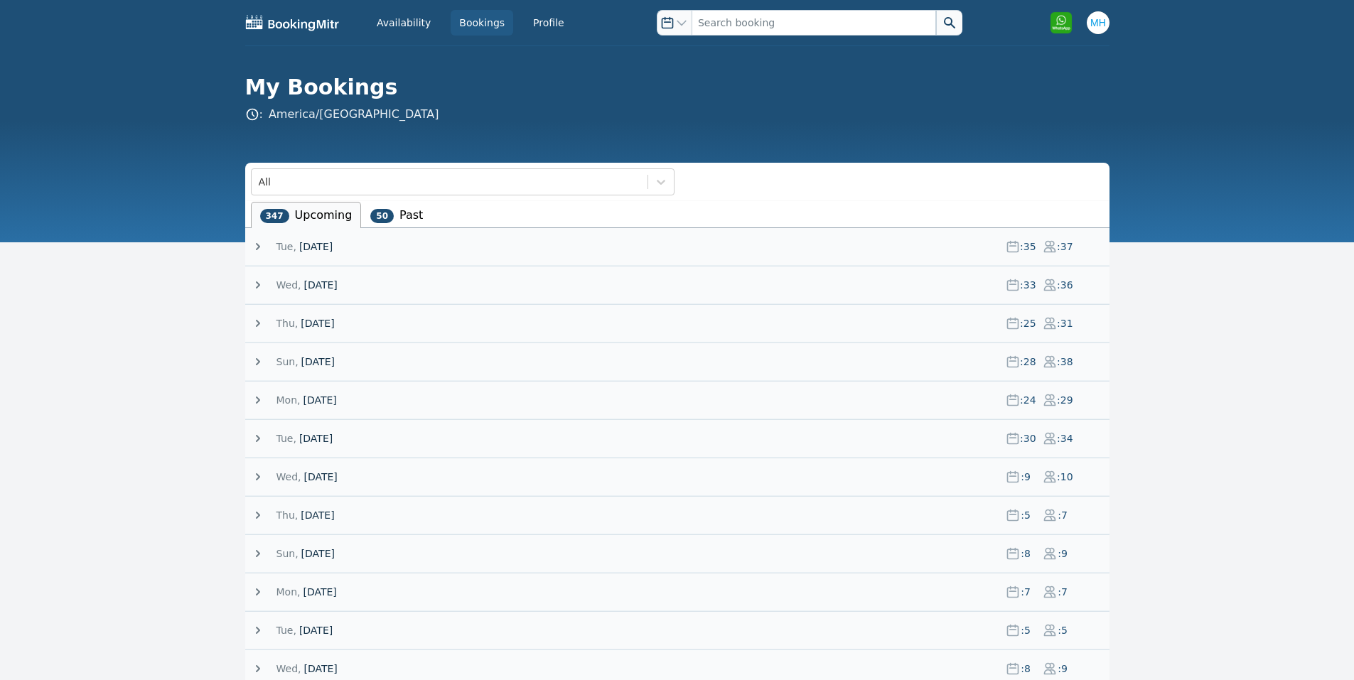
drag, startPoint x: 334, startPoint y: 244, endPoint x: 333, endPoint y: 279, distance: 34.1
click at [333, 244] on span "[DATE]" at bounding box center [315, 247] width 33 height 14
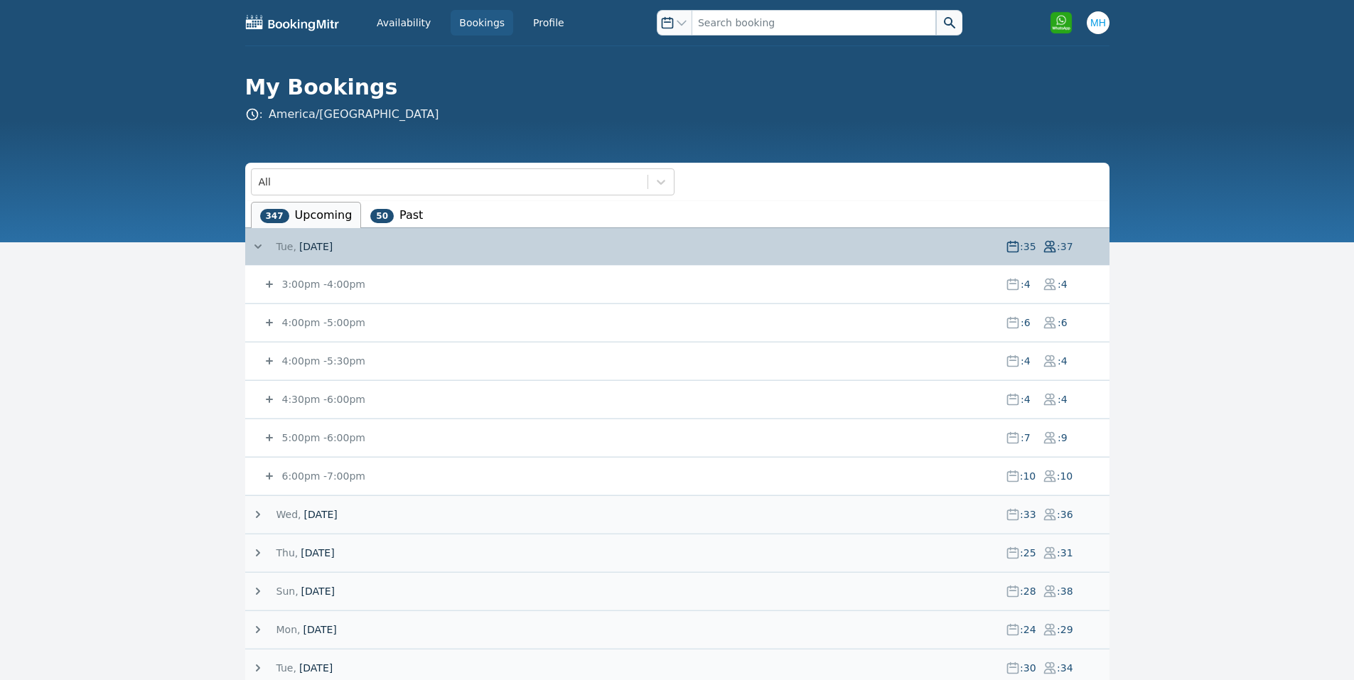
click at [326, 326] on small "4:00pm - 5:00pm" at bounding box center [322, 322] width 86 height 11
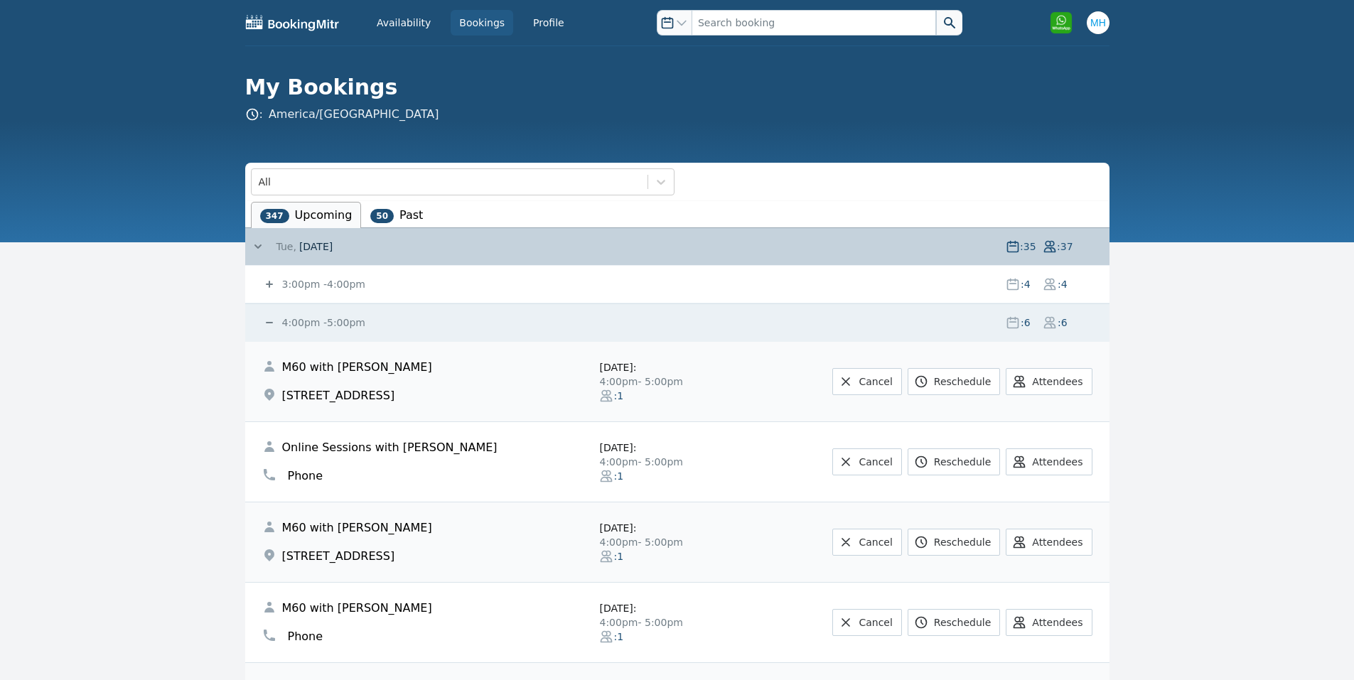
click at [323, 315] on div "4:00pm - 5:00pm : 6 : 6" at bounding box center [685, 322] width 847 height 37
click at [323, 320] on small "4:00pm - 5:00pm" at bounding box center [322, 322] width 86 height 11
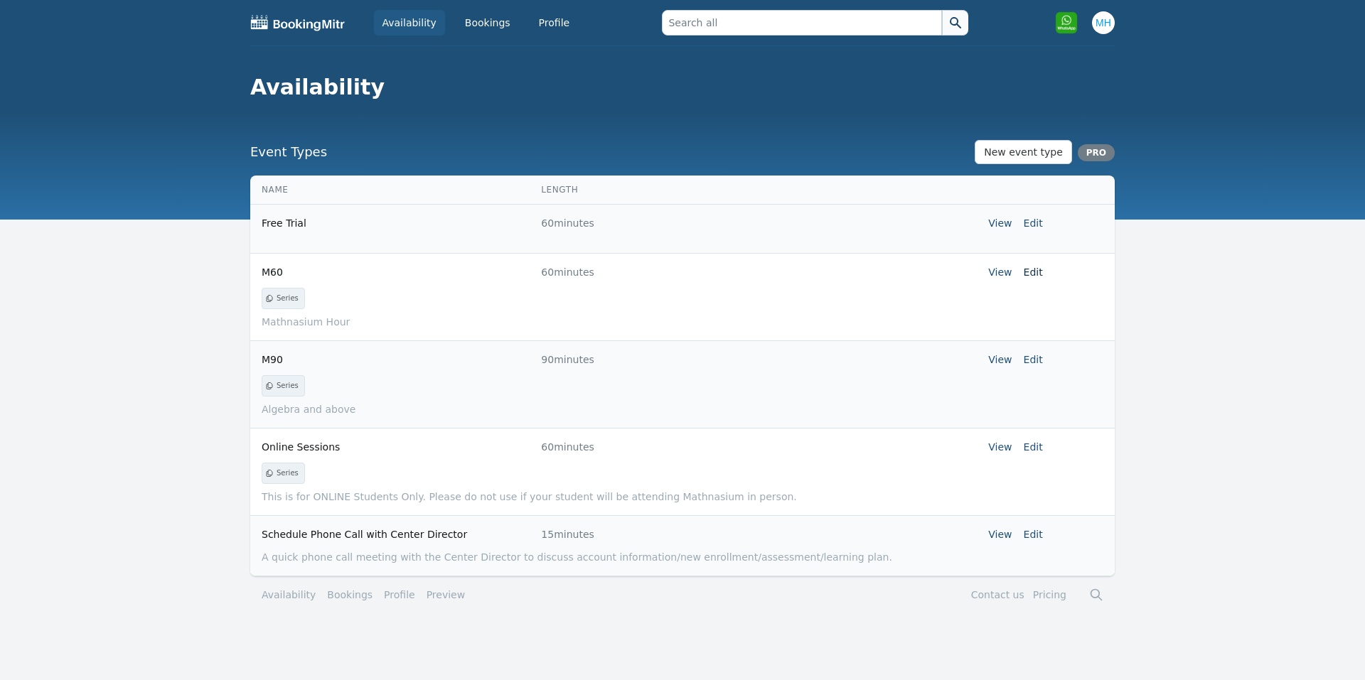
click at [1035, 277] on link "Edit" at bounding box center [1032, 272] width 19 height 11
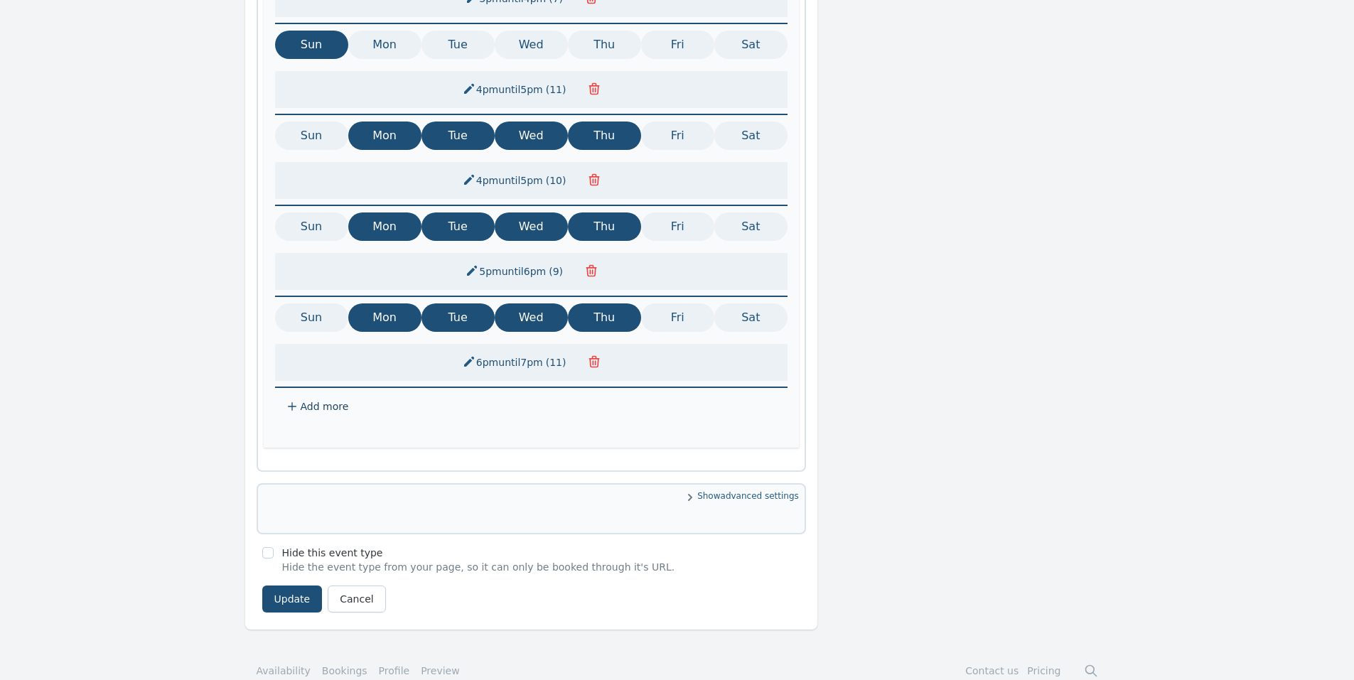
scroll to position [372, 0]
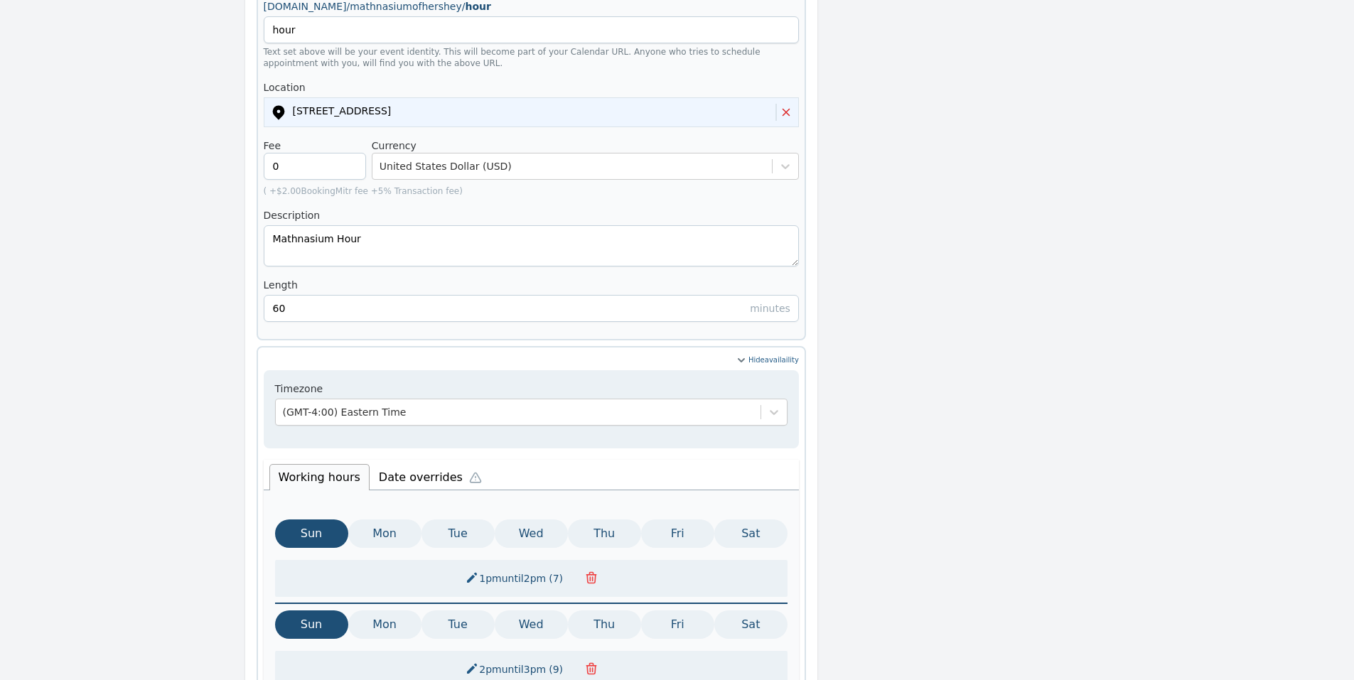
click at [401, 461] on li "Date overrides" at bounding box center [434, 476] width 128 height 30
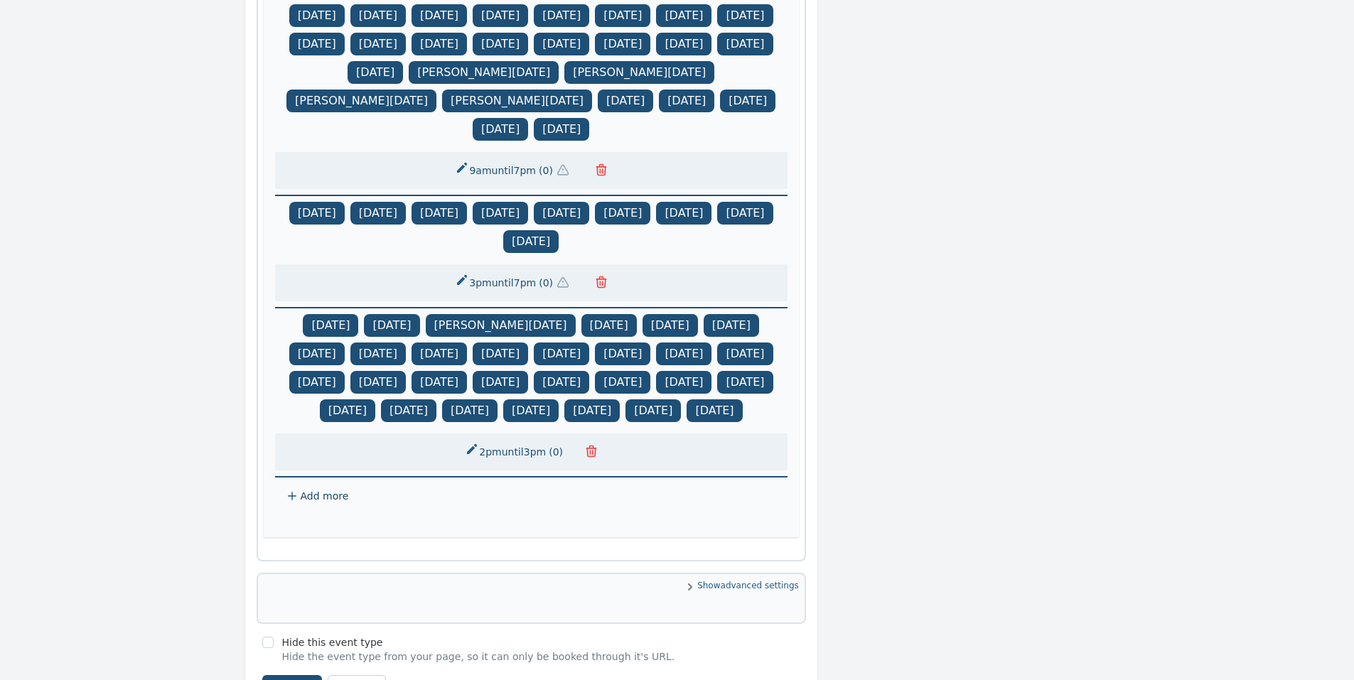
scroll to position [1225, 0]
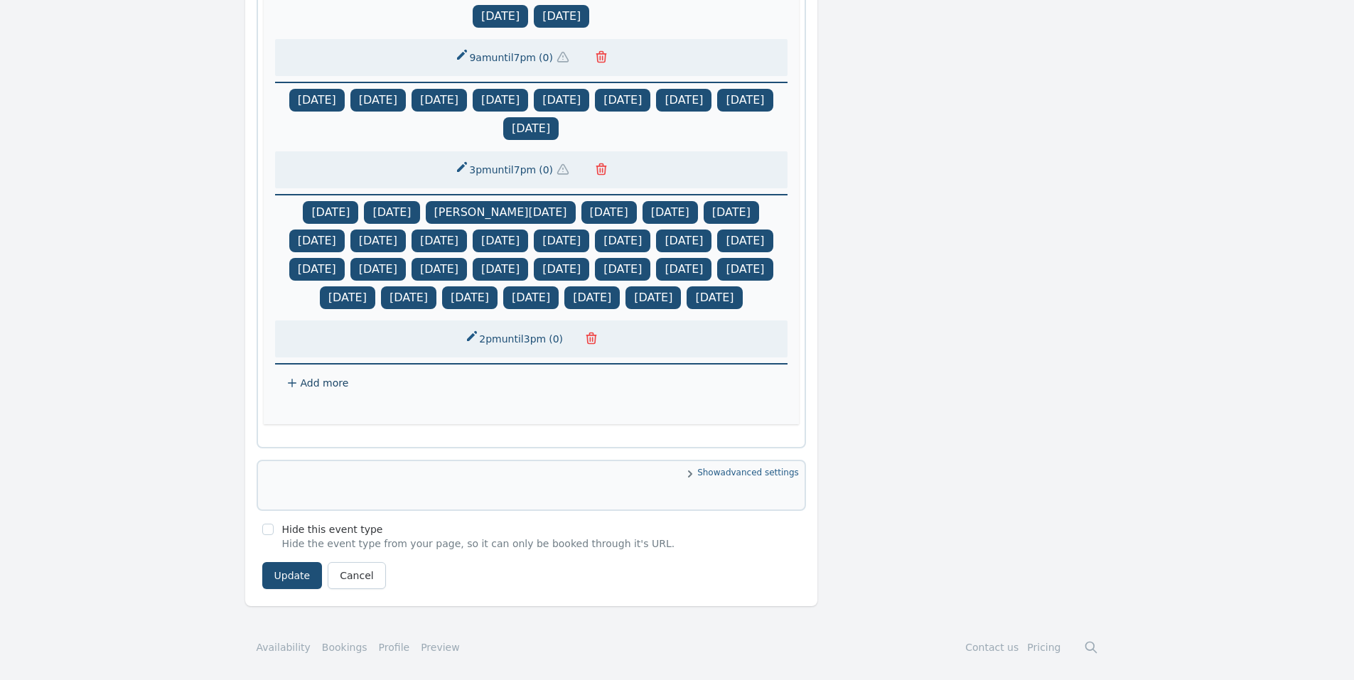
click at [492, 180] on button "3pm until 7pm ( 0 )" at bounding box center [515, 170] width 138 height 26
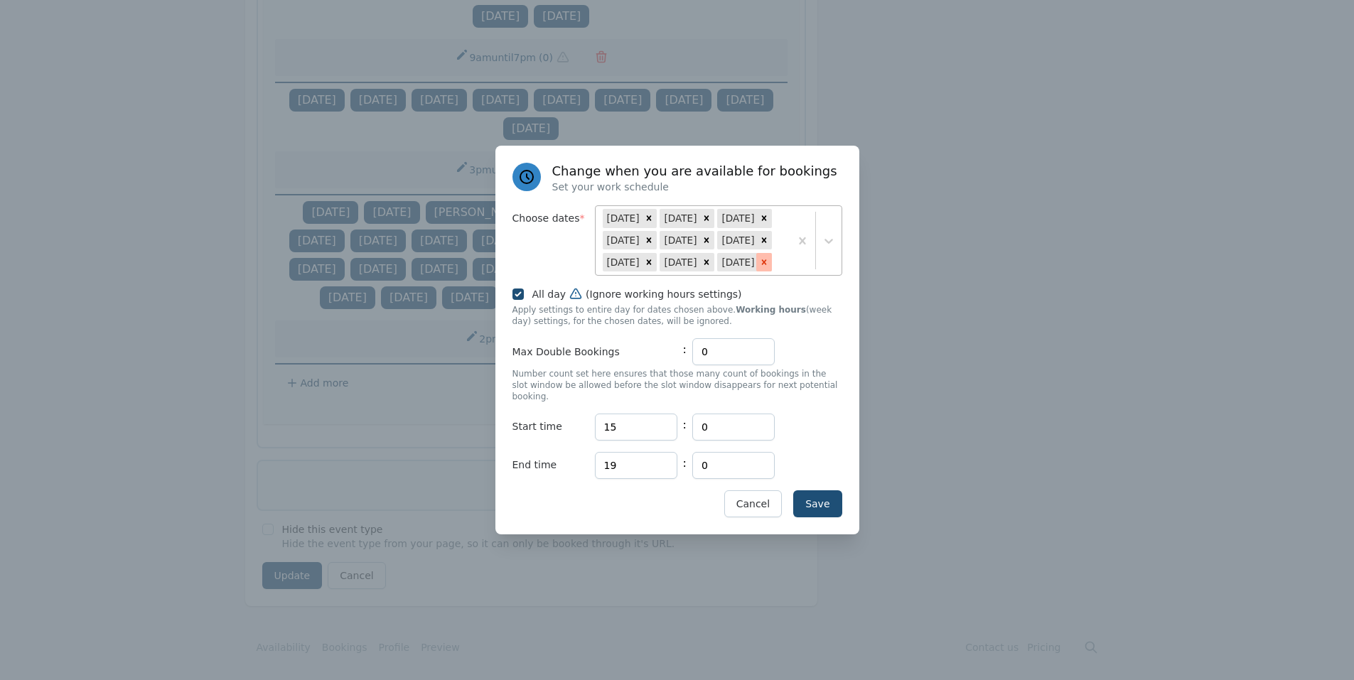
click at [759, 267] on icon at bounding box center [764, 262] width 10 height 10
click at [807, 490] on button "Save" at bounding box center [817, 503] width 48 height 27
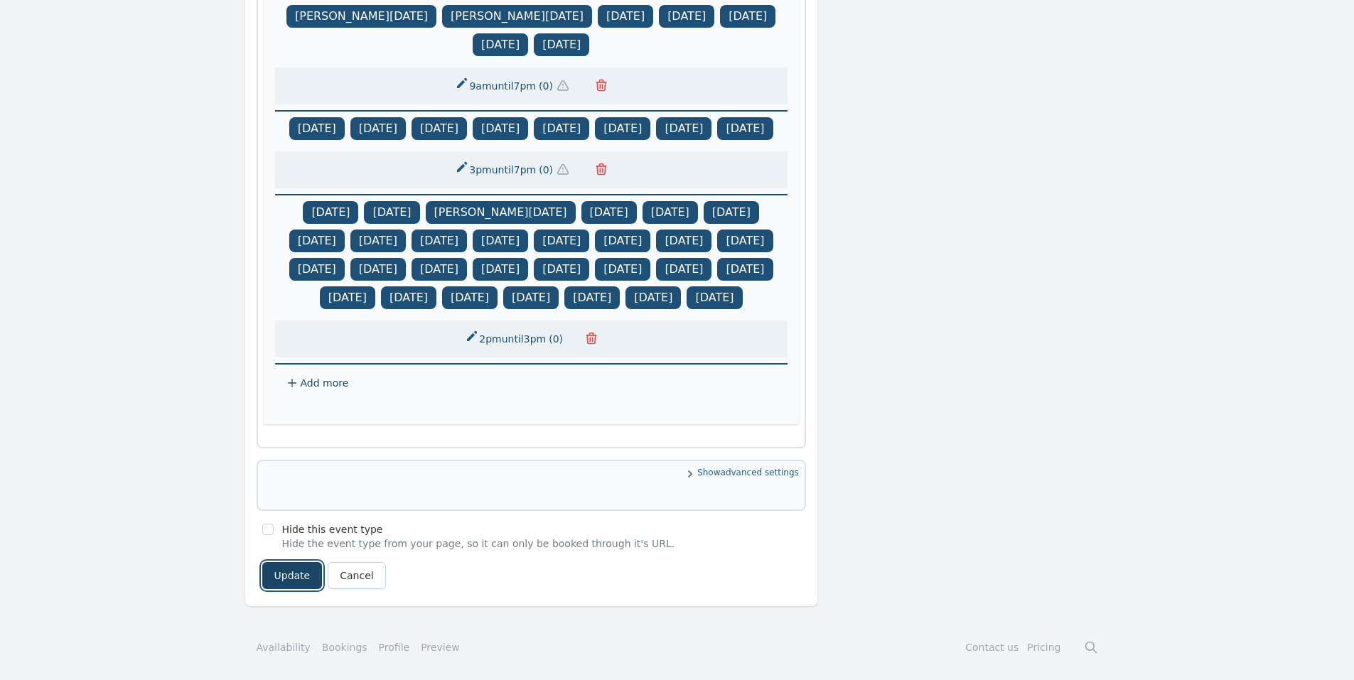
click at [302, 589] on button "Update" at bounding box center [292, 575] width 60 height 27
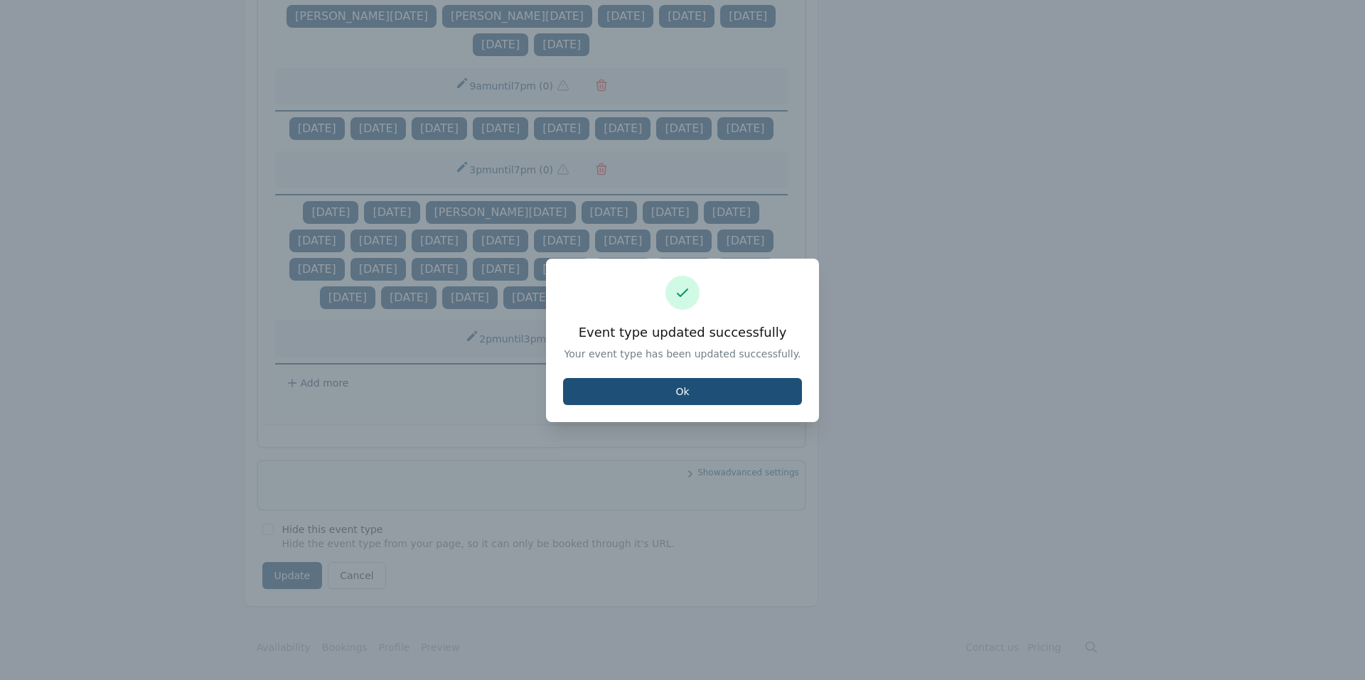
click at [644, 405] on div "Event type updated successfully Your event type has been updated successfully. …" at bounding box center [682, 340] width 273 height 163
click at [645, 398] on button "Ok" at bounding box center [682, 391] width 239 height 27
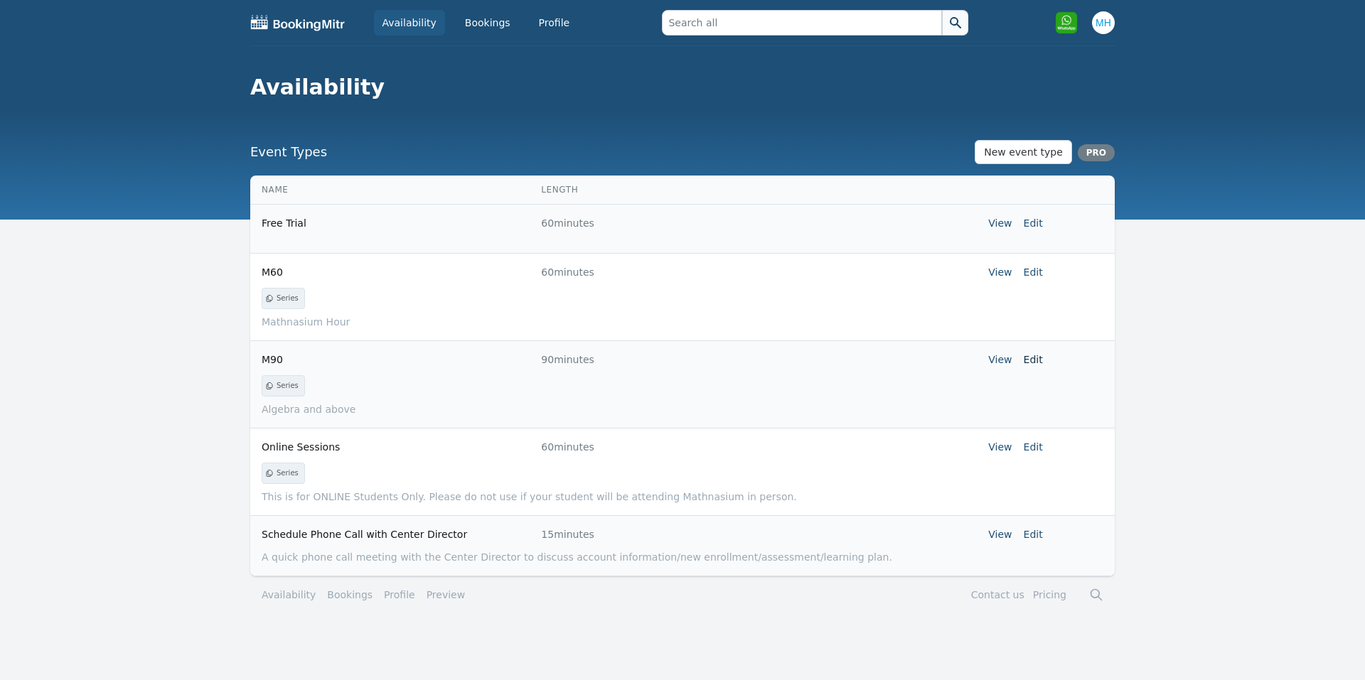
click at [1033, 355] on link "Edit" at bounding box center [1032, 359] width 19 height 11
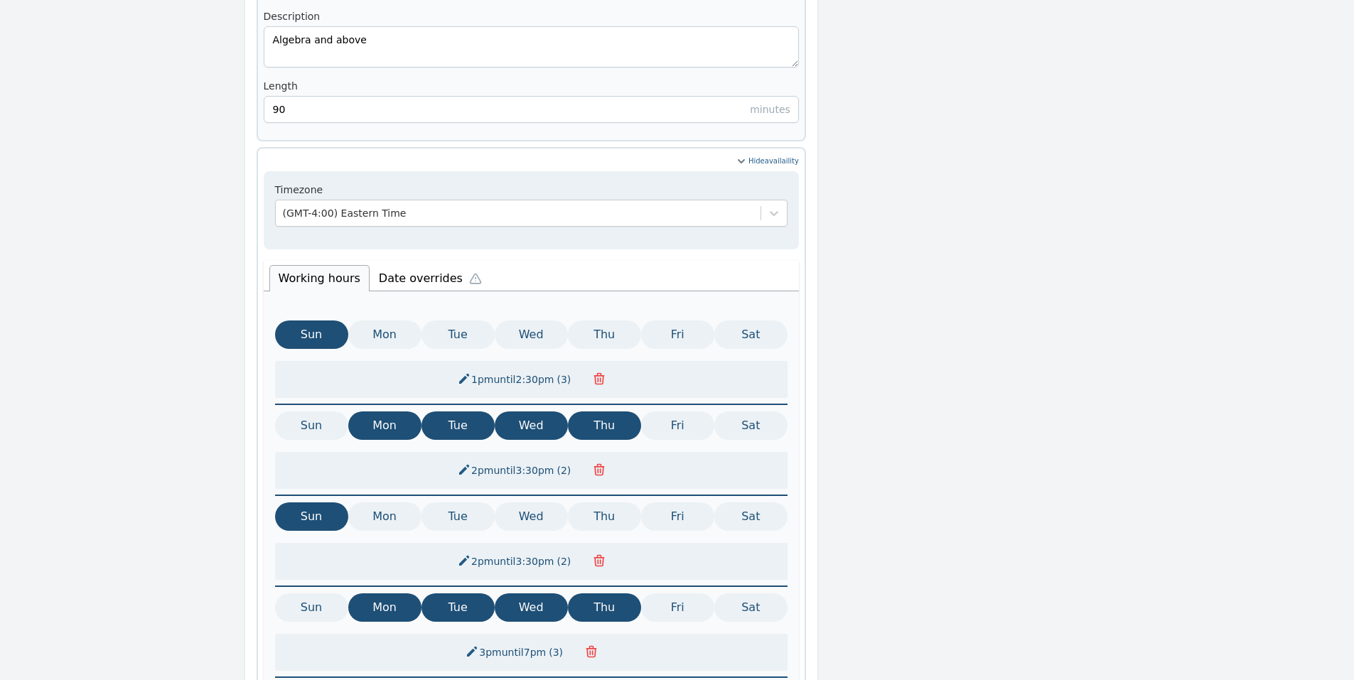
scroll to position [566, 0]
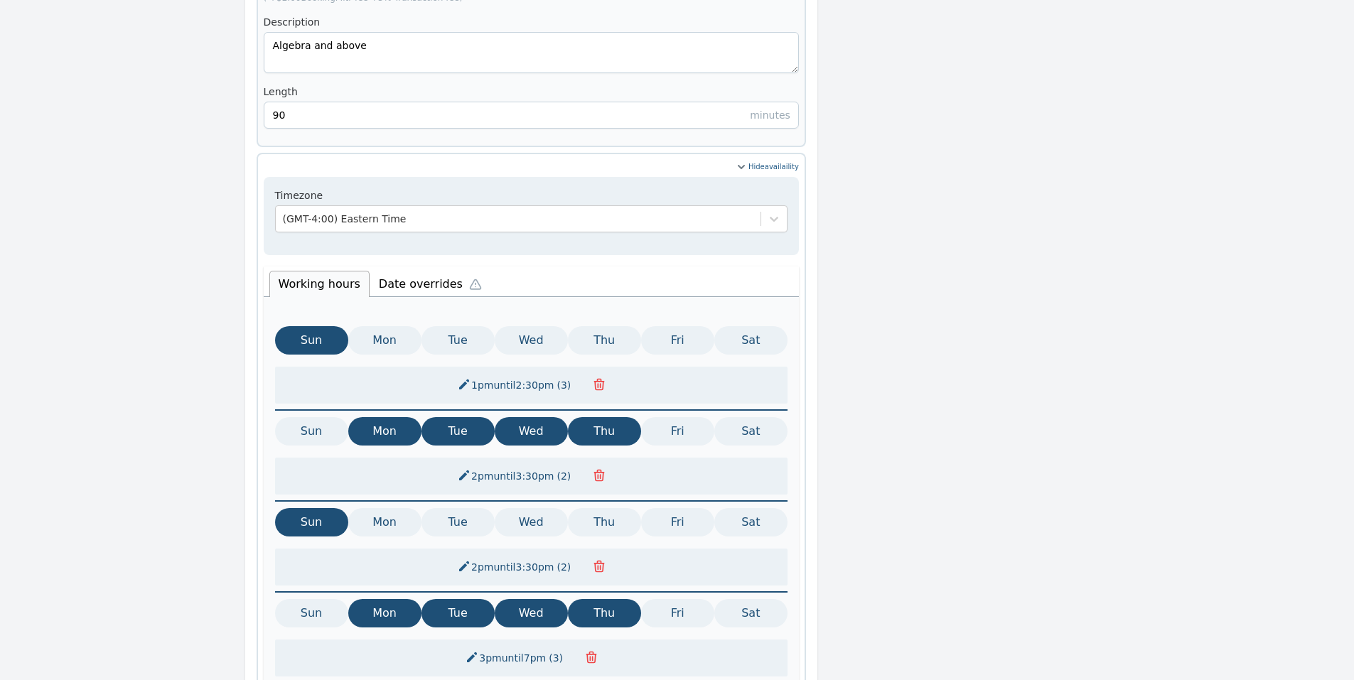
click at [416, 267] on li "Date overrides" at bounding box center [434, 282] width 128 height 30
